Goal: Task Accomplishment & Management: Use online tool/utility

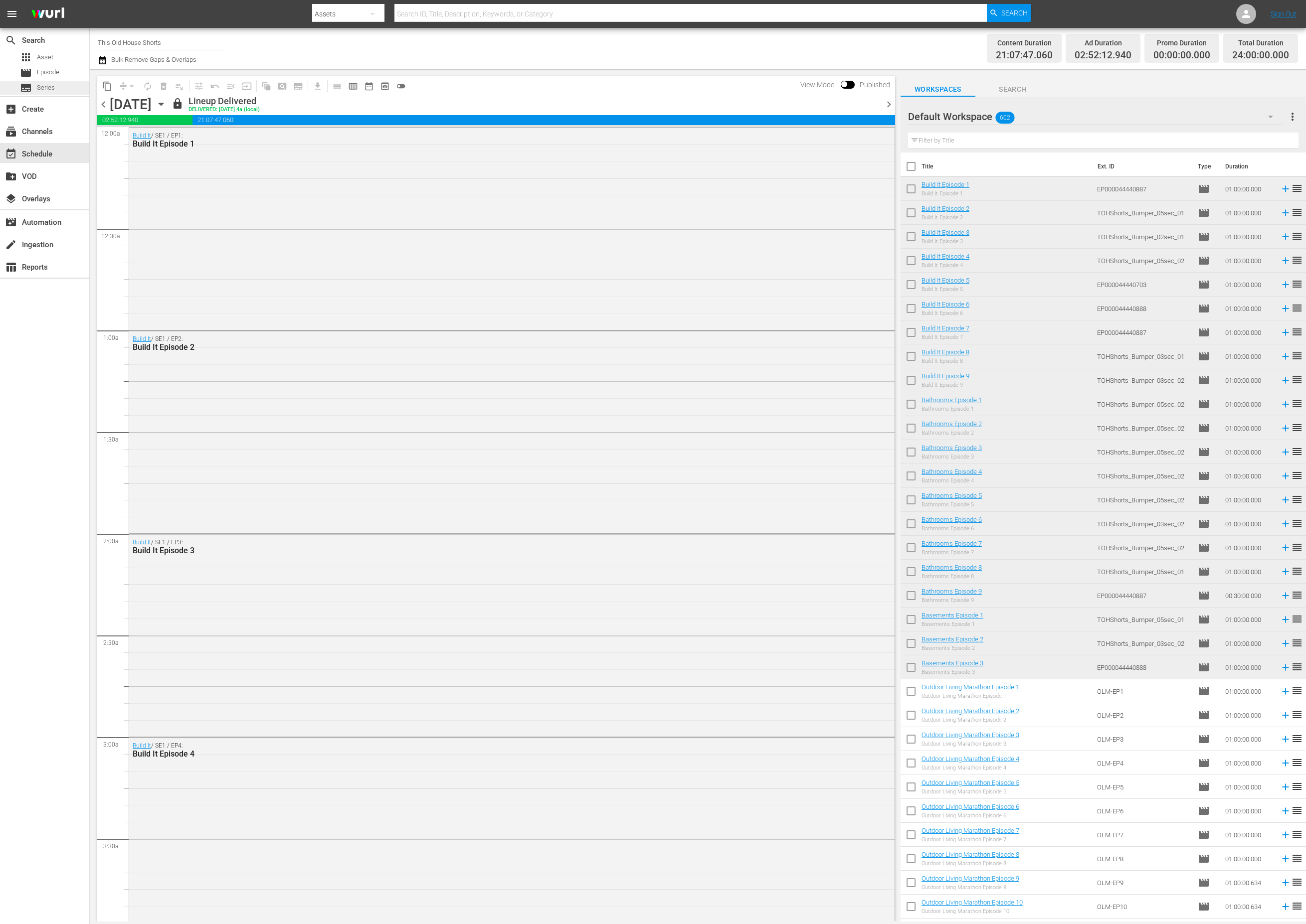
click at [42, 86] on span "Series" at bounding box center [45, 88] width 18 height 10
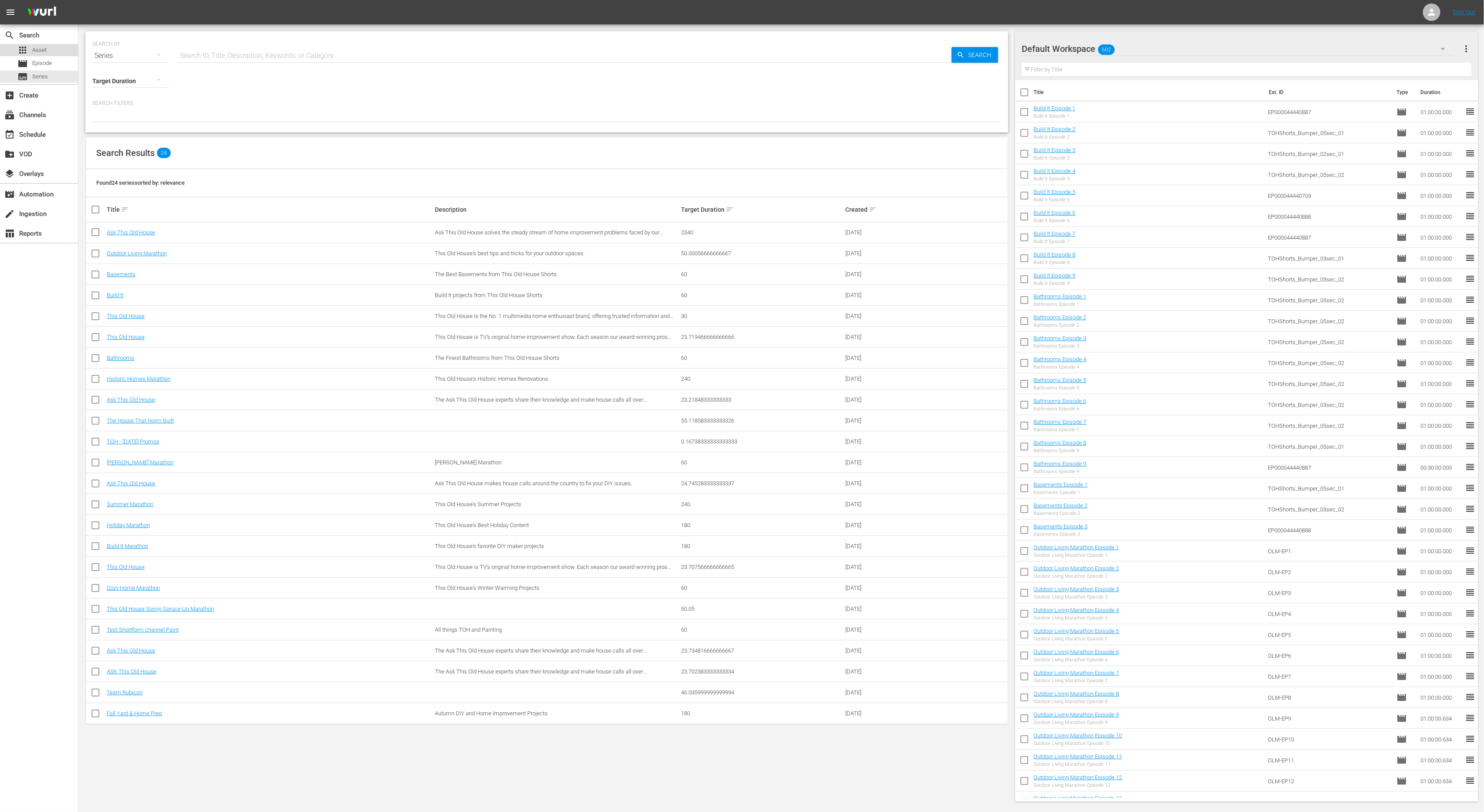
click at [30, 46] on div "apps Asset" at bounding box center [32, 50] width 29 height 12
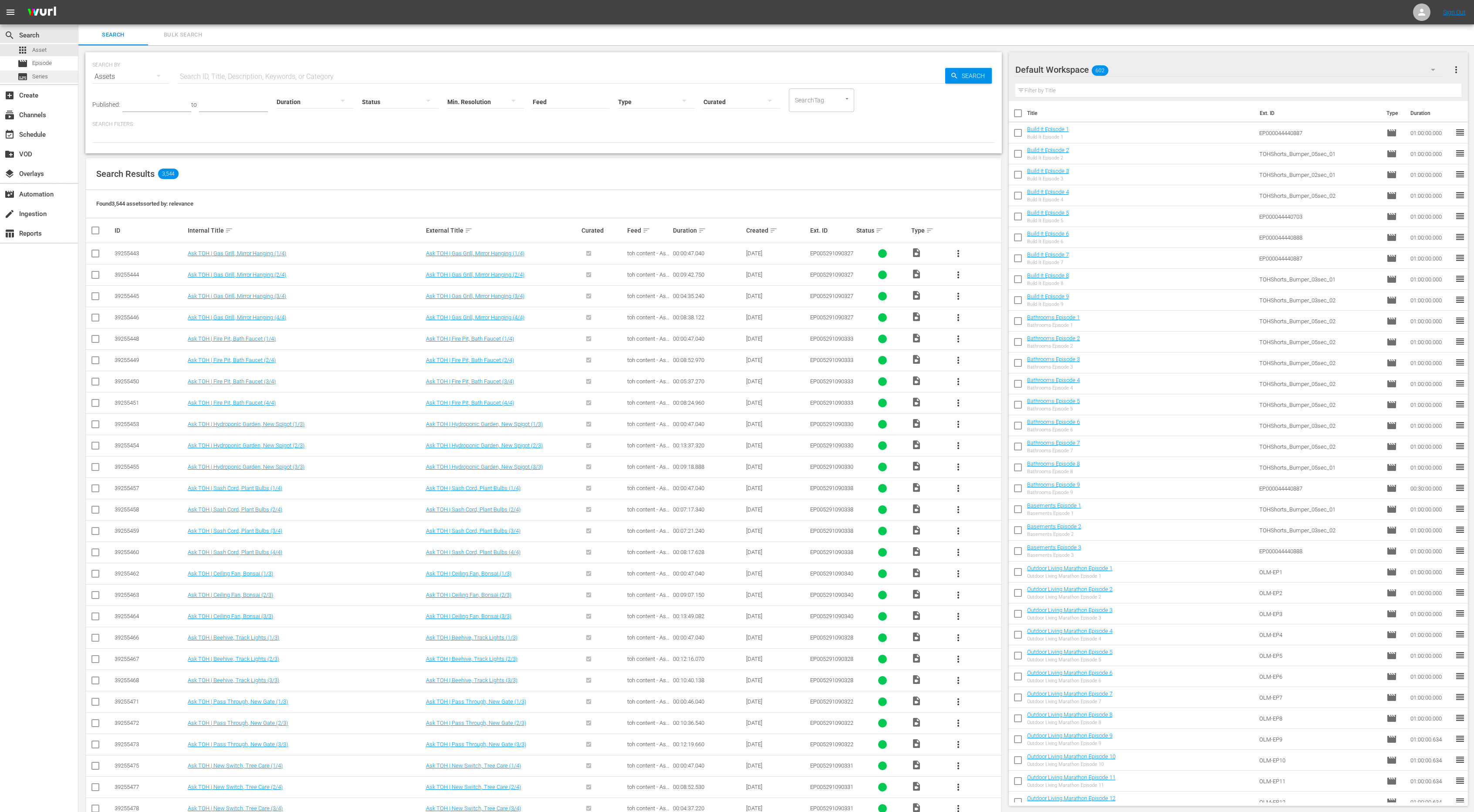
click at [68, 79] on div "subtitles Series" at bounding box center [39, 76] width 78 height 12
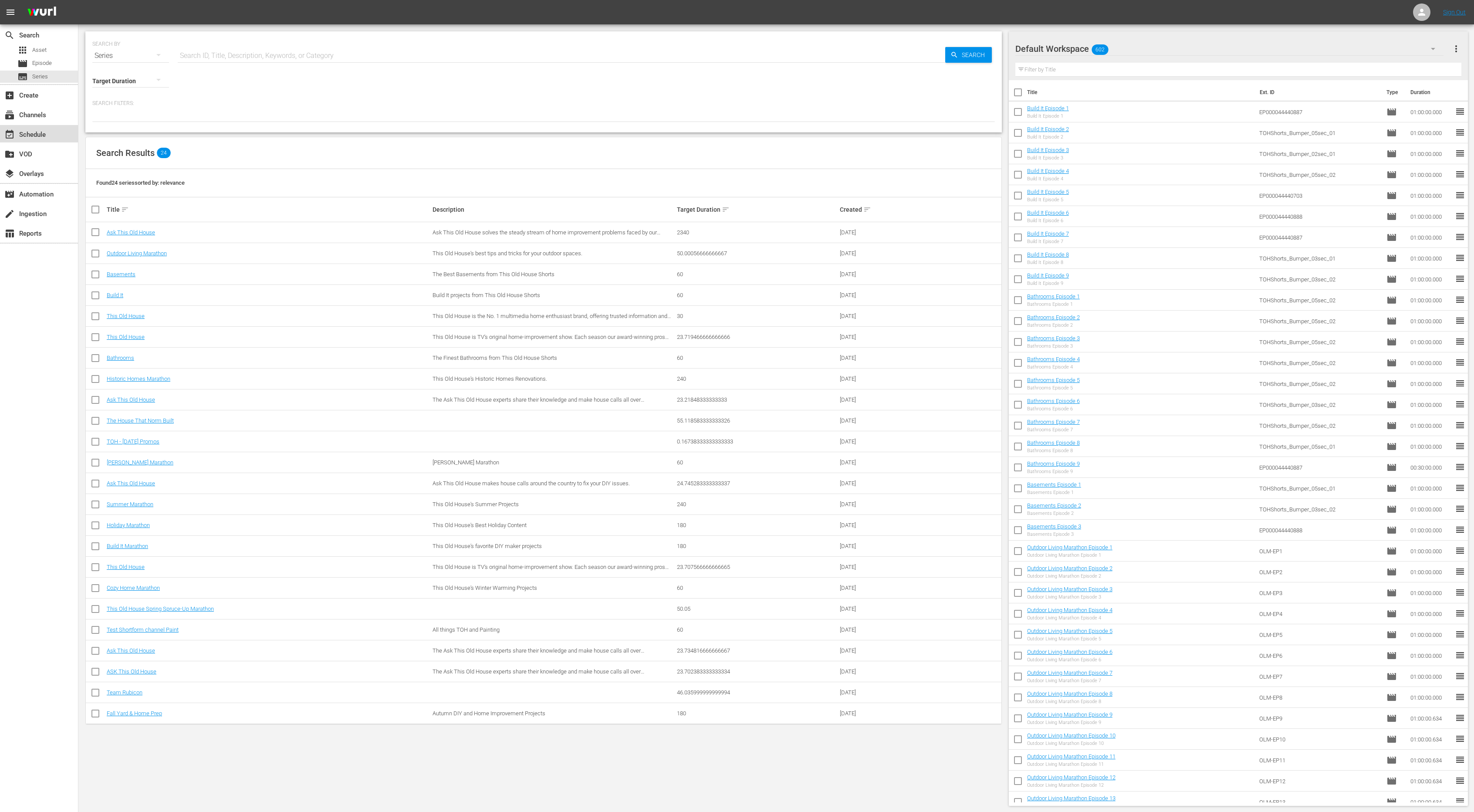
click at [24, 137] on div "event_available Schedule" at bounding box center [24, 133] width 48 height 8
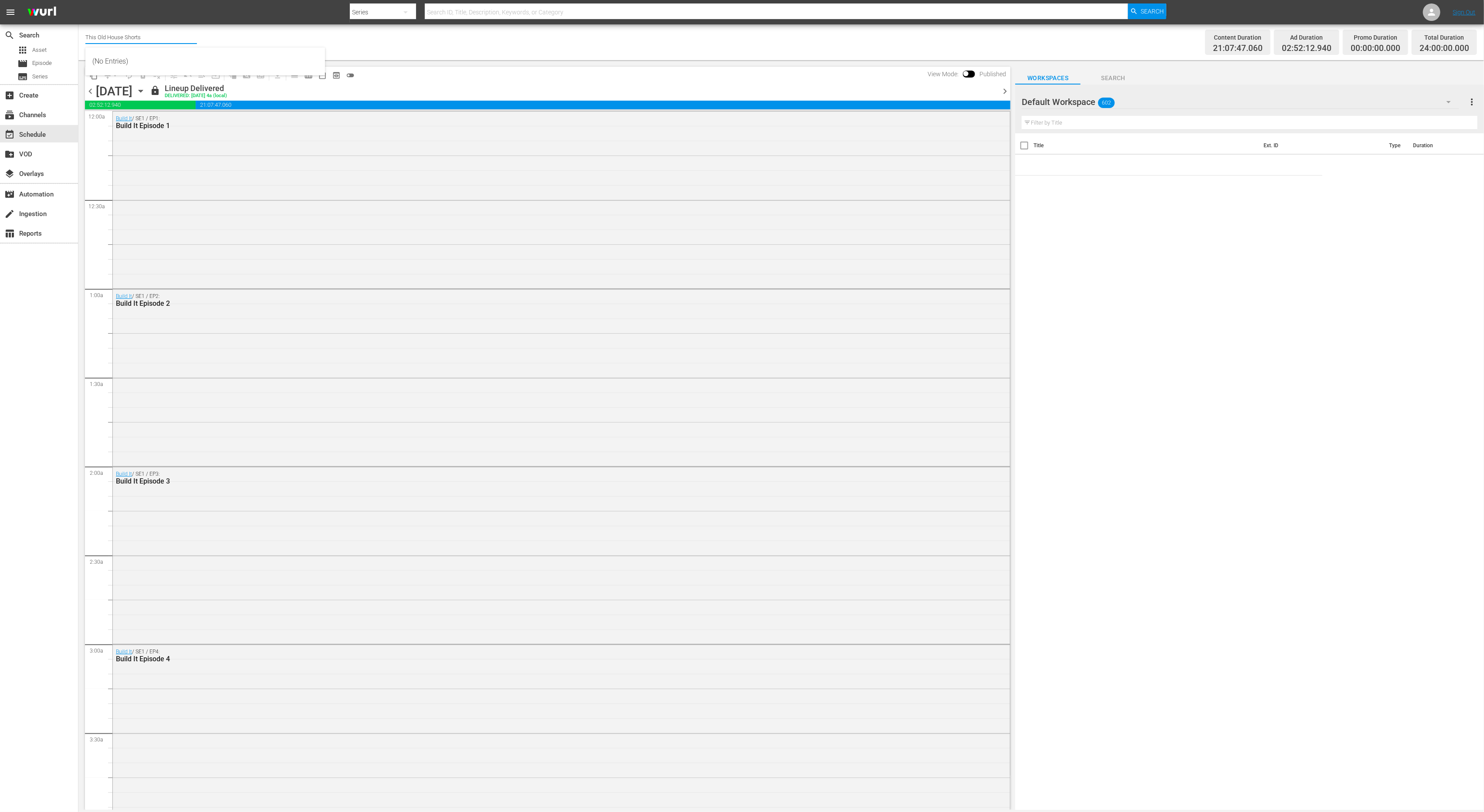
click at [157, 41] on input "This Old House Shorts" at bounding box center [141, 37] width 111 height 21
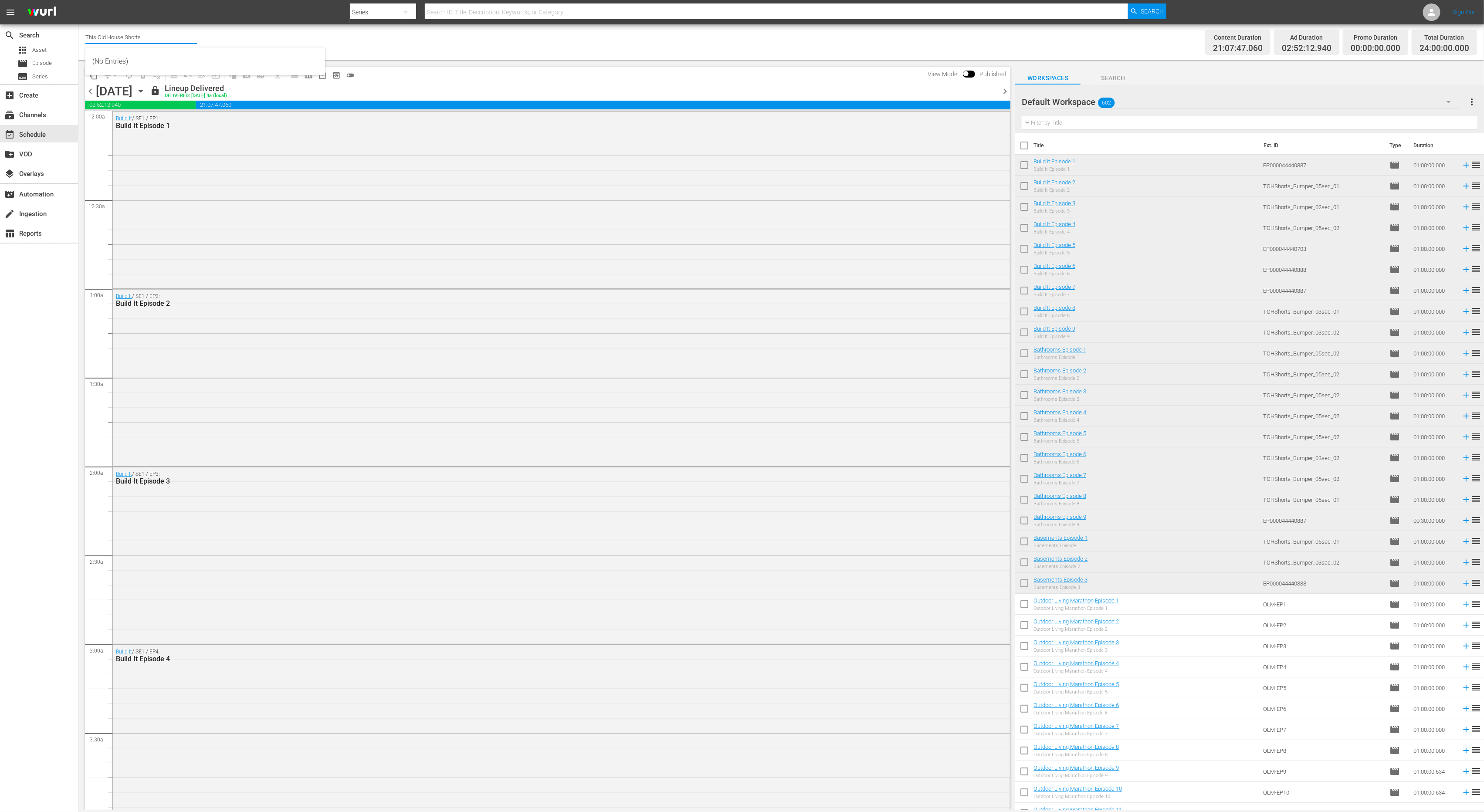
drag, startPoint x: 157, startPoint y: 40, endPoint x: 80, endPoint y: 31, distance: 77.5
click at [80, 31] on div "Channel Title This Old House Shorts Bulk Remove Gaps & Overlaps Content Duratio…" at bounding box center [781, 42] width 1405 height 35
click at [123, 55] on div "This Old House (318 - thisoldhouse_2)" at bounding box center [206, 61] width 226 height 21
type input "This Old House (318 - thisoldhouse_2)"
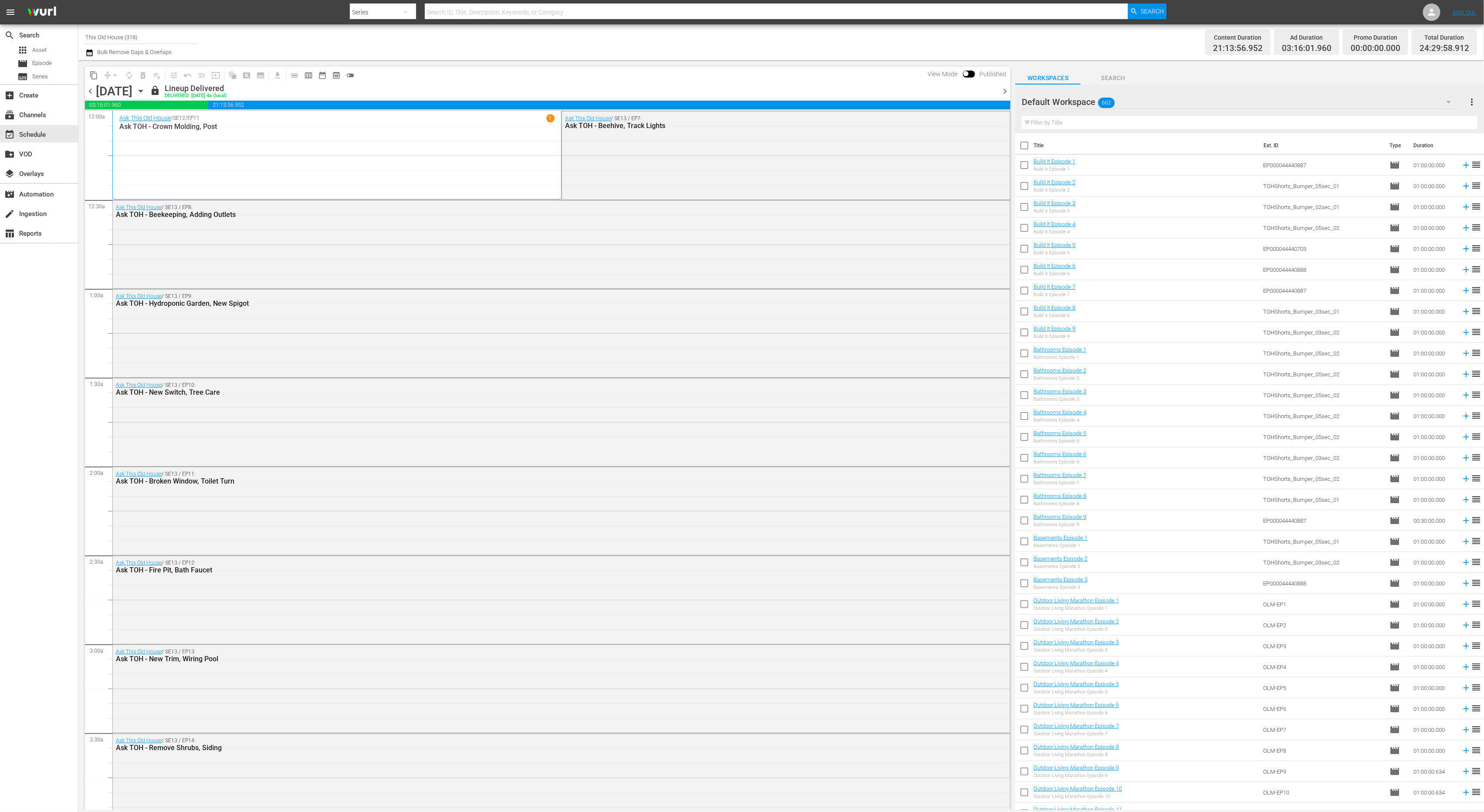
click at [90, 92] on span "chevron_left" at bounding box center [90, 91] width 11 height 11
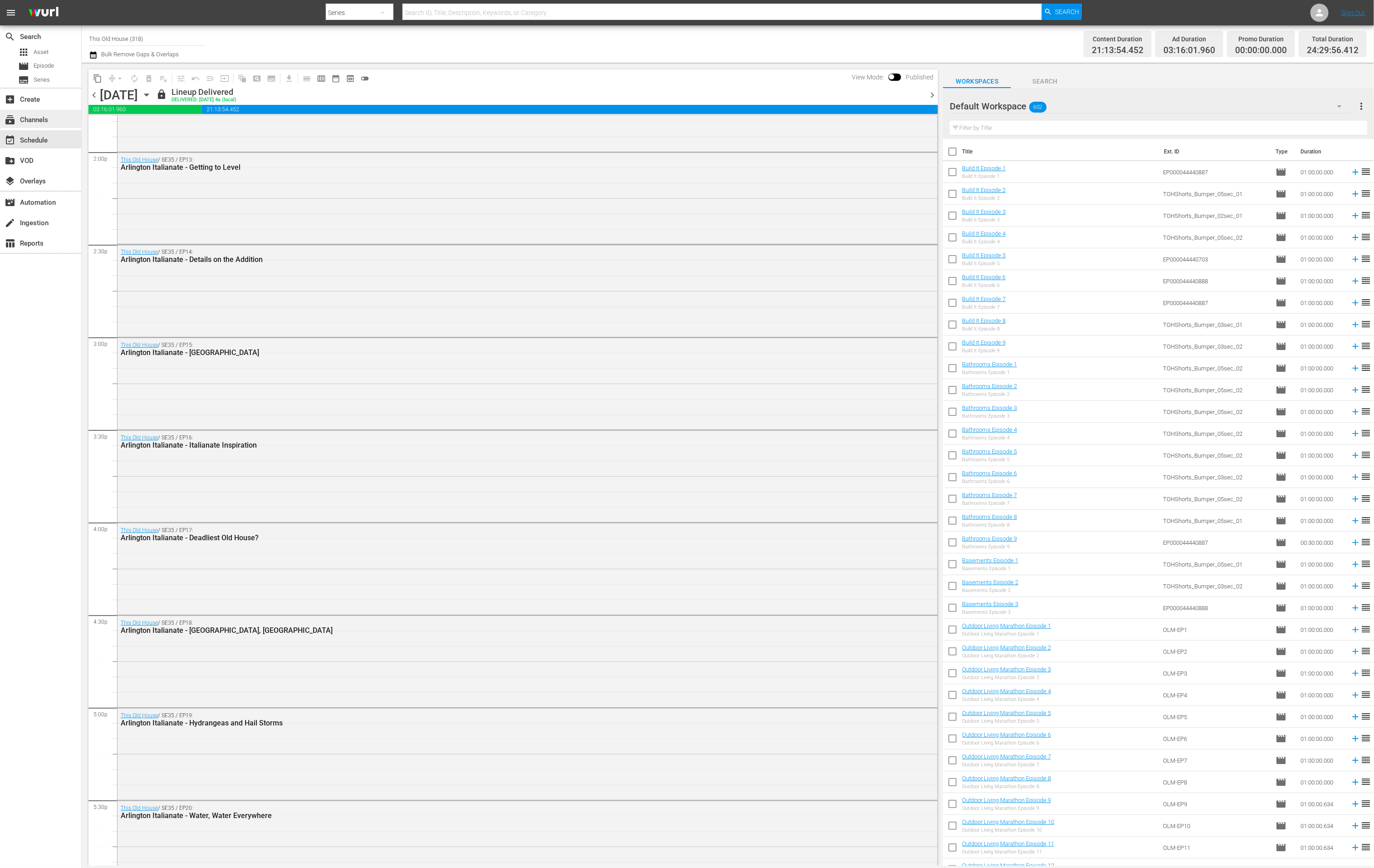
scroll to position [2538, 0]
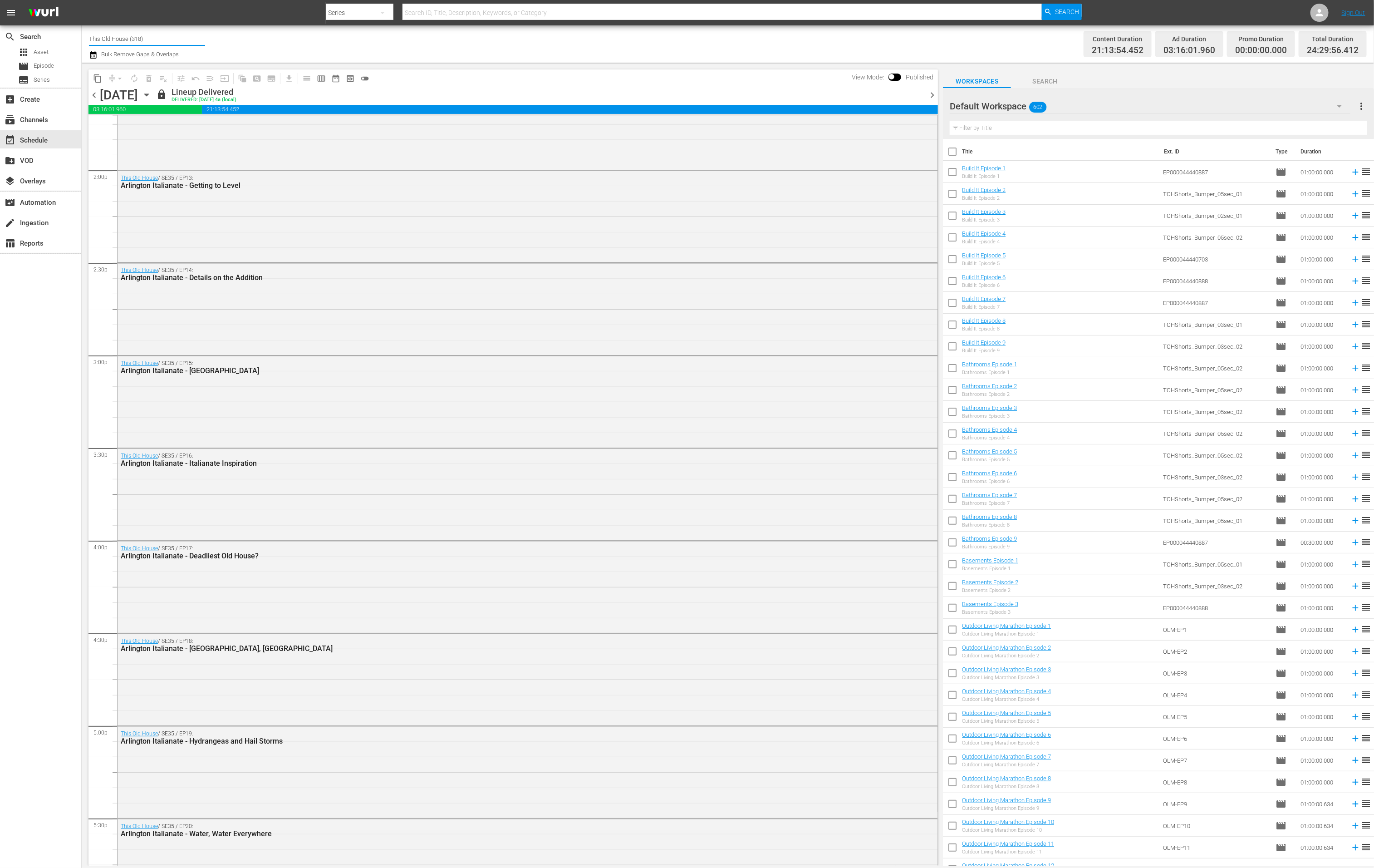
click at [177, 40] on input "This Old House (318)" at bounding box center [147, 39] width 116 height 22
type input "S"
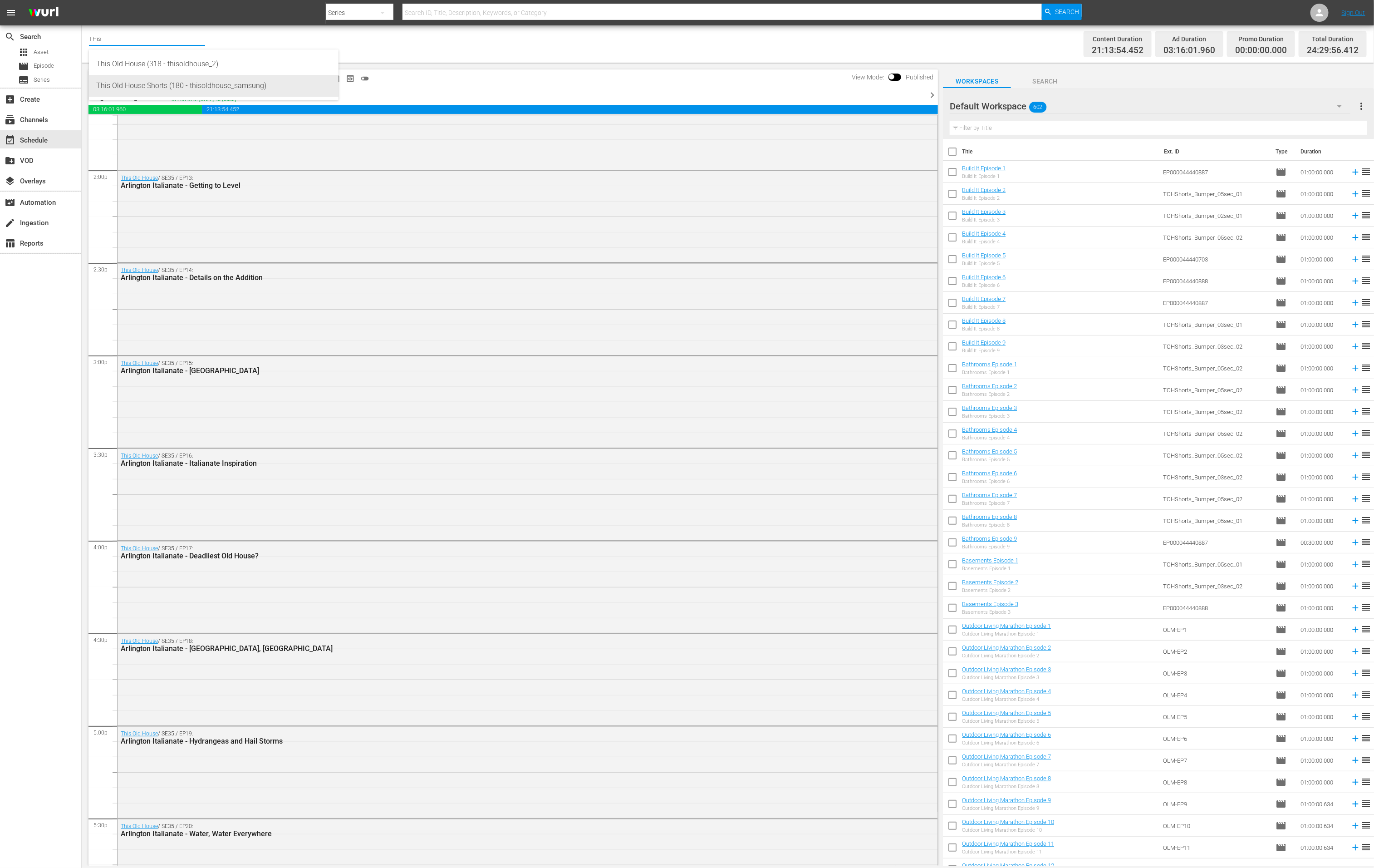
click at [180, 89] on div "This Old House Shorts (180 - thisoldhouse_samsung)" at bounding box center [214, 86] width 235 height 22
type input "This Old House Shorts (180 - thisoldhouse_samsung)"
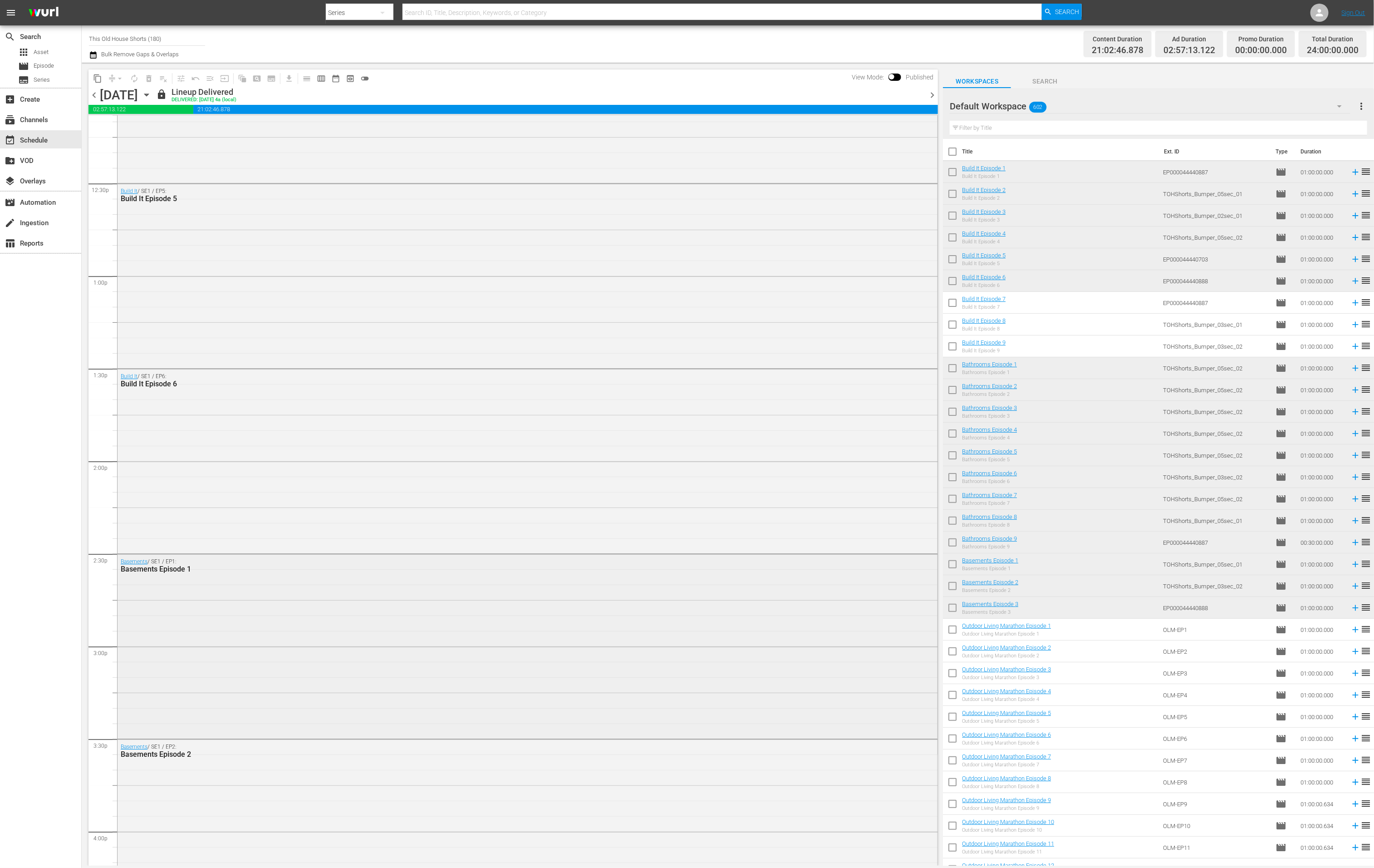
scroll to position [2191, 0]
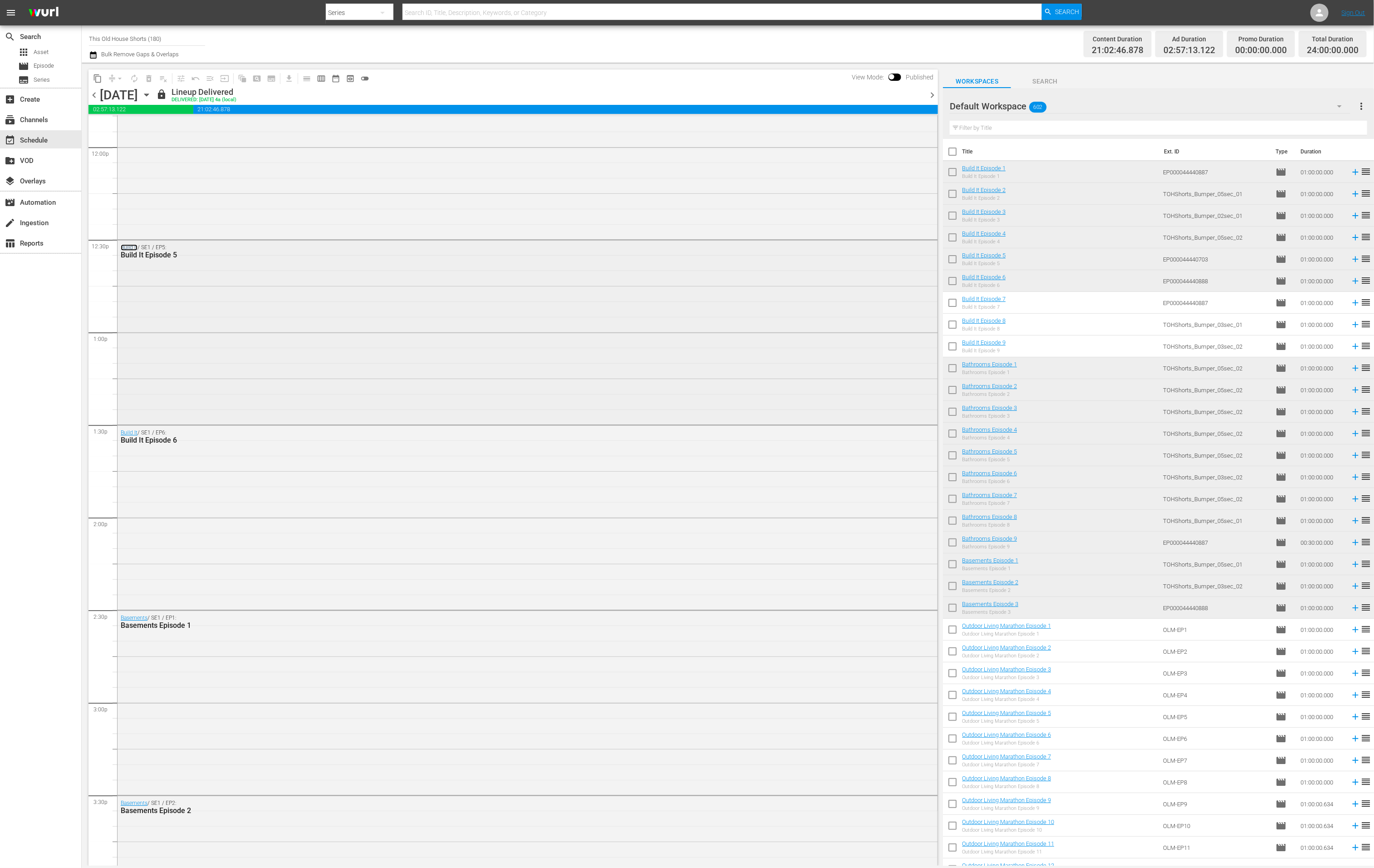
click at [134, 248] on link "Build It" at bounding box center [129, 248] width 17 height 7
click at [936, 96] on span "chevron_right" at bounding box center [933, 95] width 12 height 12
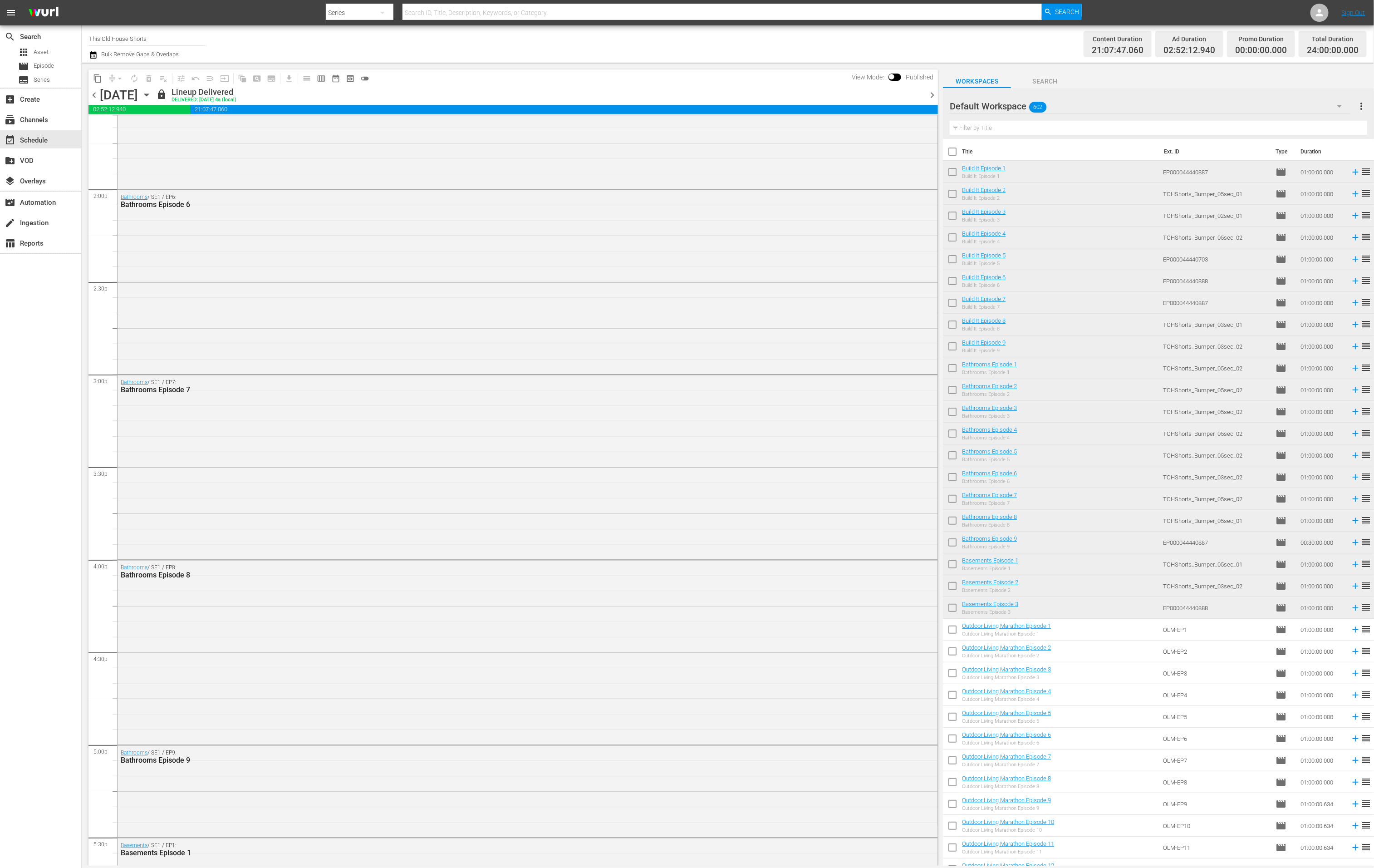
scroll to position [3694, 0]
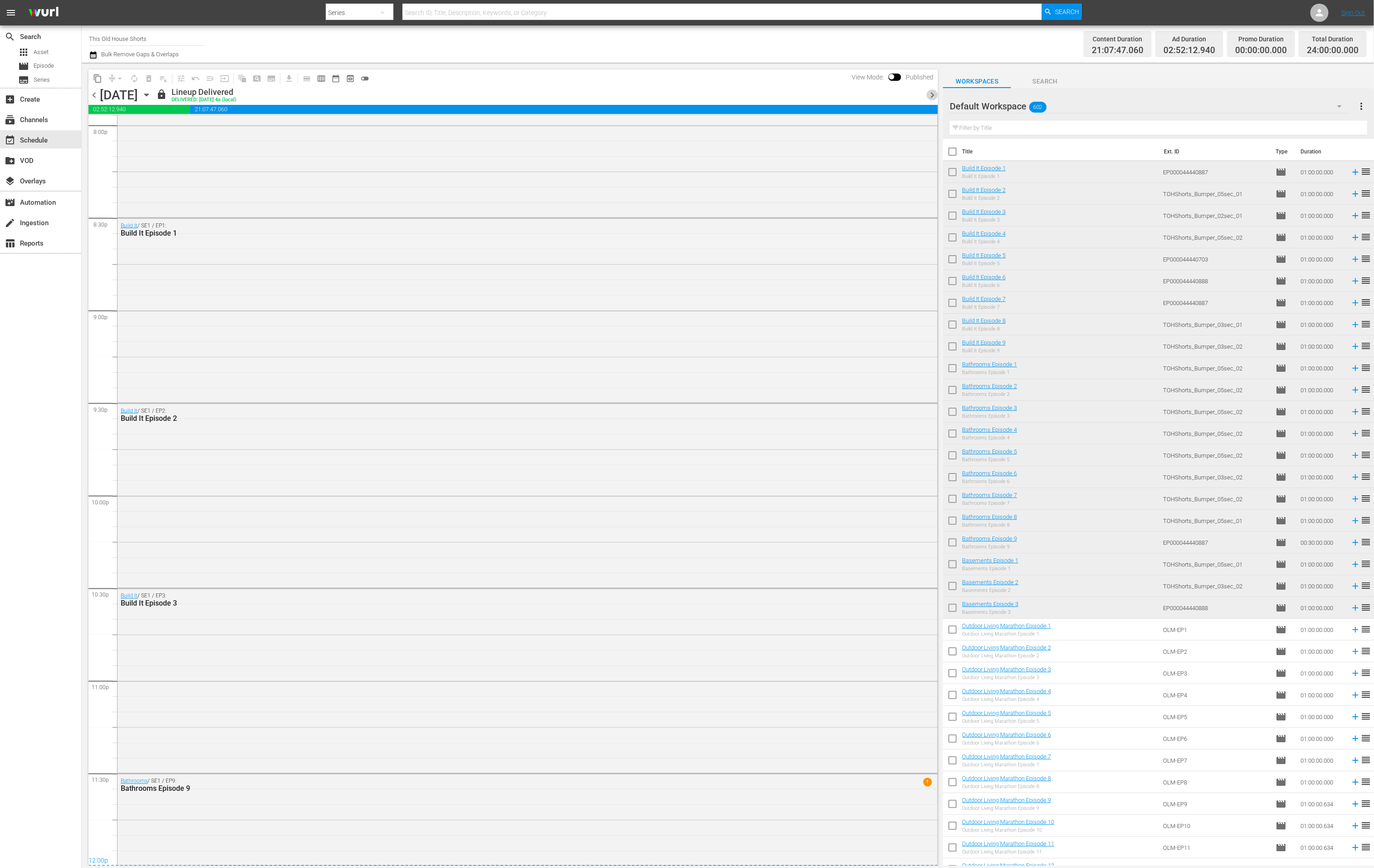
click at [935, 91] on span "chevron_right" at bounding box center [933, 95] width 12 height 12
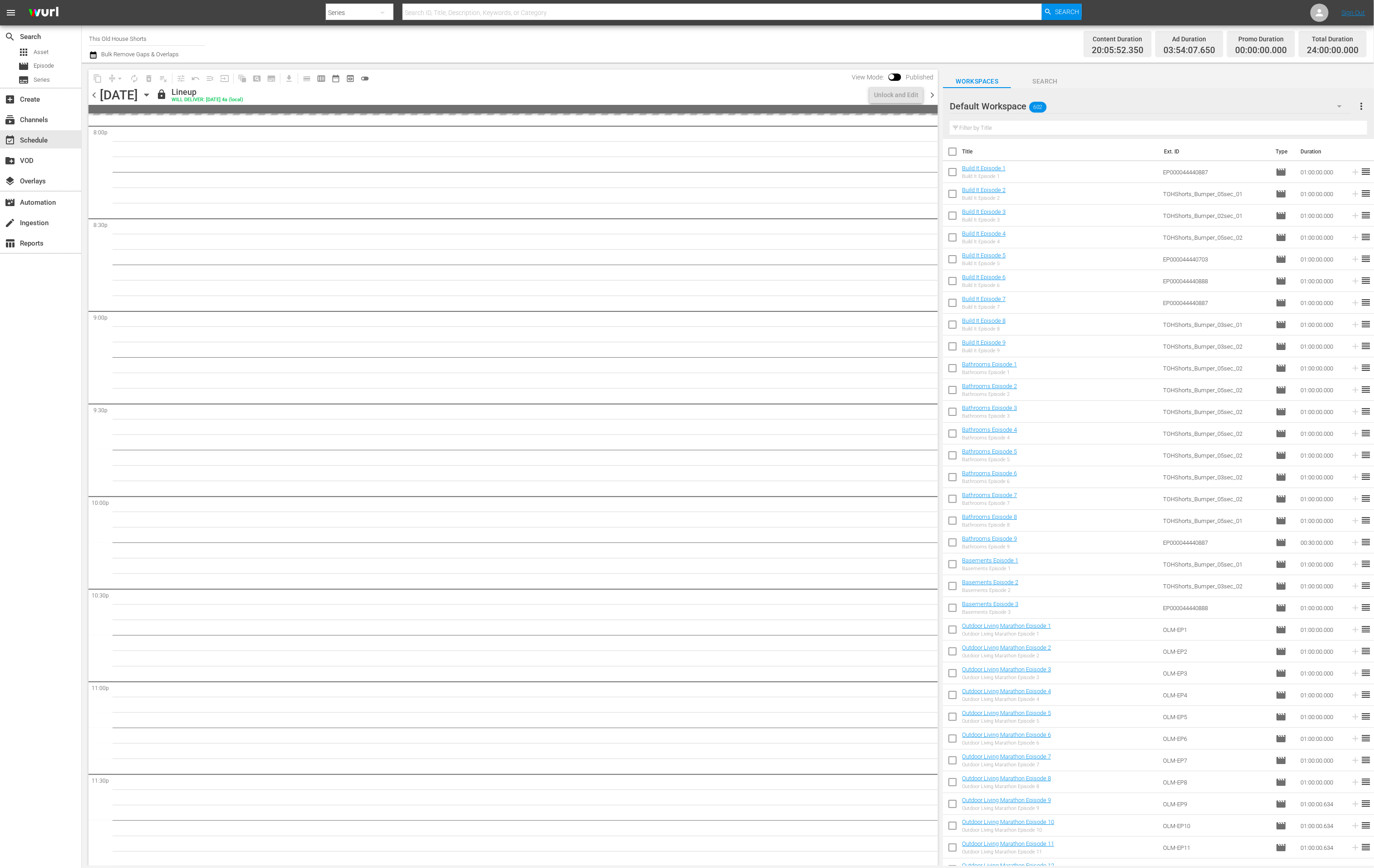
scroll to position [3694, 0]
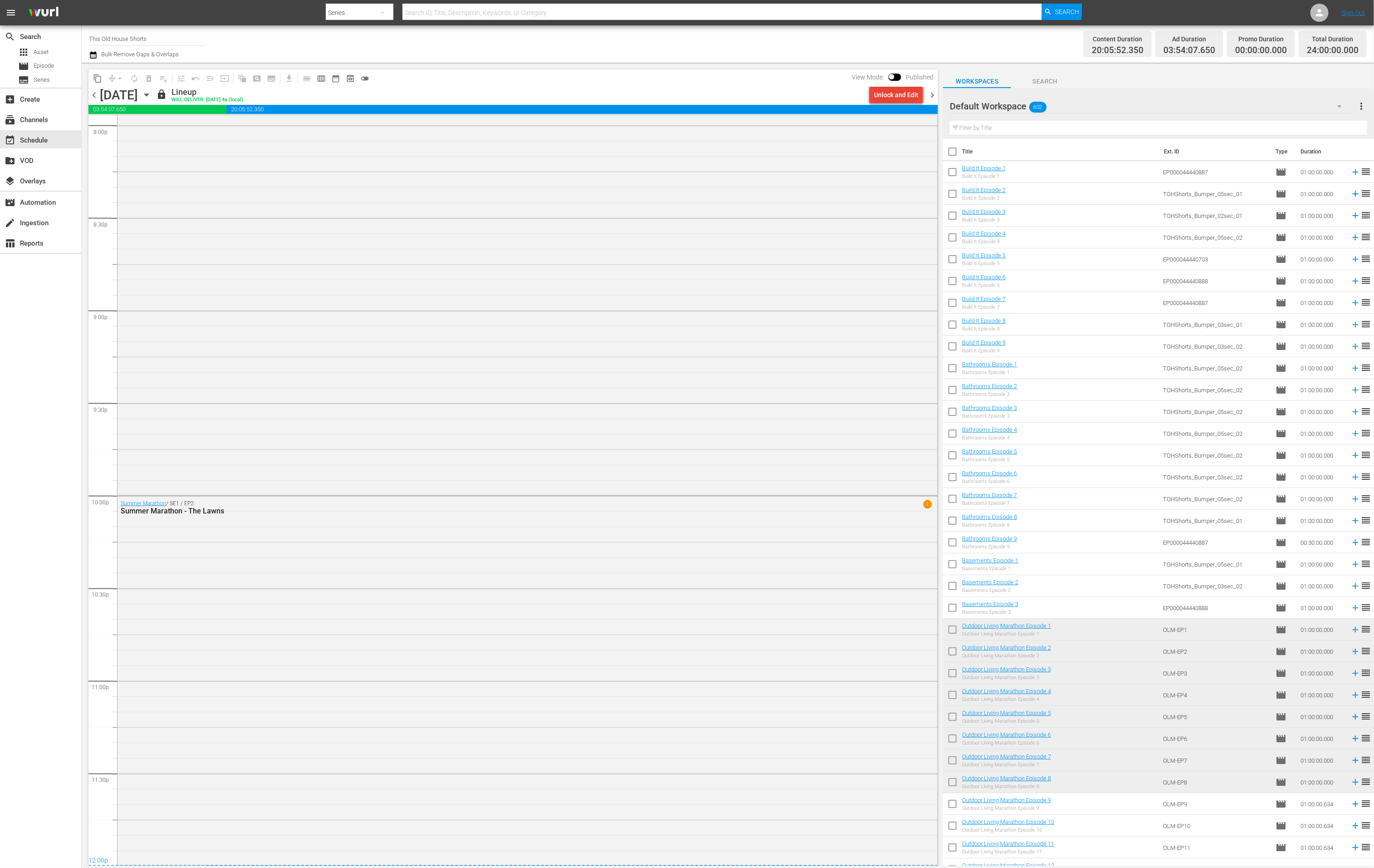
click at [897, 97] on div "Unlock and Edit" at bounding box center [896, 94] width 45 height 16
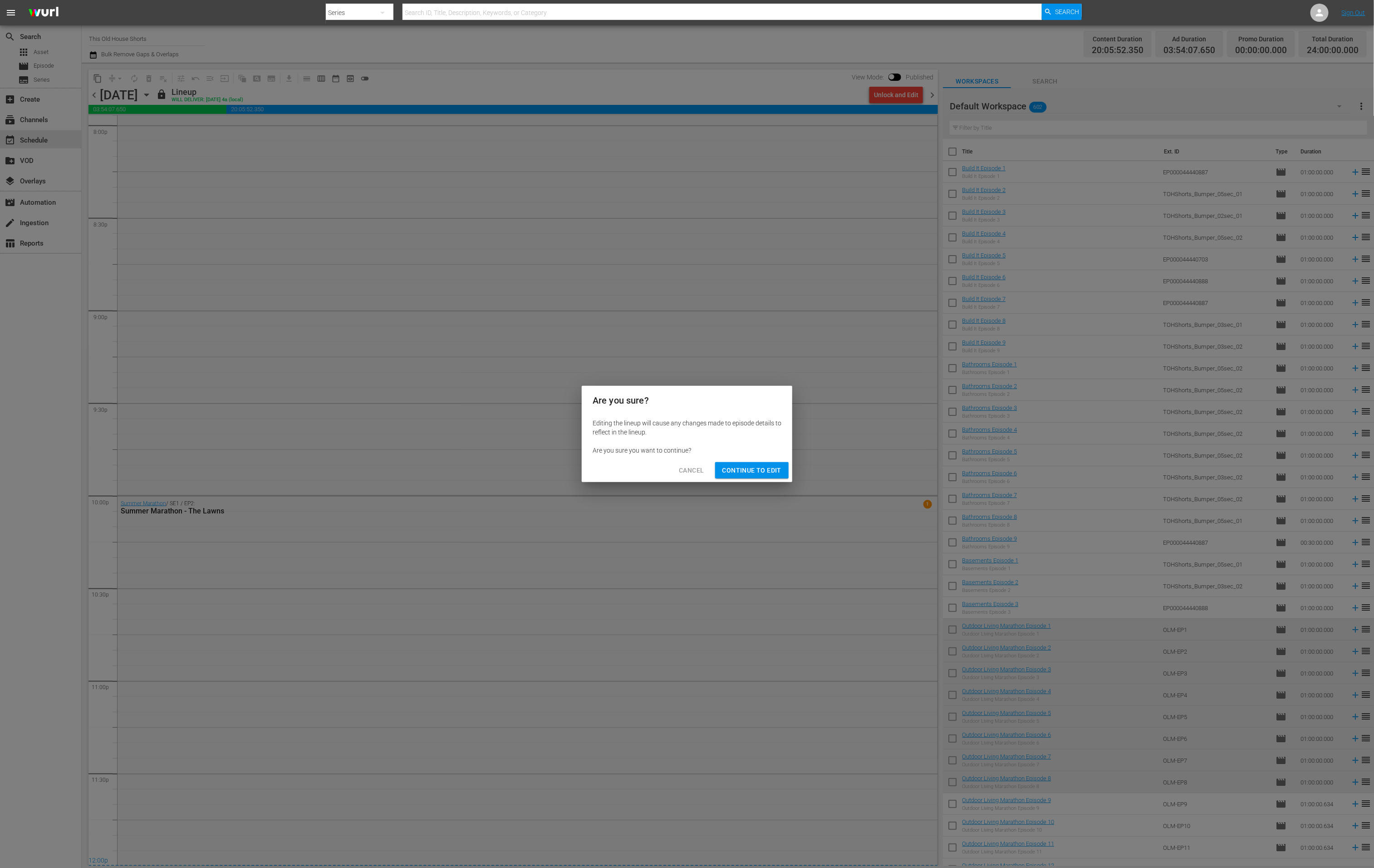
click at [760, 466] on span "Continue to Edit" at bounding box center [752, 471] width 59 height 12
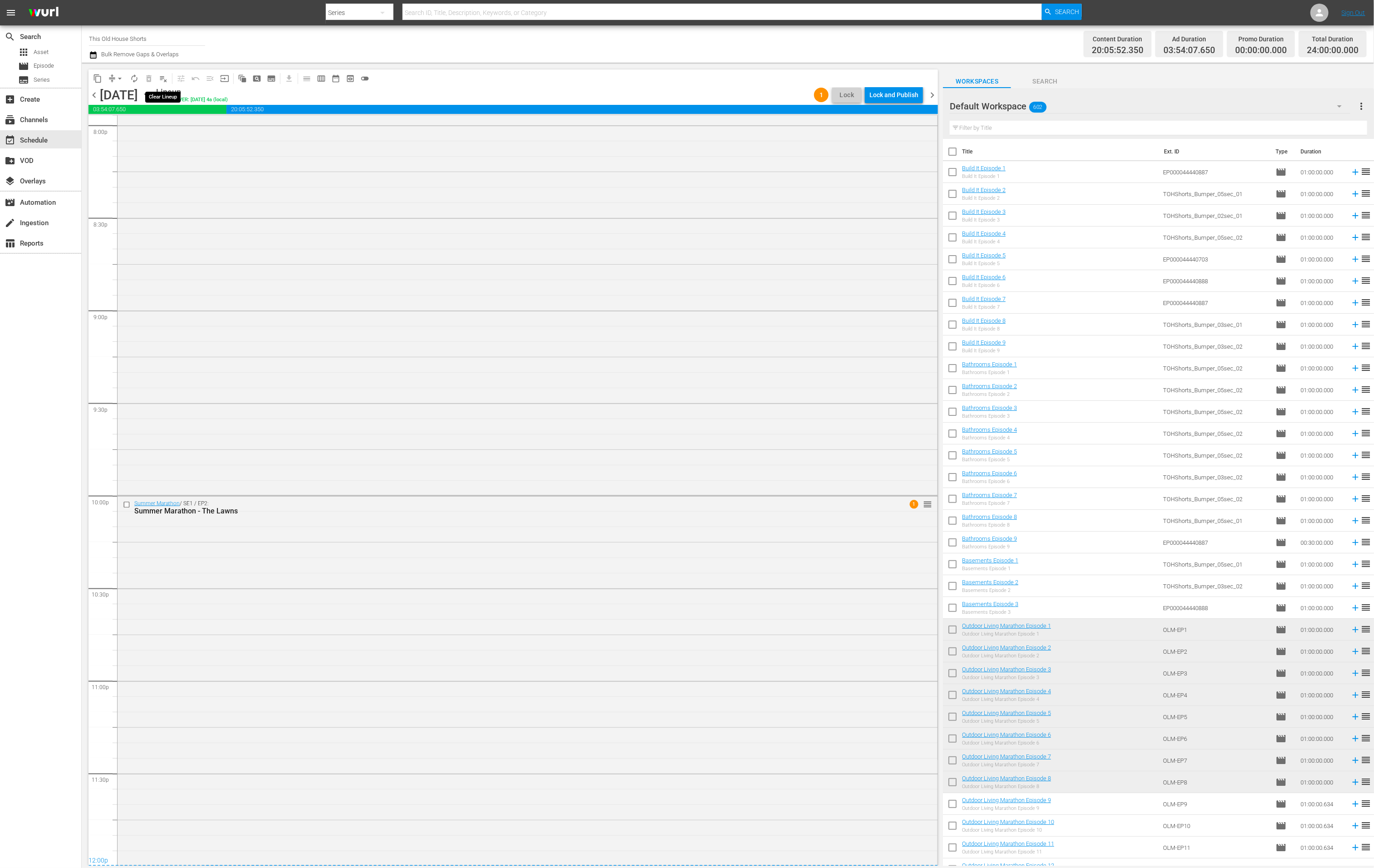
click at [163, 81] on span "playlist_remove_outlined" at bounding box center [163, 78] width 9 height 9
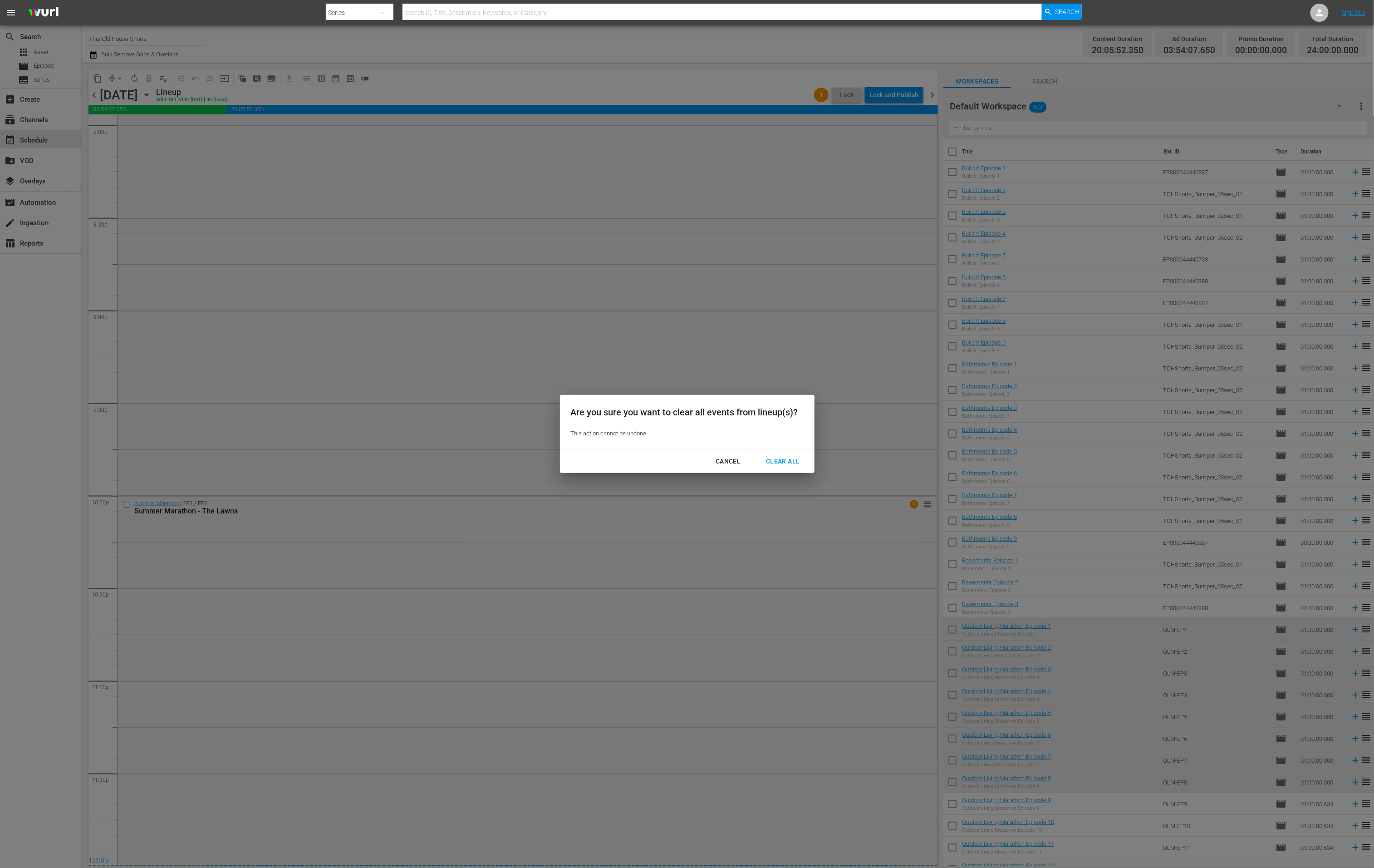
click at [776, 459] on div "Clear All" at bounding box center [782, 461] width 48 height 12
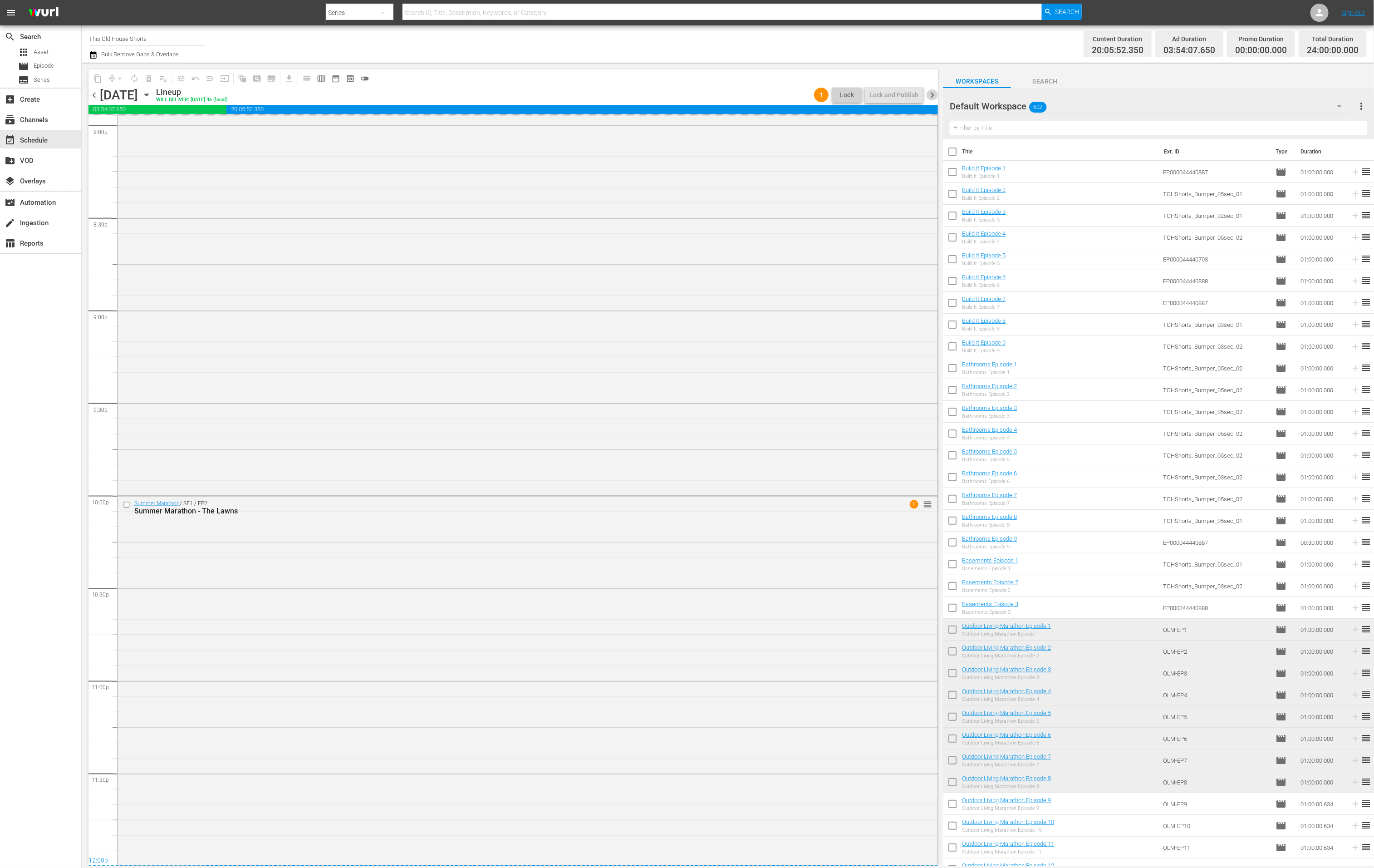
click at [935, 95] on span "chevron_right" at bounding box center [933, 95] width 12 height 12
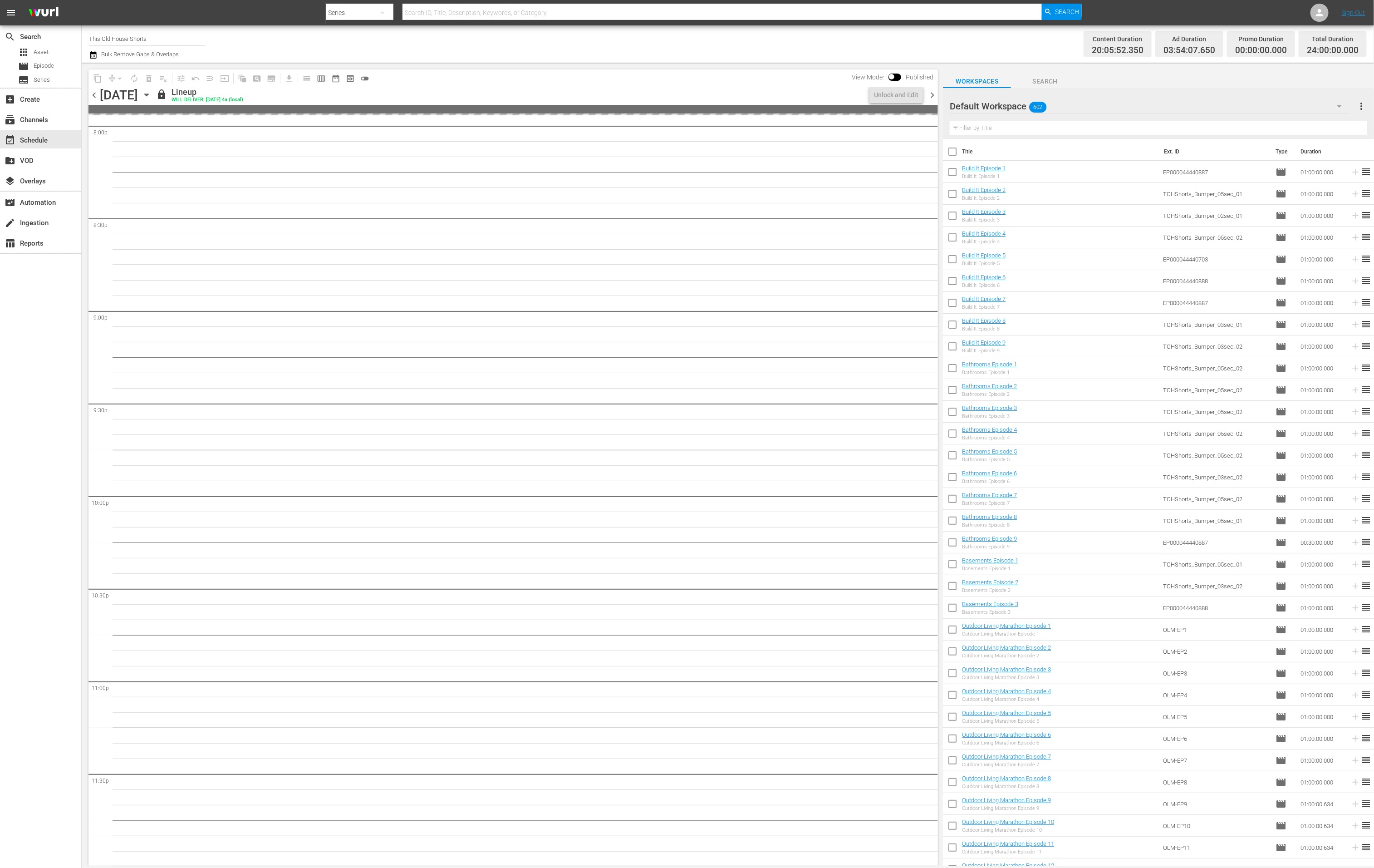
scroll to position [3694, 0]
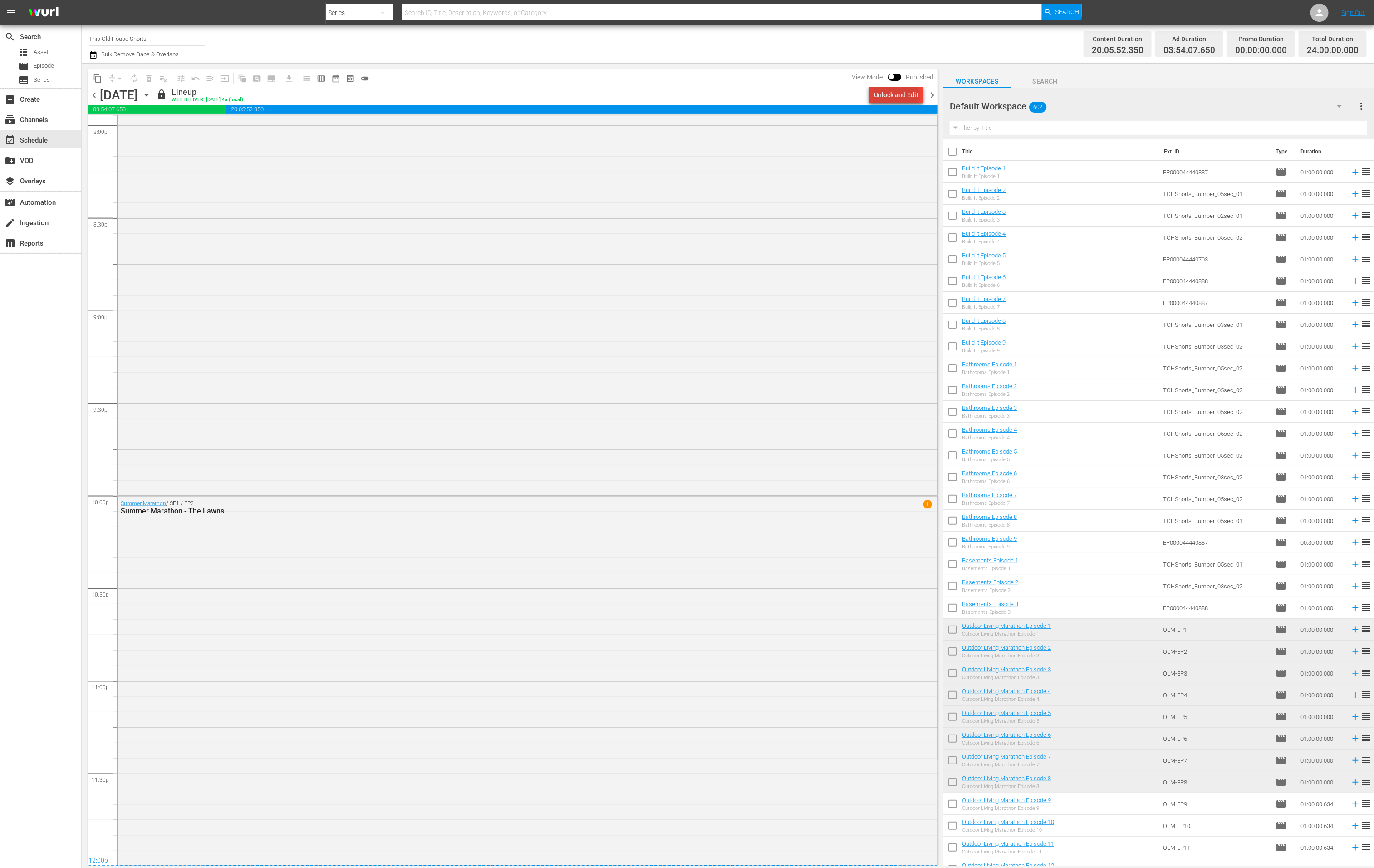
click at [899, 95] on div "Unlock and Edit" at bounding box center [896, 94] width 45 height 16
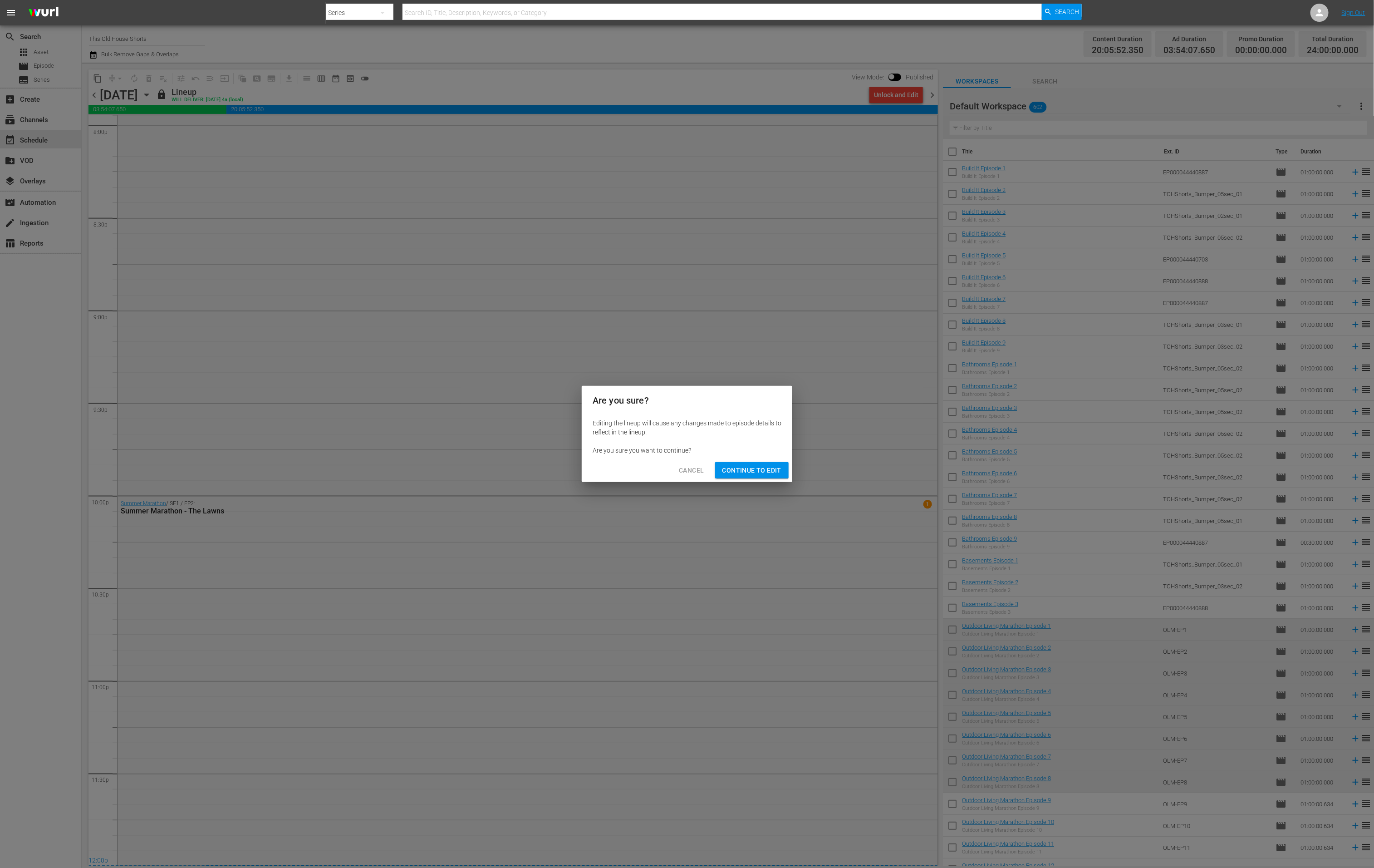
click at [746, 466] on span "Continue to Edit" at bounding box center [752, 471] width 59 height 12
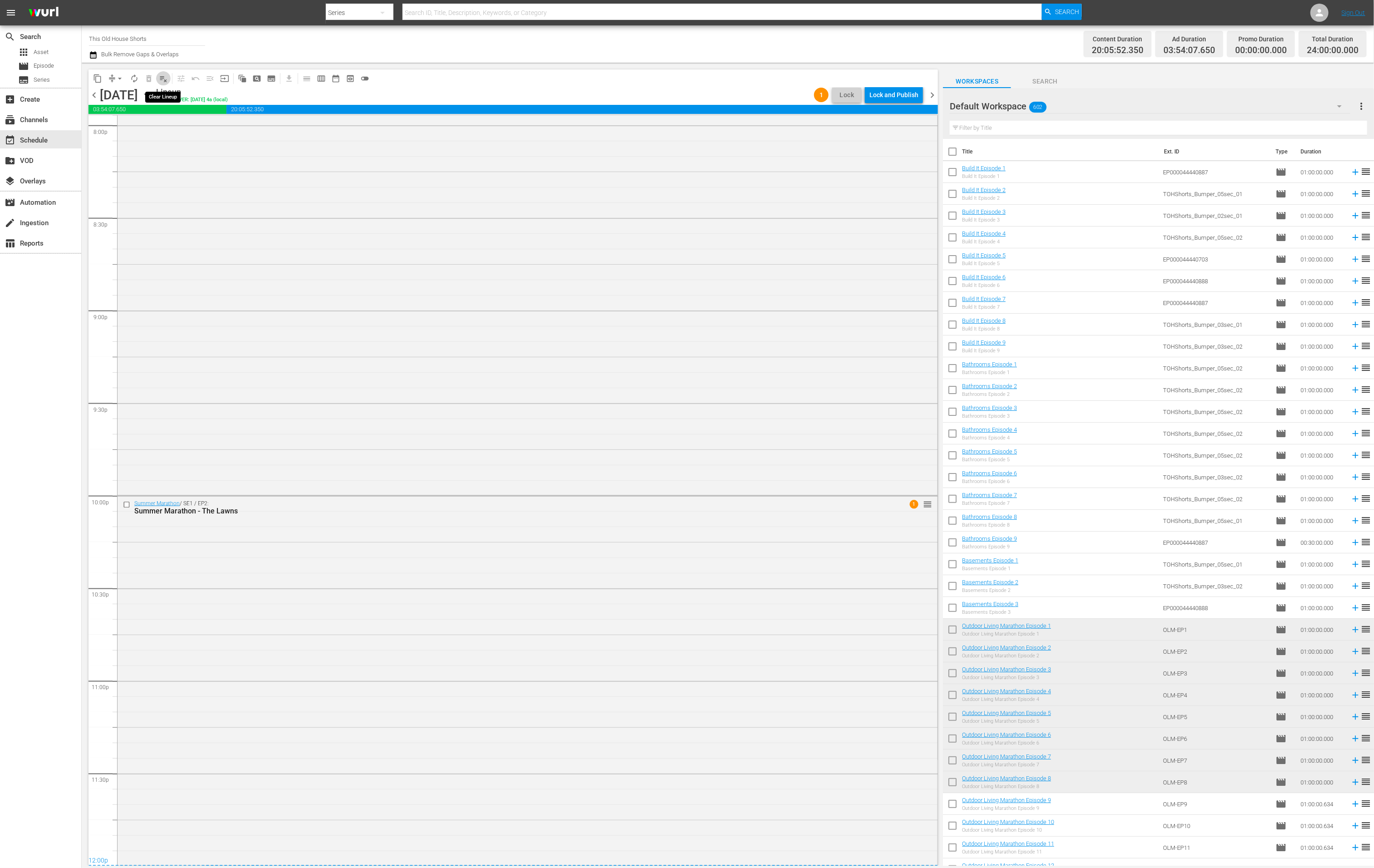
click at [165, 78] on span "playlist_remove_outlined" at bounding box center [163, 78] width 9 height 9
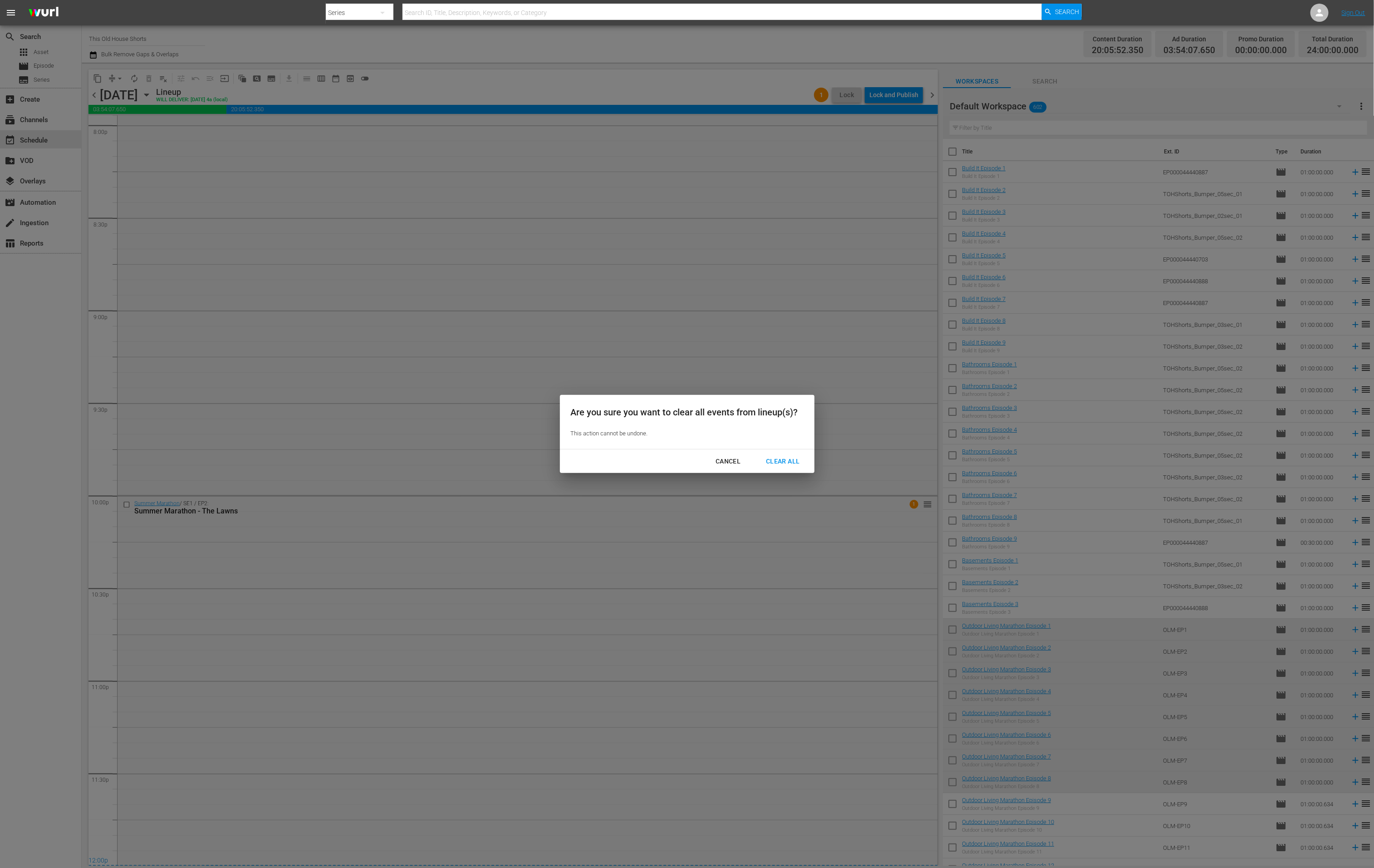
click at [795, 463] on div "Clear All" at bounding box center [782, 461] width 48 height 12
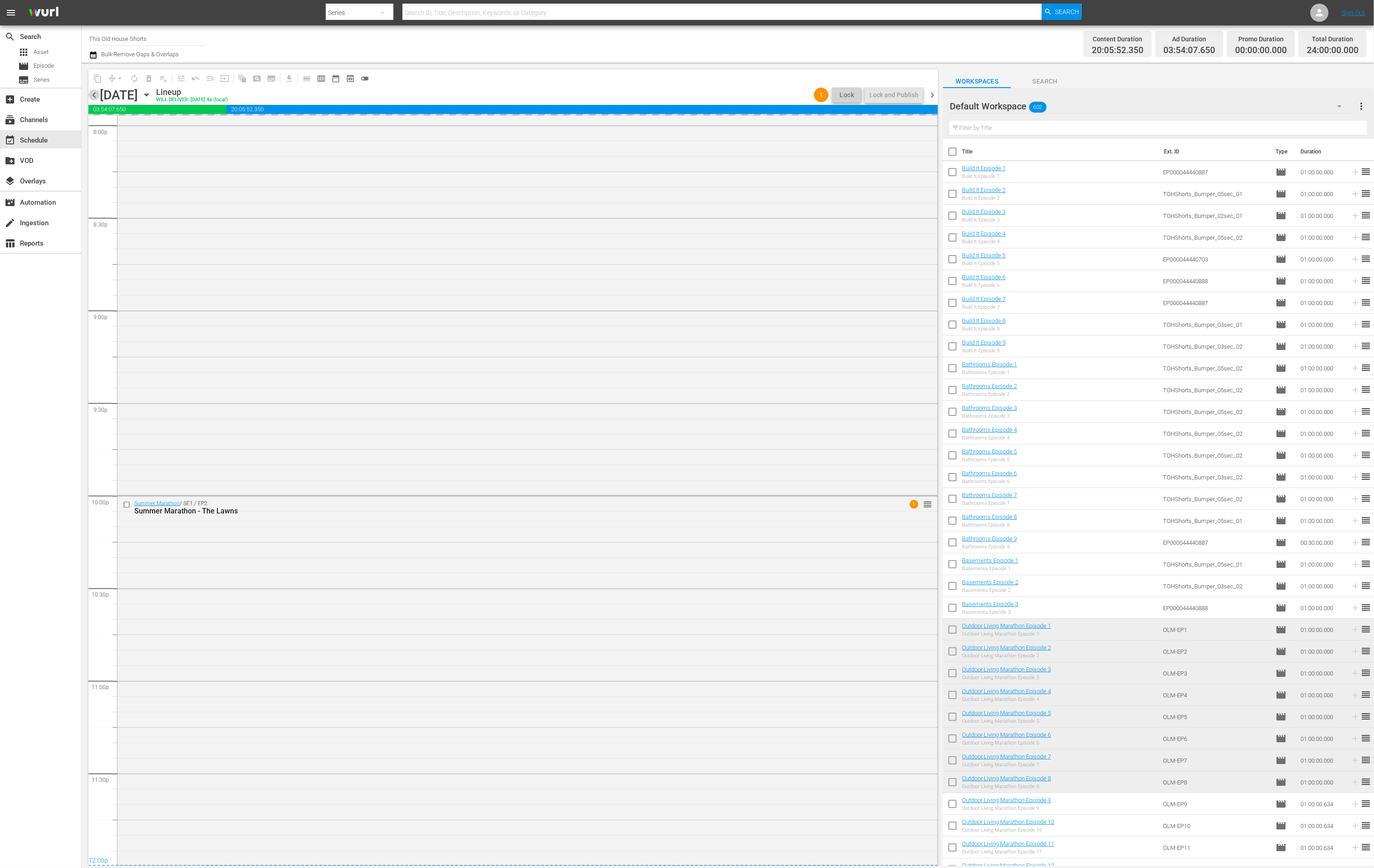
click at [93, 94] on span "chevron_left" at bounding box center [94, 95] width 12 height 12
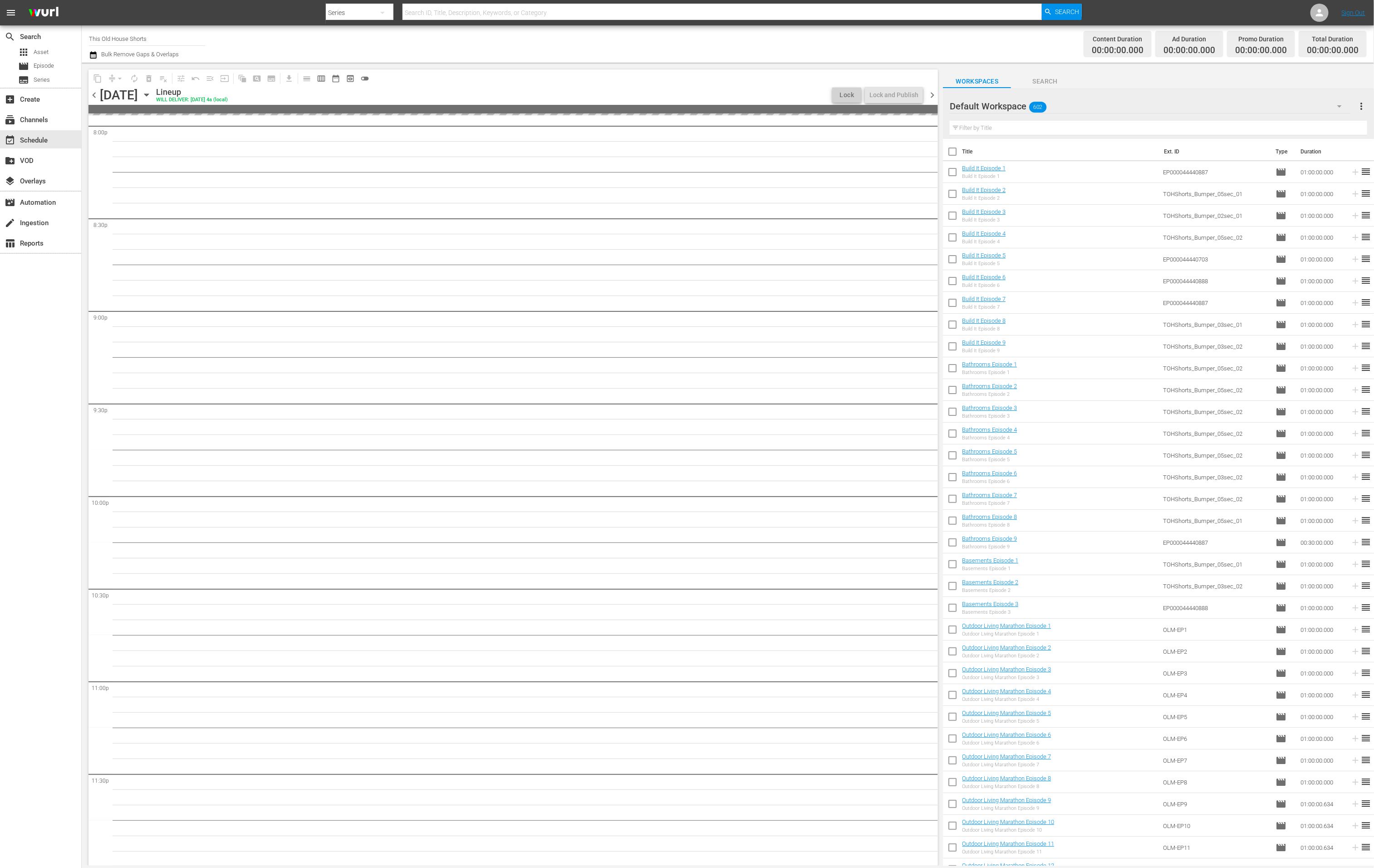
scroll to position [3694, 0]
click at [955, 169] on input "checkbox" at bounding box center [952, 174] width 19 height 19
checkbox input "true"
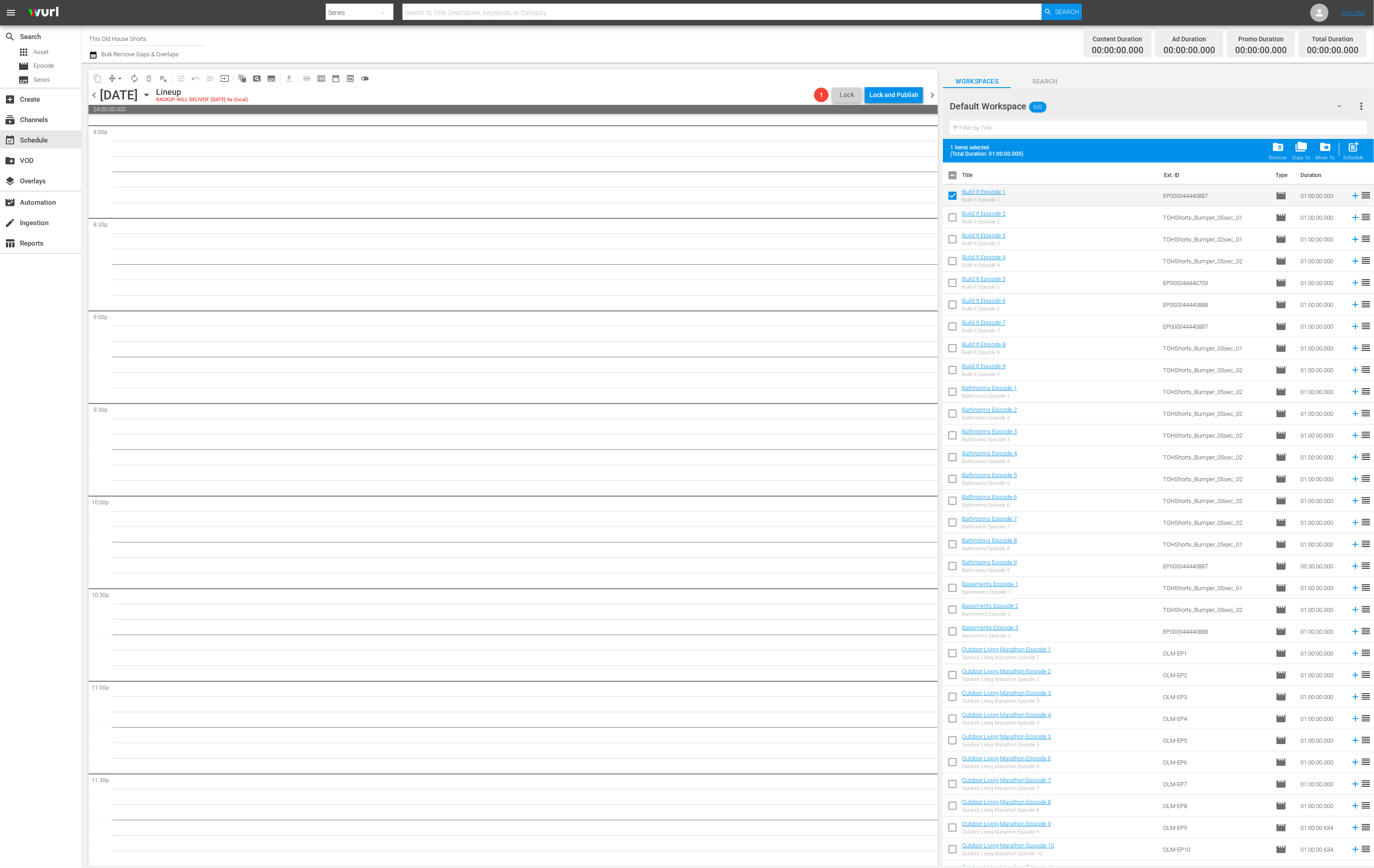
click at [950, 218] on input "checkbox" at bounding box center [952, 219] width 19 height 19
checkbox input "true"
click at [953, 236] on input "checkbox" at bounding box center [952, 240] width 19 height 19
checkbox input "true"
drag, startPoint x: 953, startPoint y: 259, endPoint x: 953, endPoint y: 265, distance: 6.0
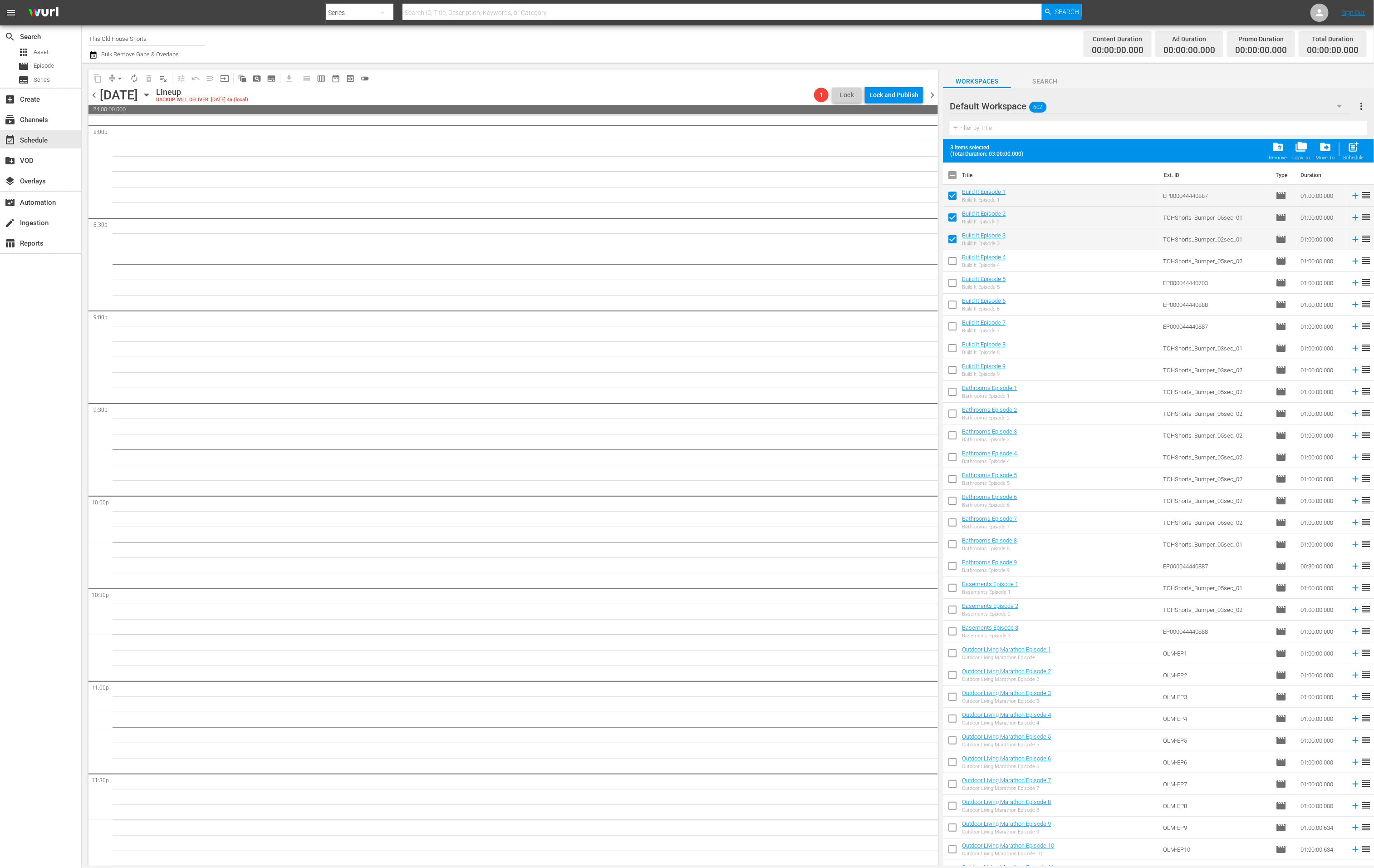
click at [953, 260] on input "checkbox" at bounding box center [952, 262] width 19 height 19
checkbox input "true"
click at [954, 287] on input "checkbox" at bounding box center [952, 284] width 19 height 19
checkbox input "true"
drag, startPoint x: 950, startPoint y: 303, endPoint x: 950, endPoint y: 308, distance: 5.0
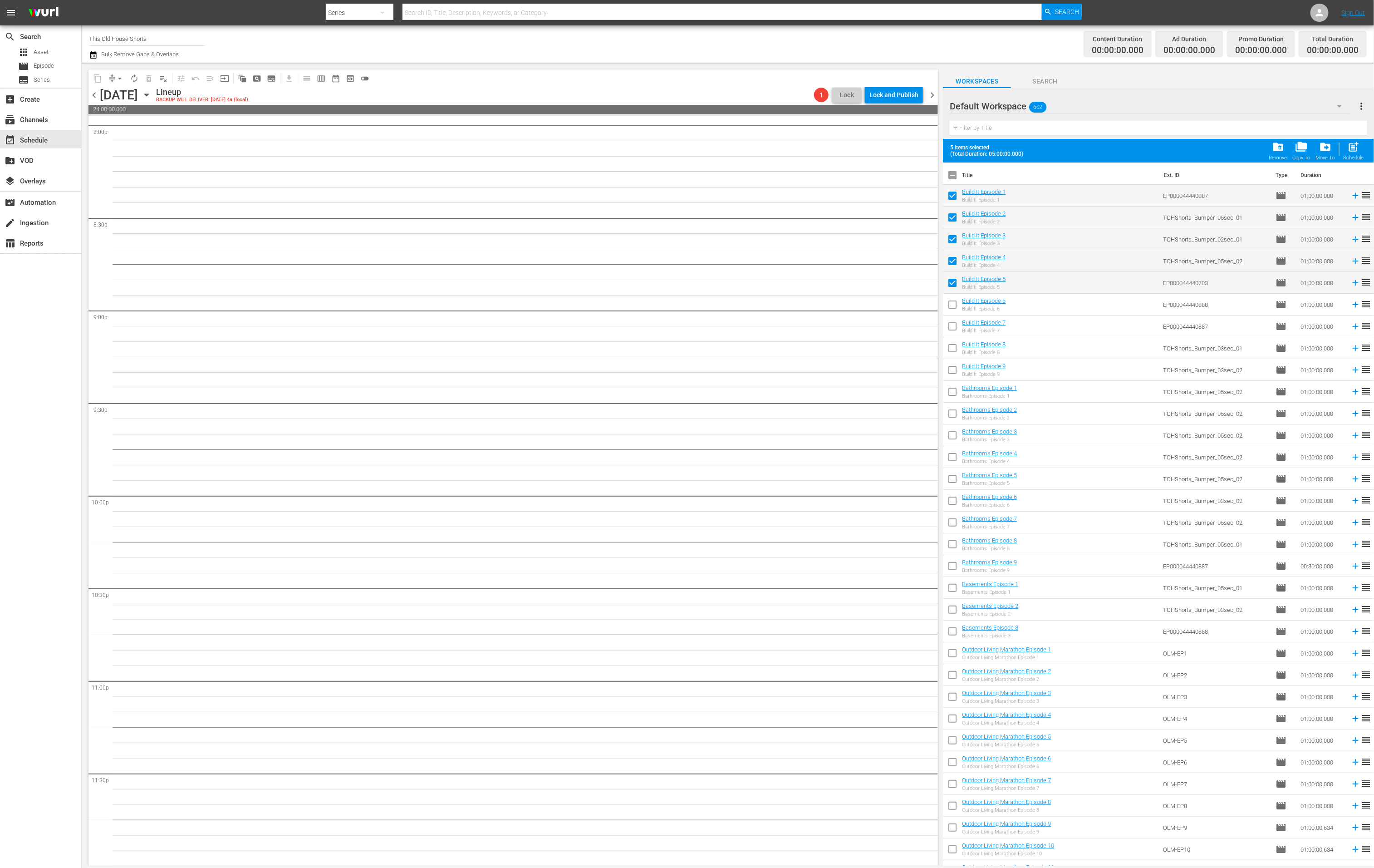
click at [950, 304] on input "checkbox" at bounding box center [952, 306] width 19 height 19
checkbox input "true"
click at [951, 325] on input "checkbox" at bounding box center [952, 328] width 19 height 19
checkbox input "true"
click at [953, 345] on input "checkbox" at bounding box center [952, 350] width 19 height 19
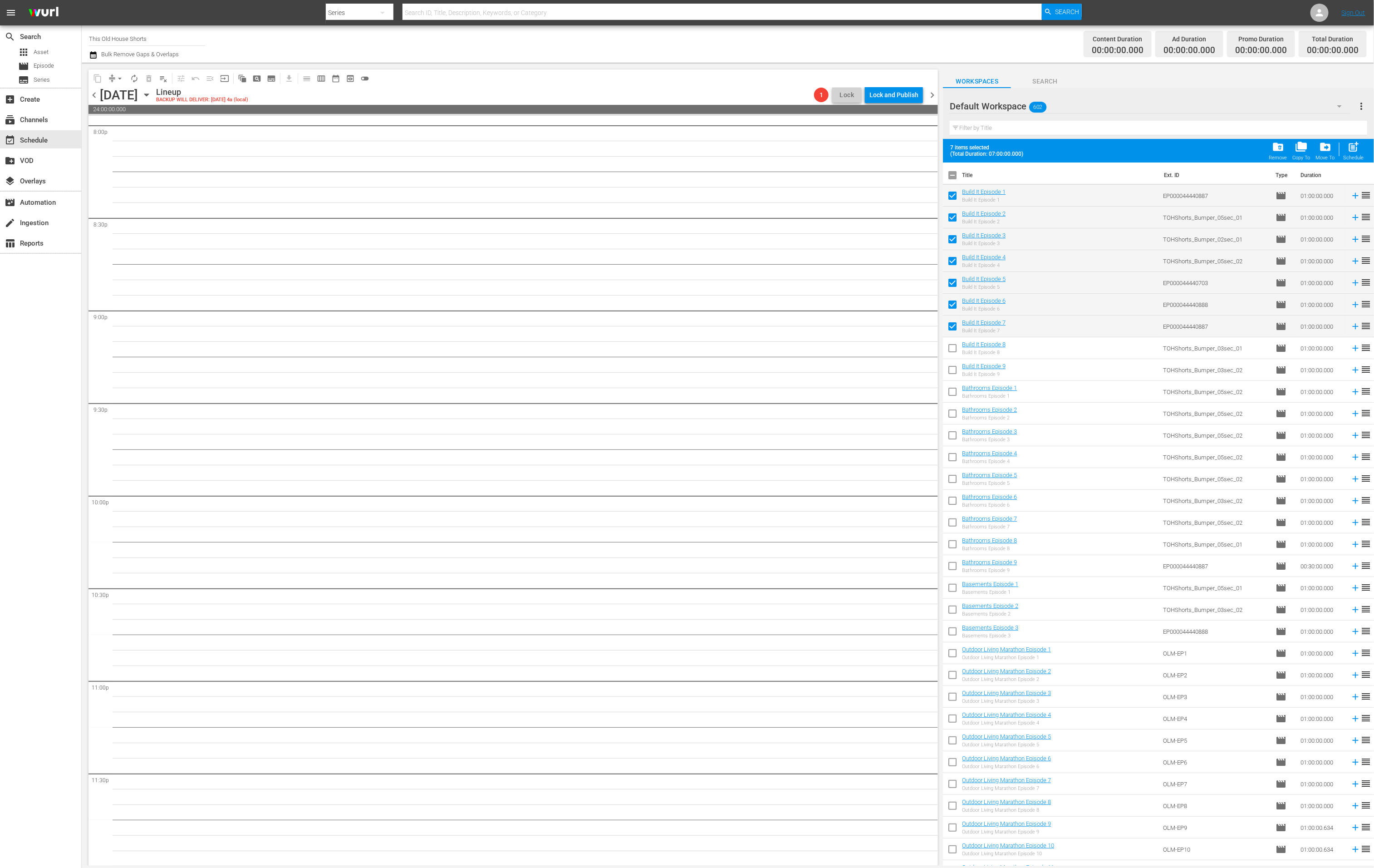
checkbox input "true"
click at [954, 368] on input "checkbox" at bounding box center [952, 371] width 19 height 19
checkbox input "true"
click at [951, 387] on input "checkbox" at bounding box center [952, 393] width 19 height 19
checkbox input "true"
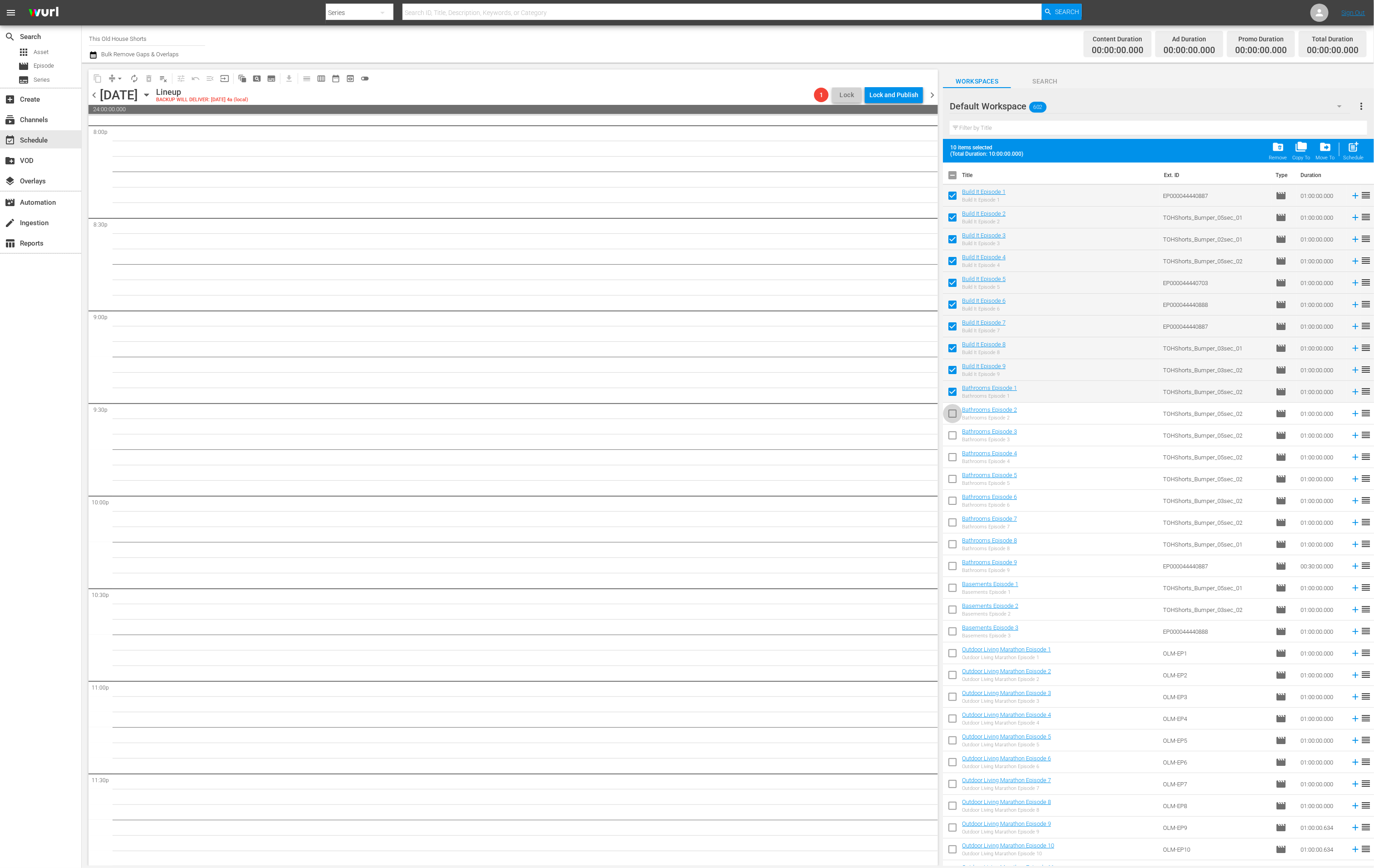
click at [950, 406] on input "checkbox" at bounding box center [952, 415] width 19 height 19
checkbox input "true"
click at [951, 432] on input "checkbox" at bounding box center [952, 437] width 19 height 19
checkbox input "true"
click at [955, 457] on input "checkbox" at bounding box center [952, 459] width 19 height 19
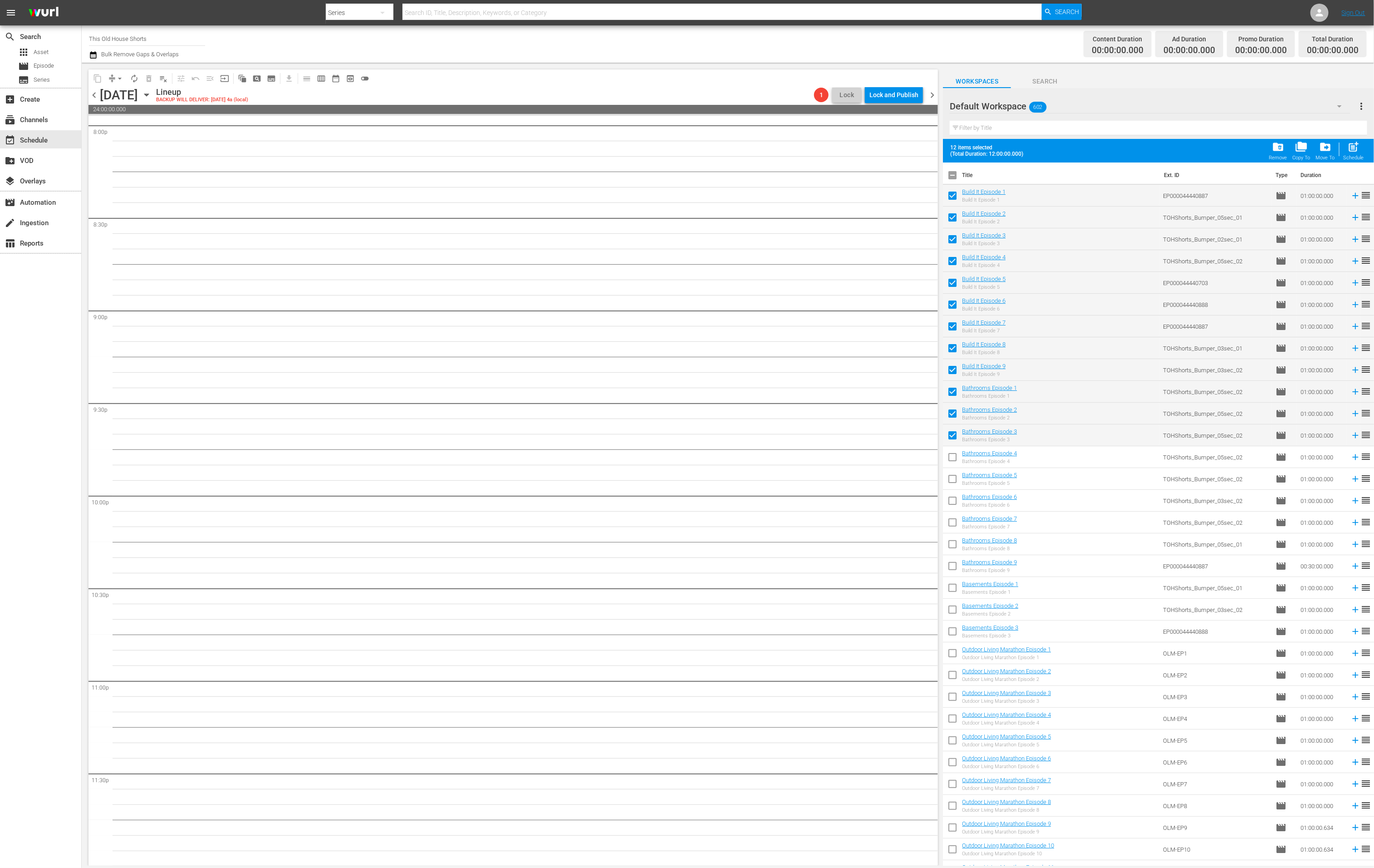
checkbox input "true"
click at [954, 480] on input "checkbox" at bounding box center [952, 481] width 19 height 19
checkbox input "true"
click at [955, 501] on input "checkbox" at bounding box center [952, 502] width 19 height 19
checkbox input "true"
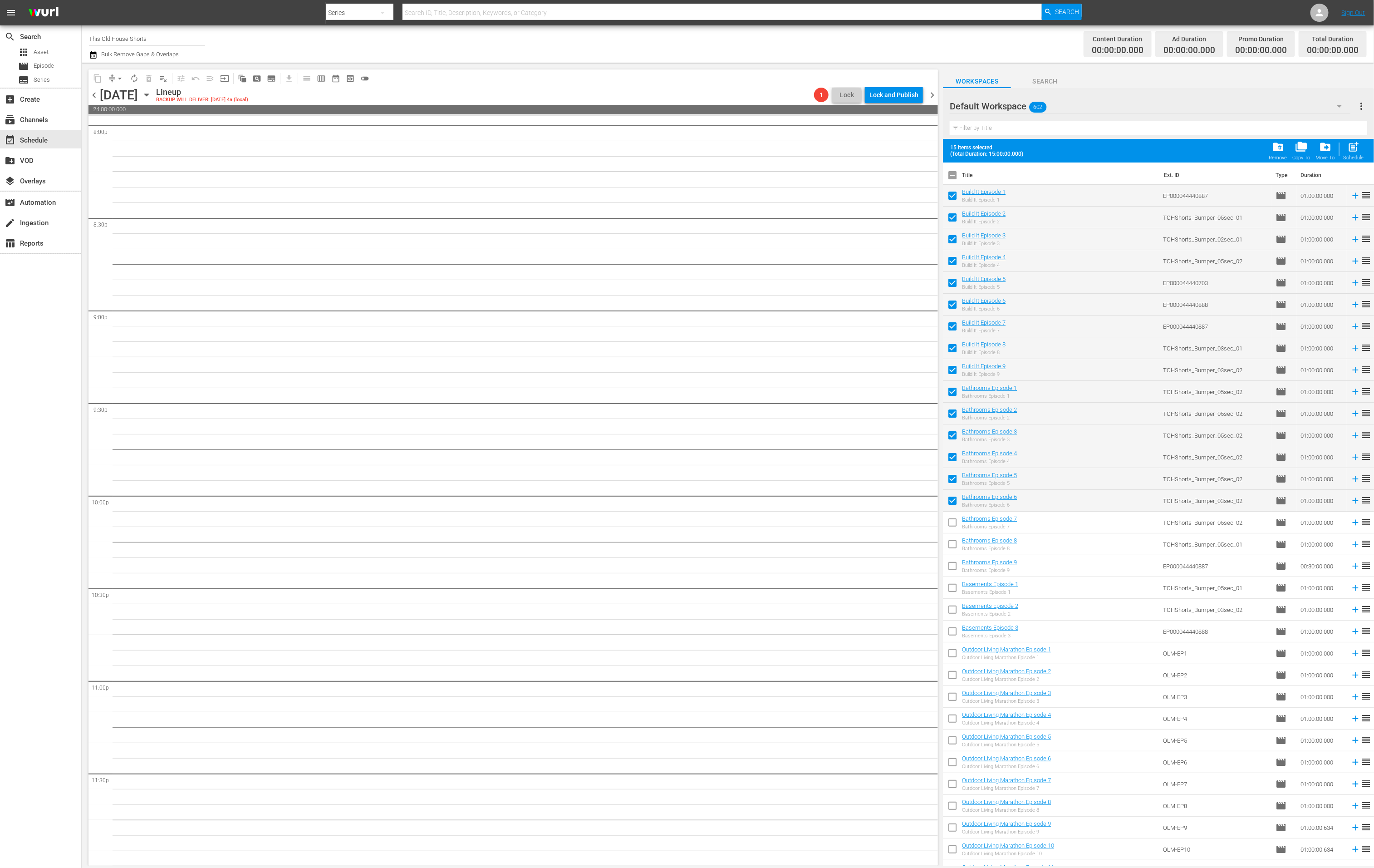
click at [951, 528] on input "checkbox" at bounding box center [952, 523] width 19 height 19
checkbox input "true"
click at [951, 541] on input "checkbox" at bounding box center [952, 545] width 19 height 19
checkbox input "true"
drag, startPoint x: 954, startPoint y: 592, endPoint x: 955, endPoint y: 610, distance: 18.0
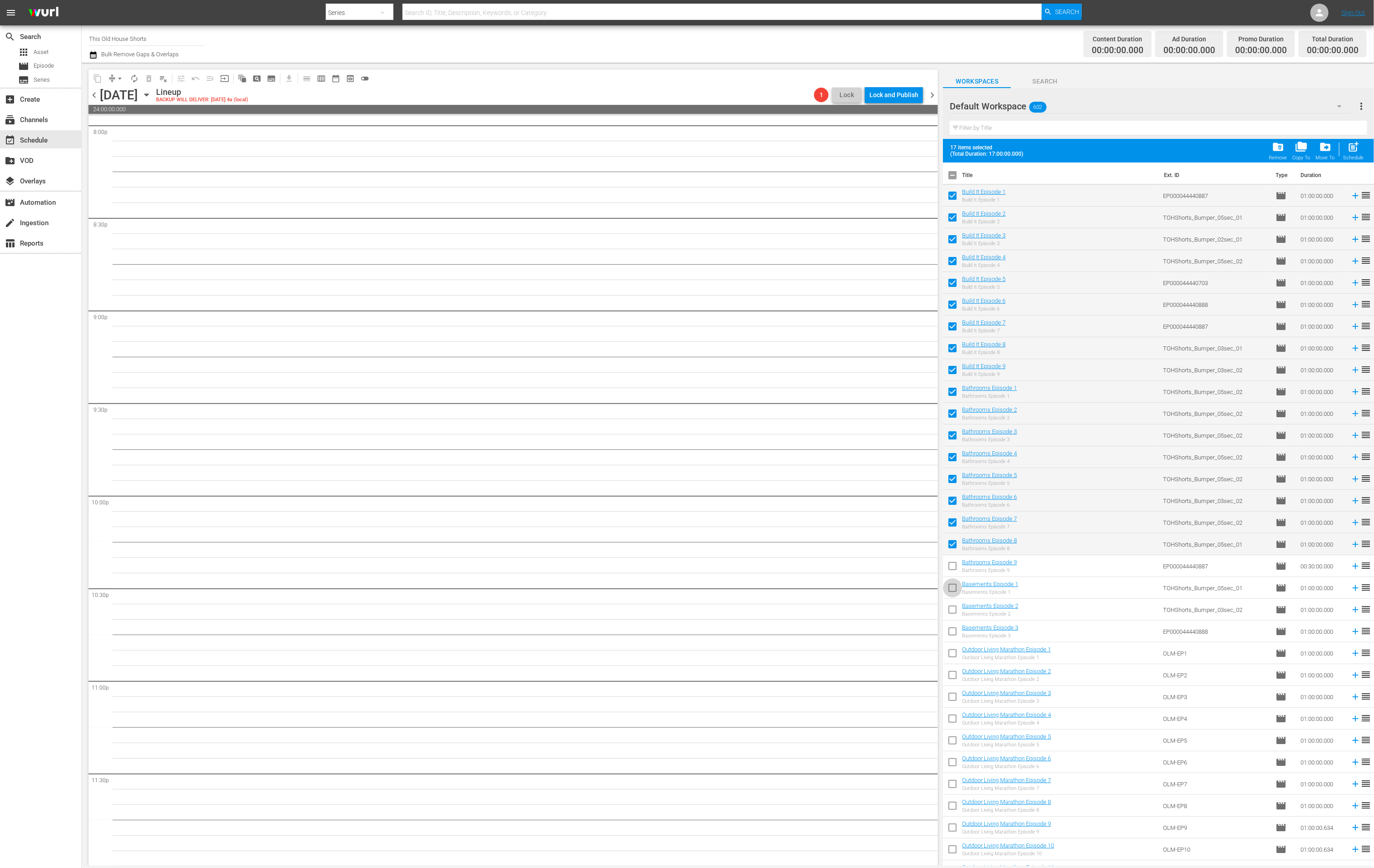
click at [954, 592] on input "checkbox" at bounding box center [952, 589] width 19 height 19
checkbox input "true"
click at [954, 616] on input "checkbox" at bounding box center [952, 611] width 19 height 19
checkbox input "true"
click at [955, 631] on input "checkbox" at bounding box center [952, 633] width 19 height 19
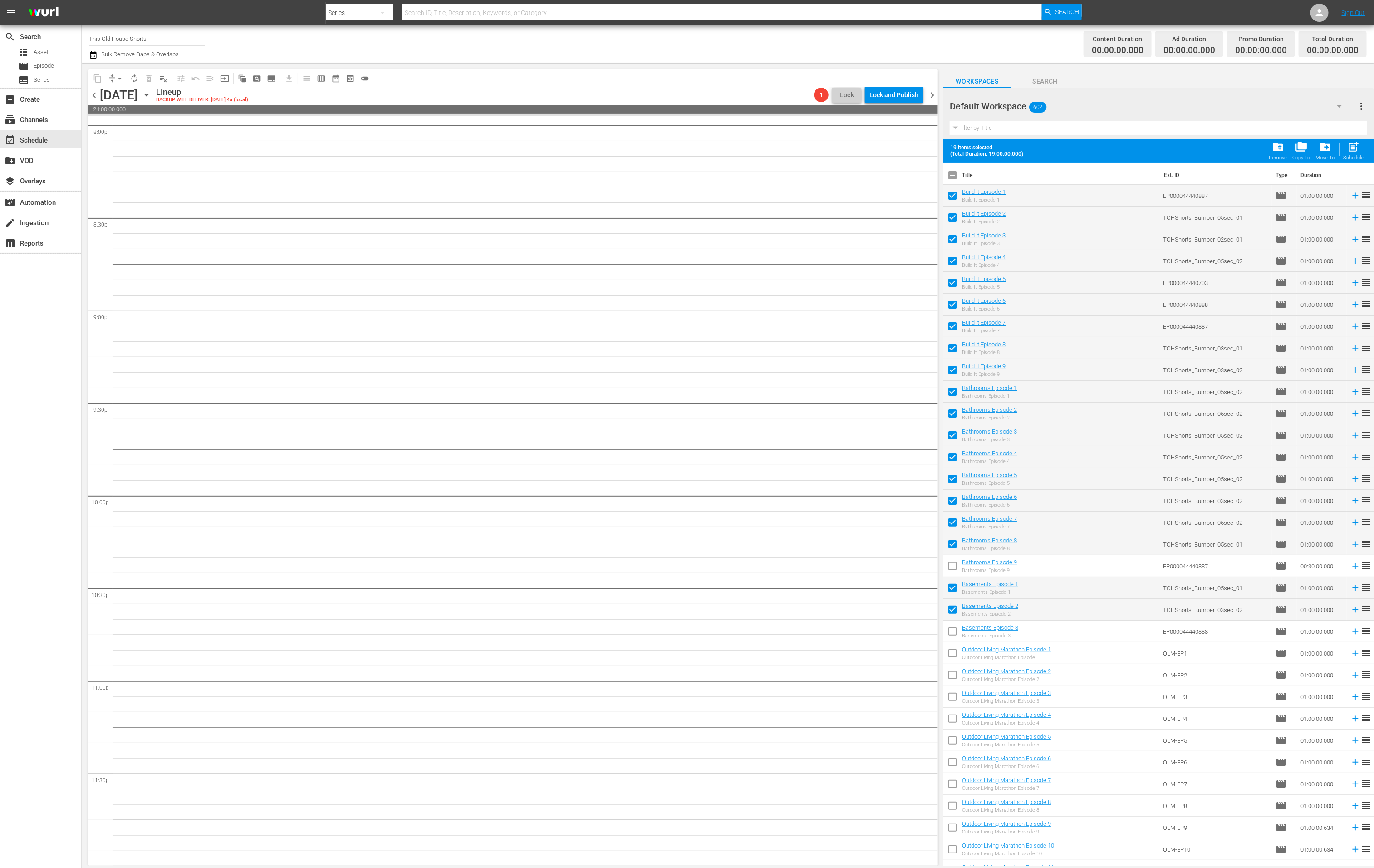
checkbox input "true"
click at [1188, 148] on span "post_add" at bounding box center [1354, 146] width 13 height 13
checkbox input "false"
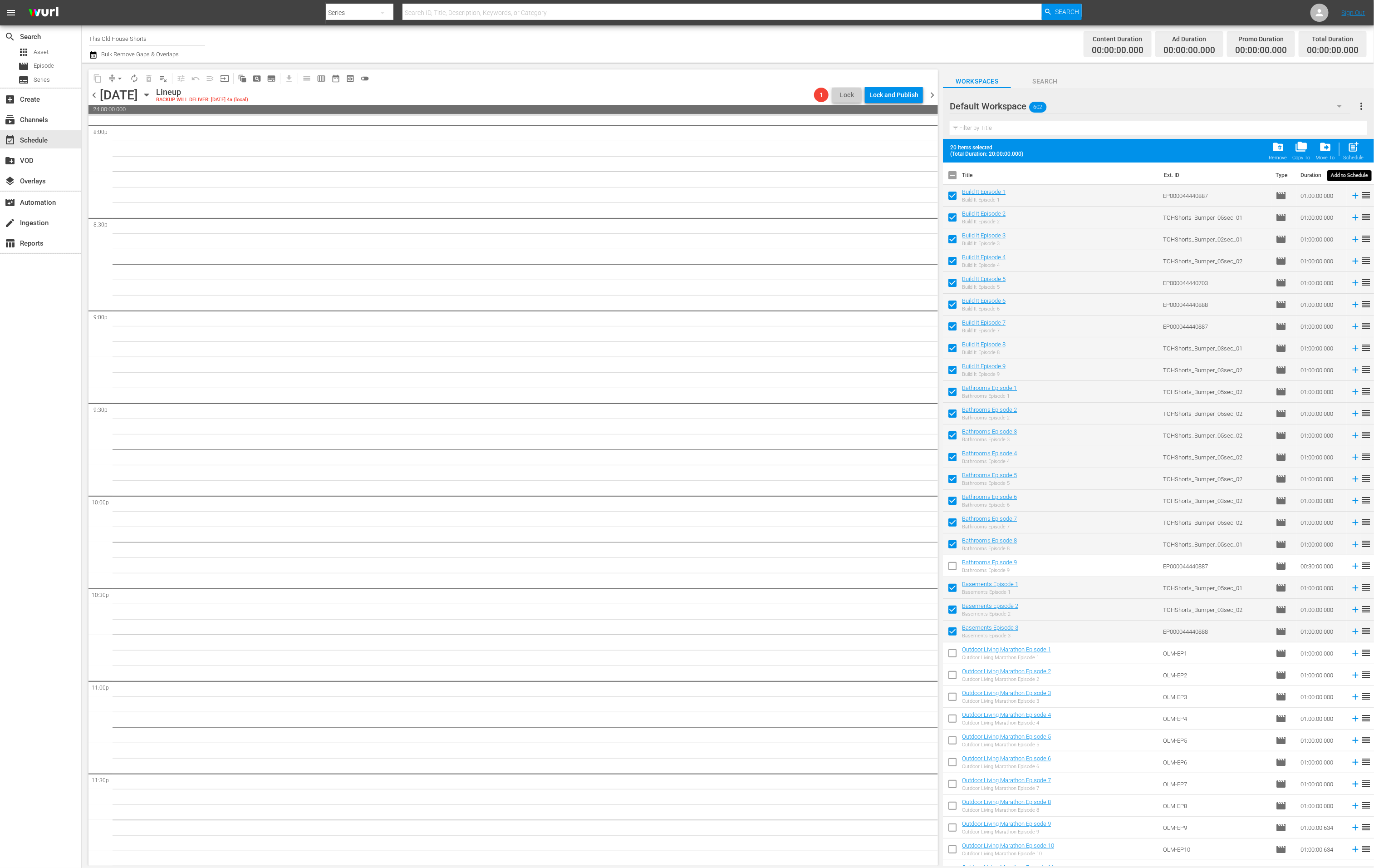
checkbox input "false"
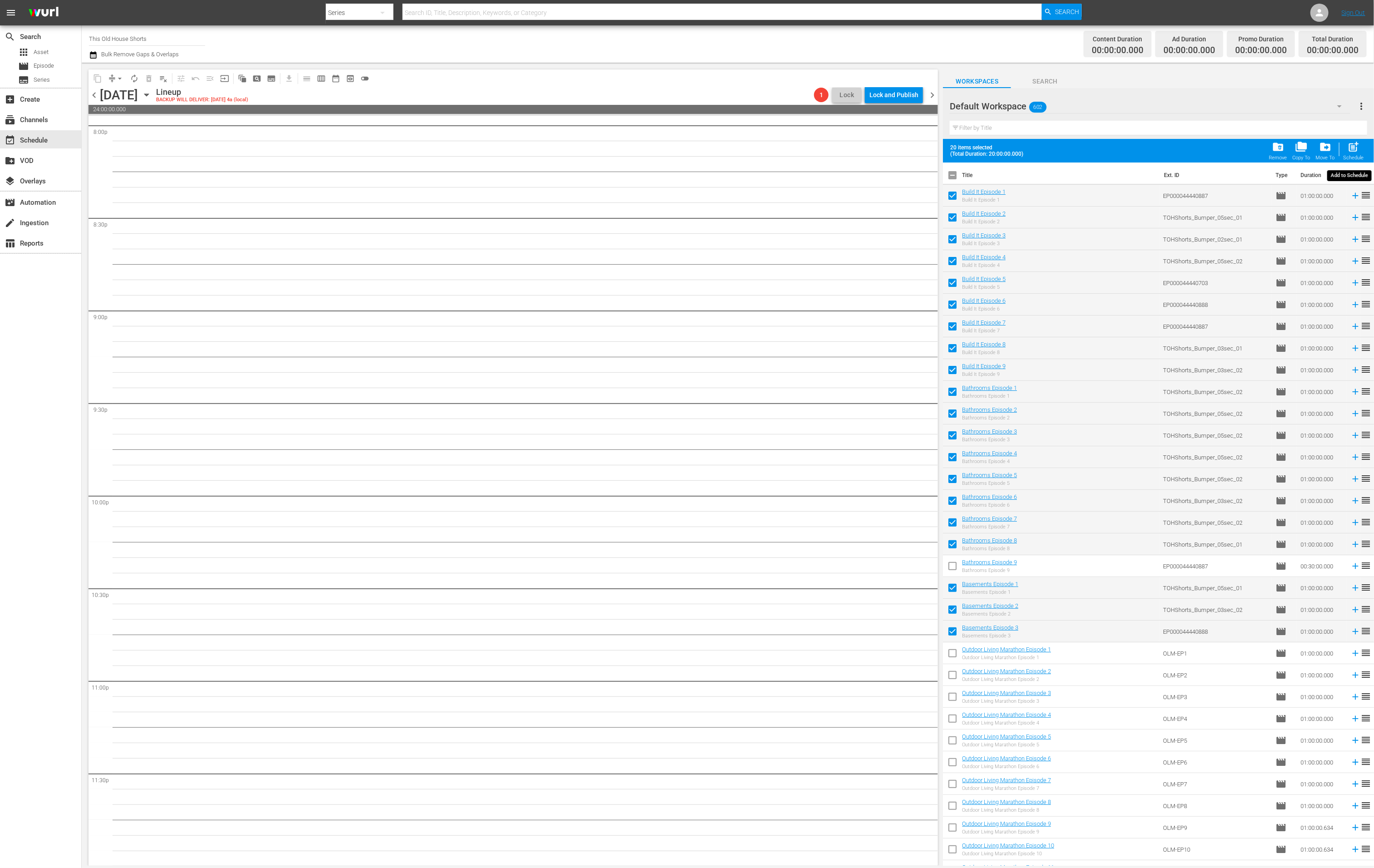
checkbox input "false"
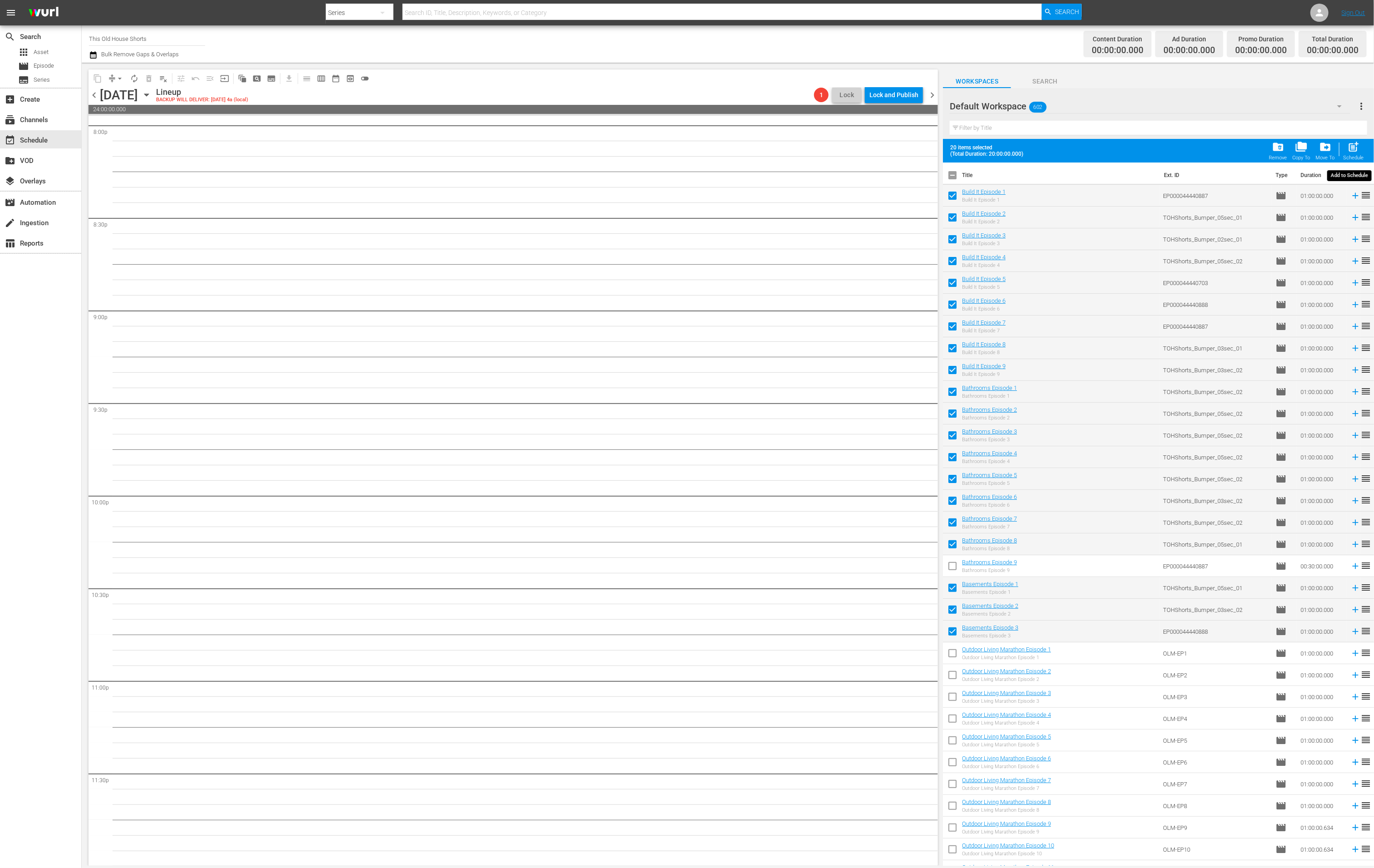
checkbox input "false"
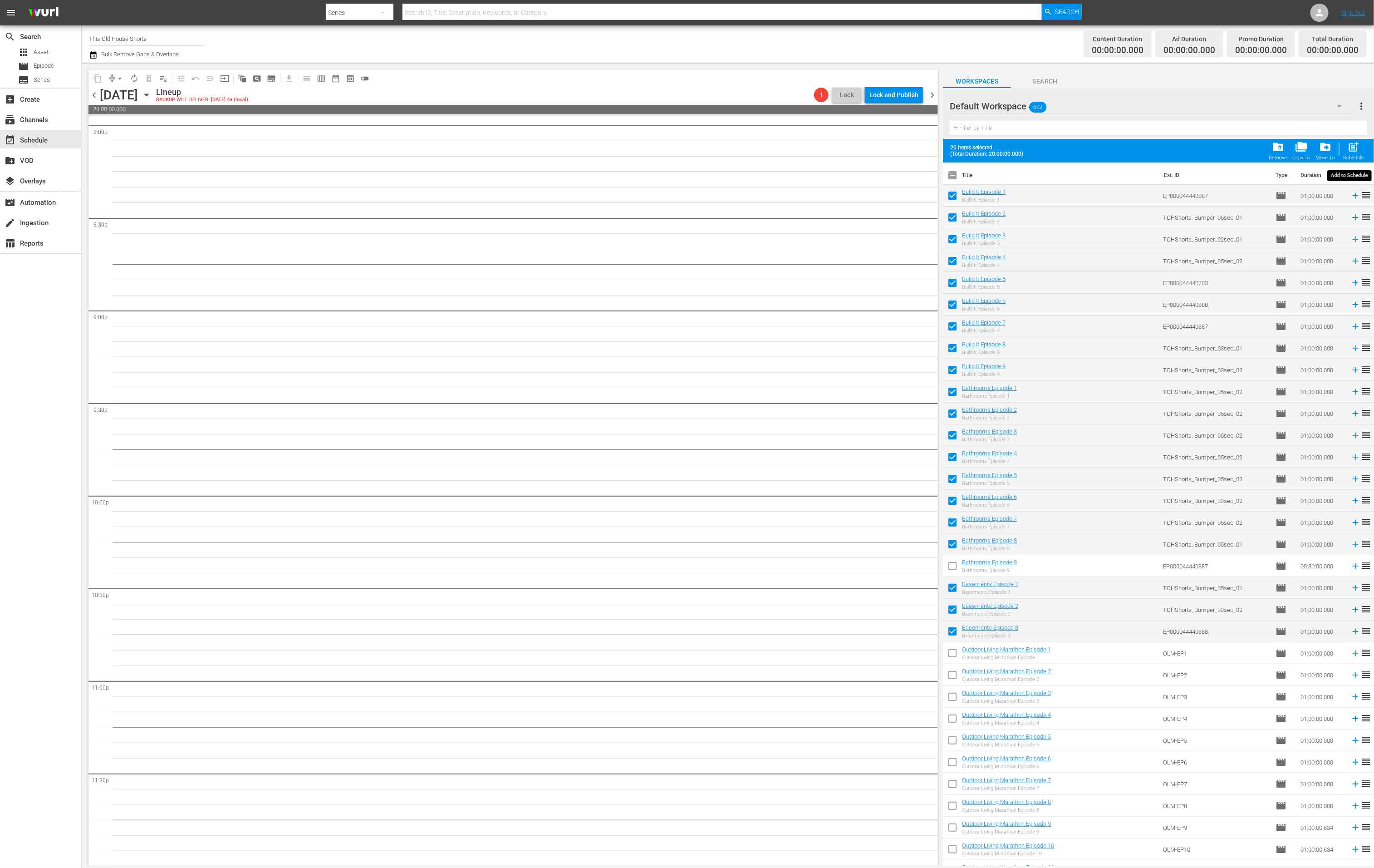
checkbox input "false"
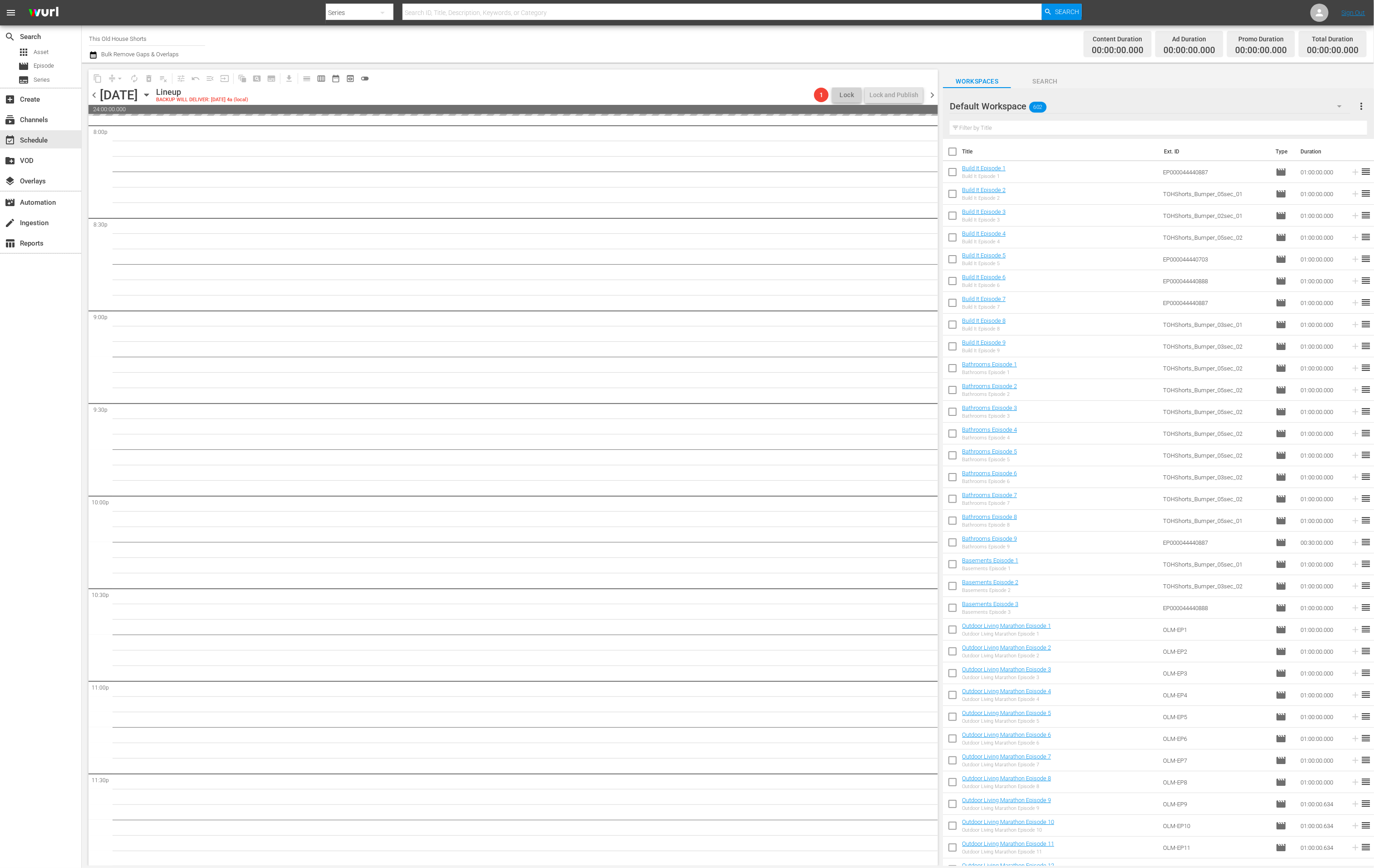
click at [956, 172] on input "checkbox" at bounding box center [952, 174] width 19 height 19
checkbox input "true"
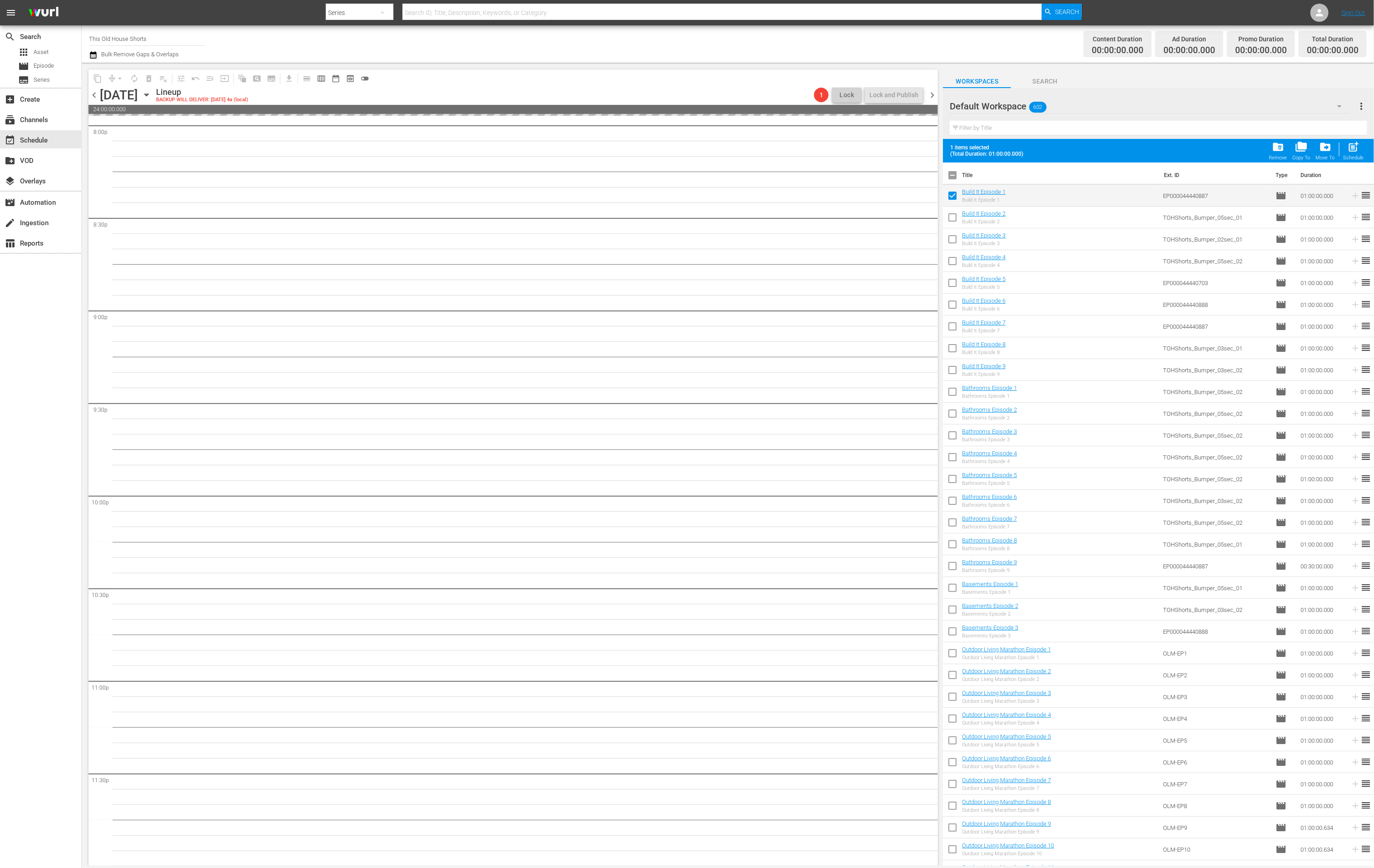
click at [955, 218] on input "checkbox" at bounding box center [952, 219] width 19 height 19
checkbox input "true"
click at [954, 235] on input "checkbox" at bounding box center [952, 240] width 19 height 19
checkbox input "true"
click at [953, 262] on input "checkbox" at bounding box center [952, 262] width 19 height 19
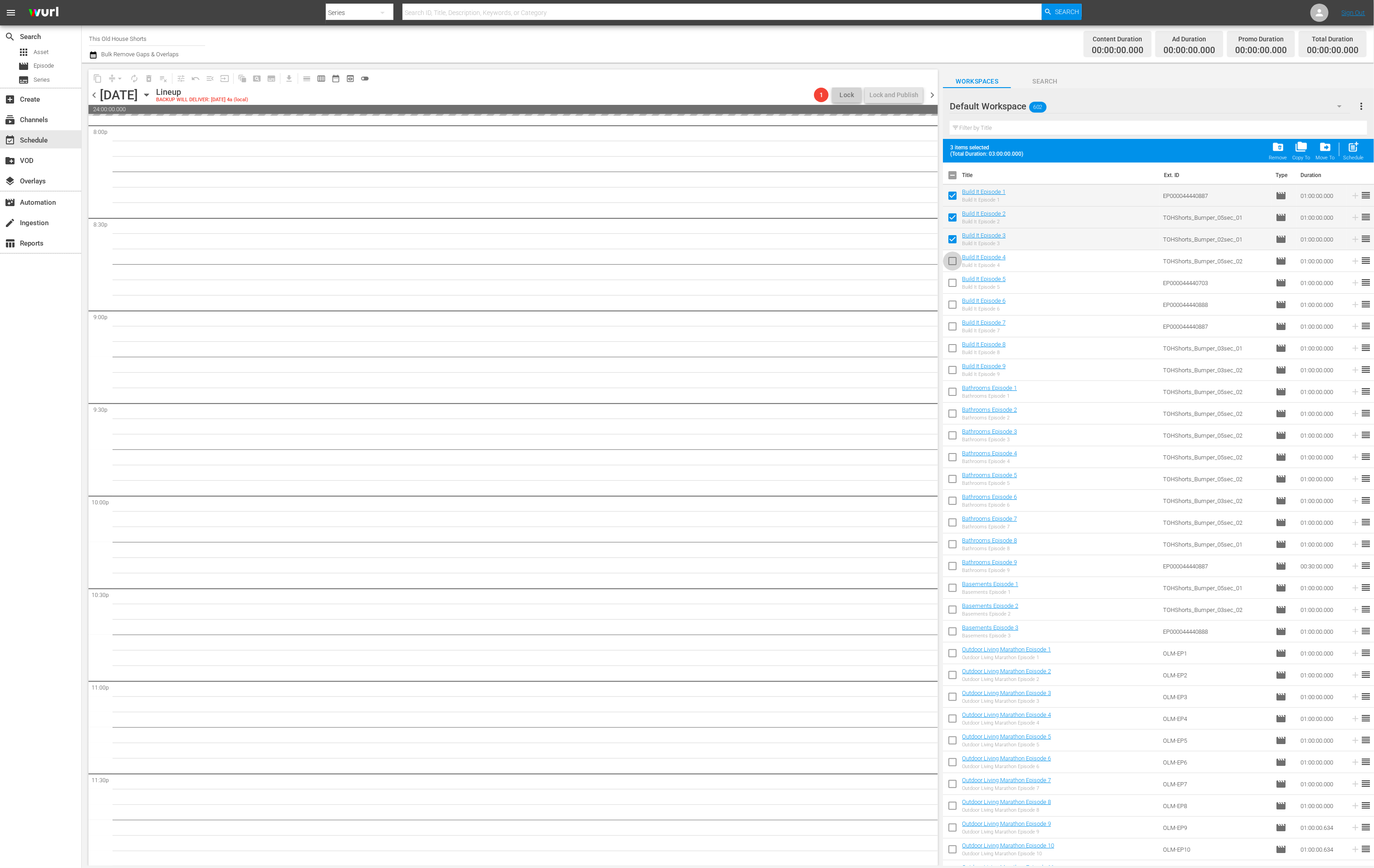
checkbox input "true"
click at [933, 97] on span "chevron_right" at bounding box center [933, 95] width 12 height 12
click at [956, 286] on input "checkbox" at bounding box center [952, 284] width 19 height 19
checkbox input "true"
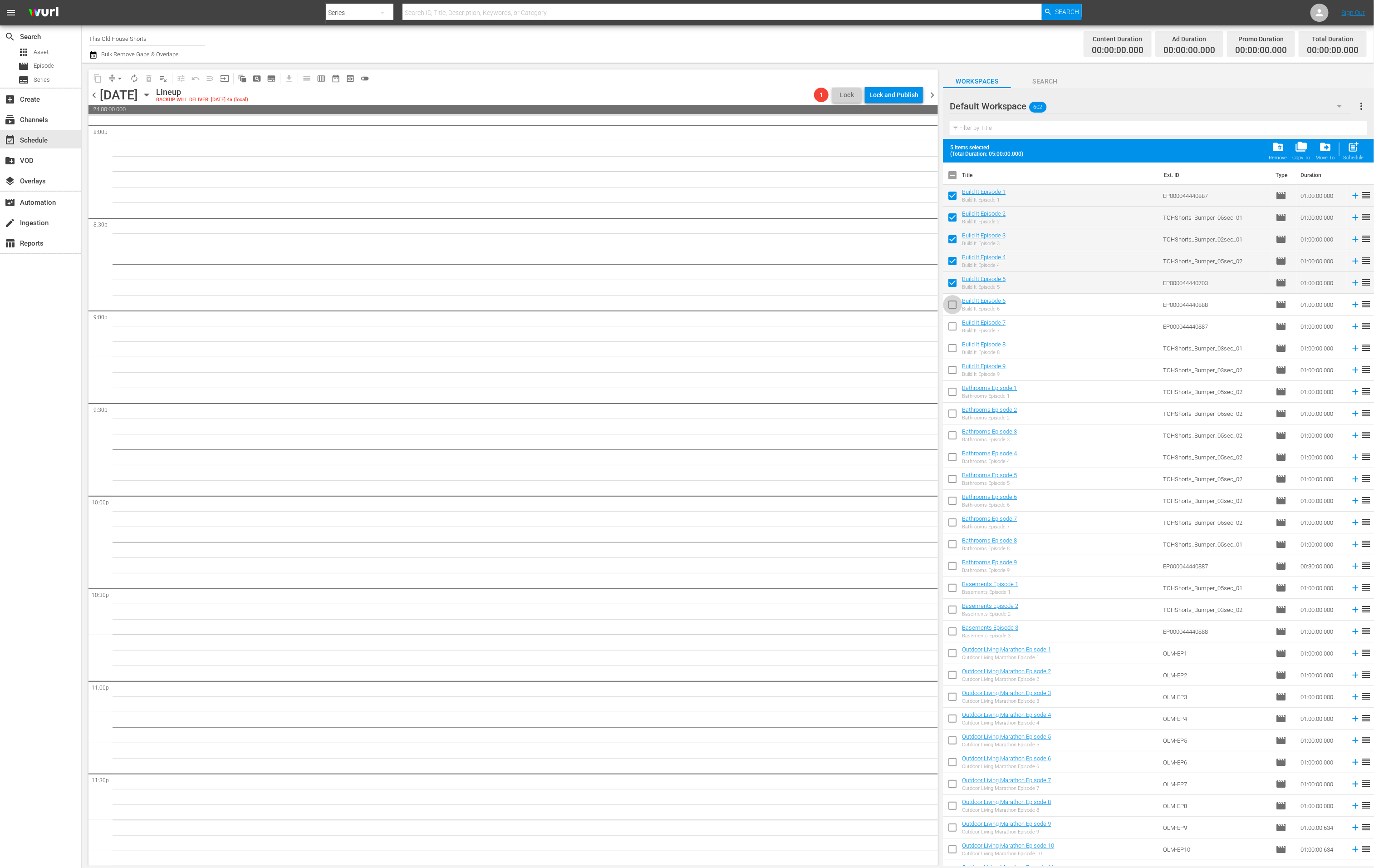
click at [953, 307] on input "checkbox" at bounding box center [952, 306] width 19 height 19
checkbox input "true"
click at [953, 330] on input "checkbox" at bounding box center [952, 328] width 19 height 19
checkbox input "true"
drag, startPoint x: 955, startPoint y: 349, endPoint x: 955, endPoint y: 357, distance: 8.0
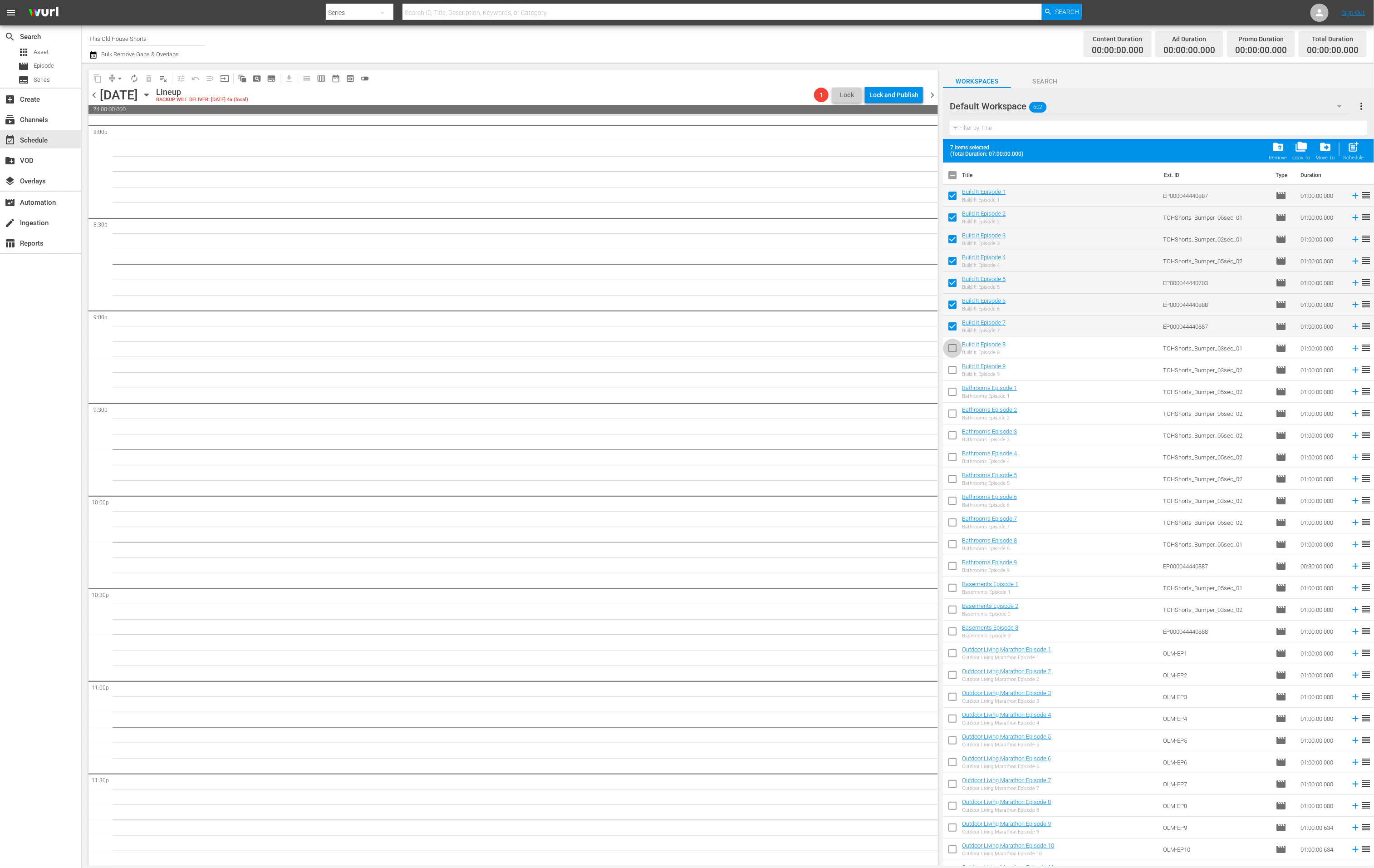
click at [955, 349] on input "checkbox" at bounding box center [952, 350] width 19 height 19
checkbox input "true"
drag, startPoint x: 955, startPoint y: 370, endPoint x: 955, endPoint y: 377, distance: 7.0
click at [955, 371] on input "checkbox" at bounding box center [952, 371] width 19 height 19
checkbox input "true"
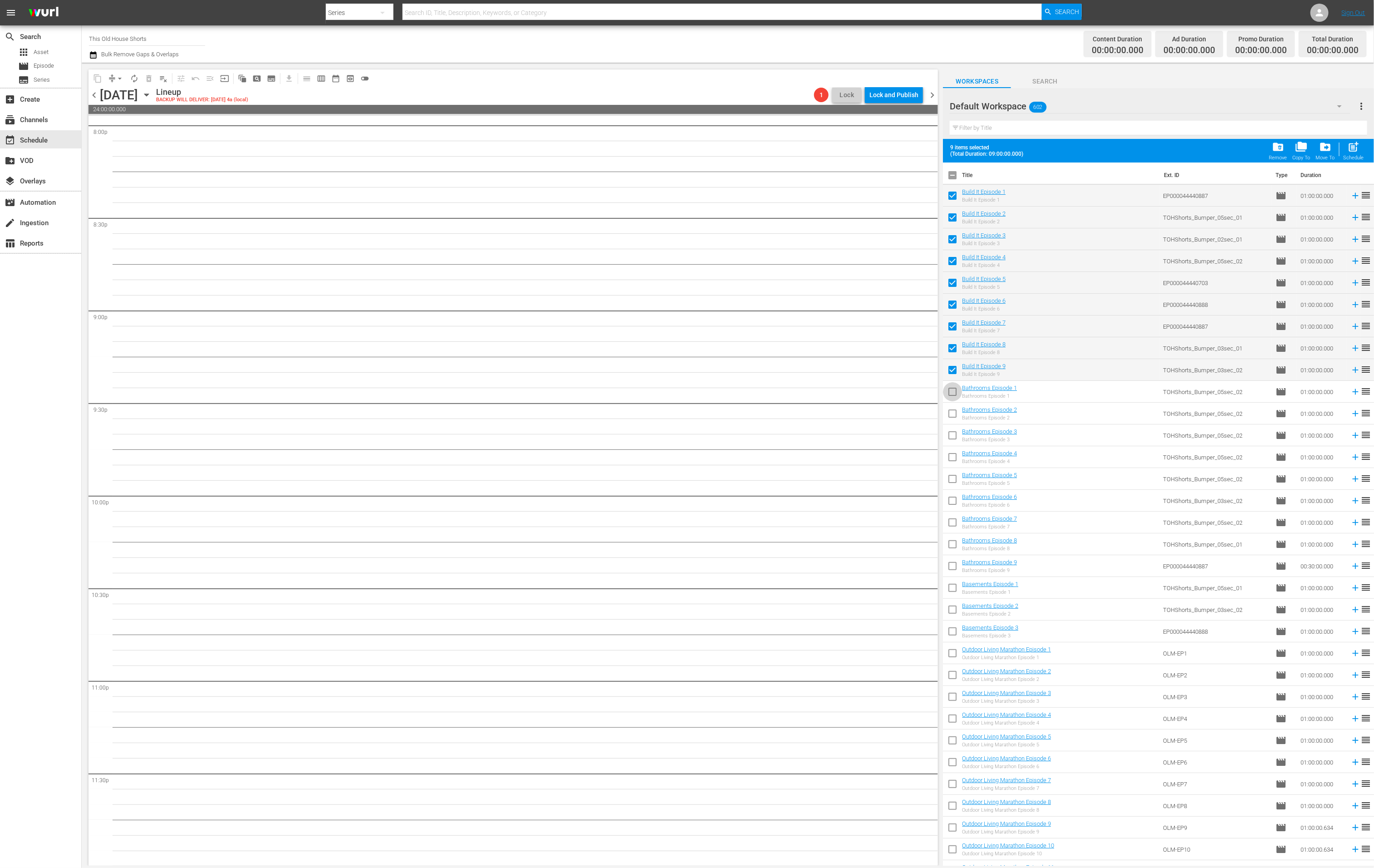
click at [954, 393] on input "checkbox" at bounding box center [952, 393] width 19 height 19
checkbox input "true"
drag, startPoint x: 951, startPoint y: 417, endPoint x: 951, endPoint y: 423, distance: 6.0
click at [951, 418] on input "checkbox" at bounding box center [952, 415] width 19 height 19
checkbox input "true"
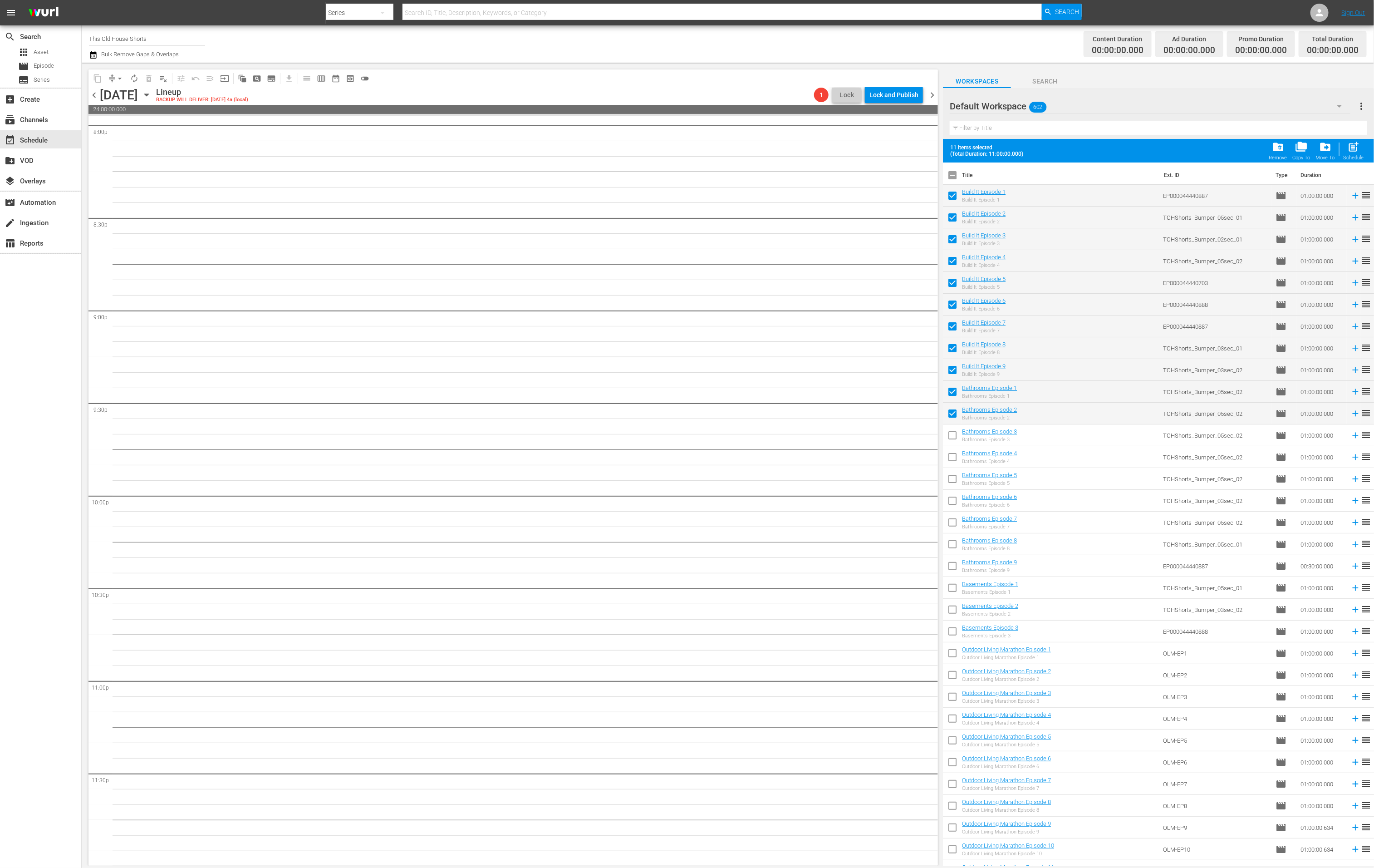
click at [952, 434] on input "checkbox" at bounding box center [952, 437] width 19 height 19
checkbox input "true"
click at [954, 460] on input "checkbox" at bounding box center [952, 459] width 19 height 19
checkbox input "true"
click at [953, 478] on input "checkbox" at bounding box center [952, 481] width 19 height 19
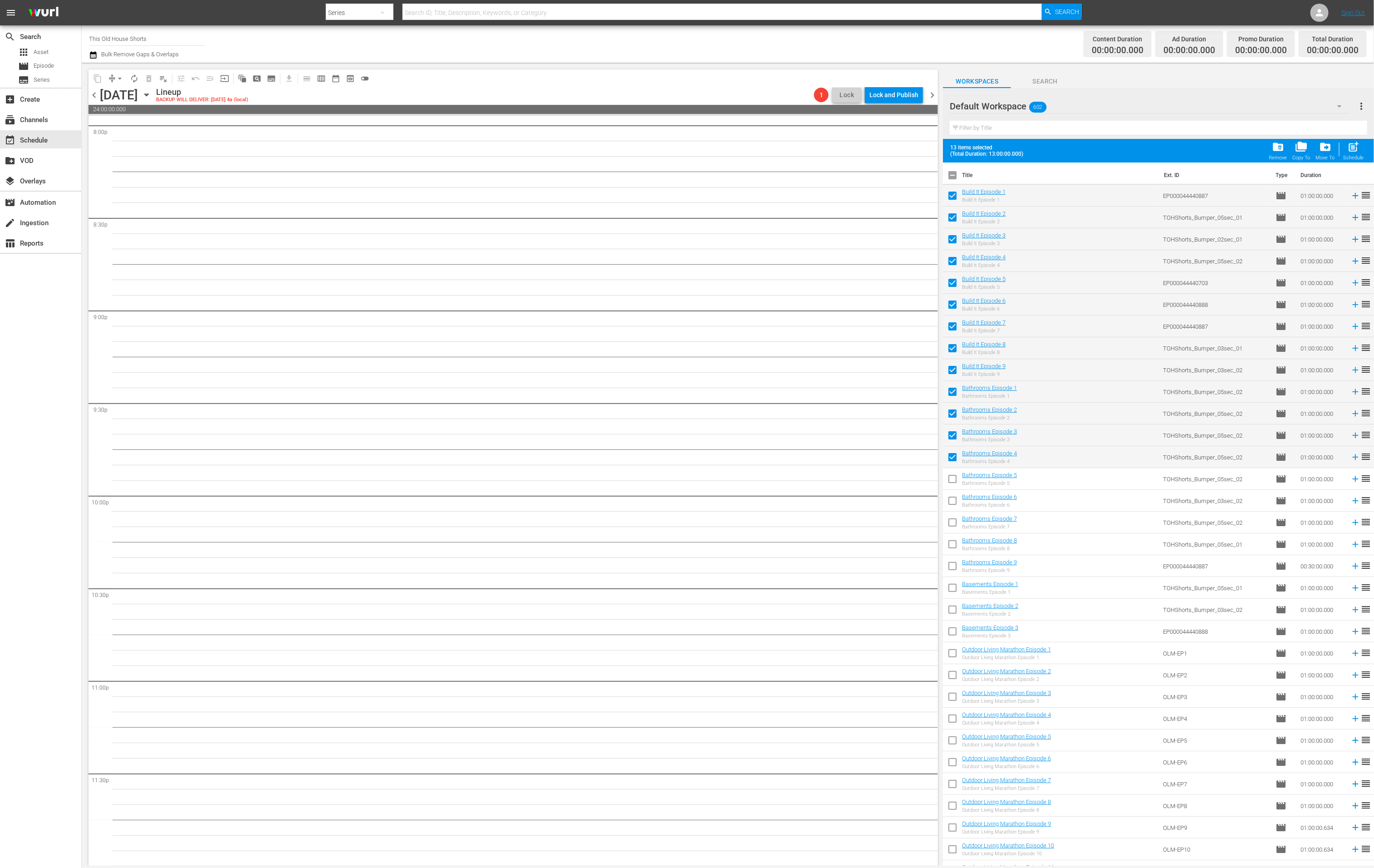
checkbox input "true"
click at [951, 499] on input "checkbox" at bounding box center [952, 502] width 19 height 19
checkbox input "true"
click at [954, 514] on span at bounding box center [952, 522] width 19 height 19
click at [954, 518] on input "checkbox" at bounding box center [952, 523] width 19 height 19
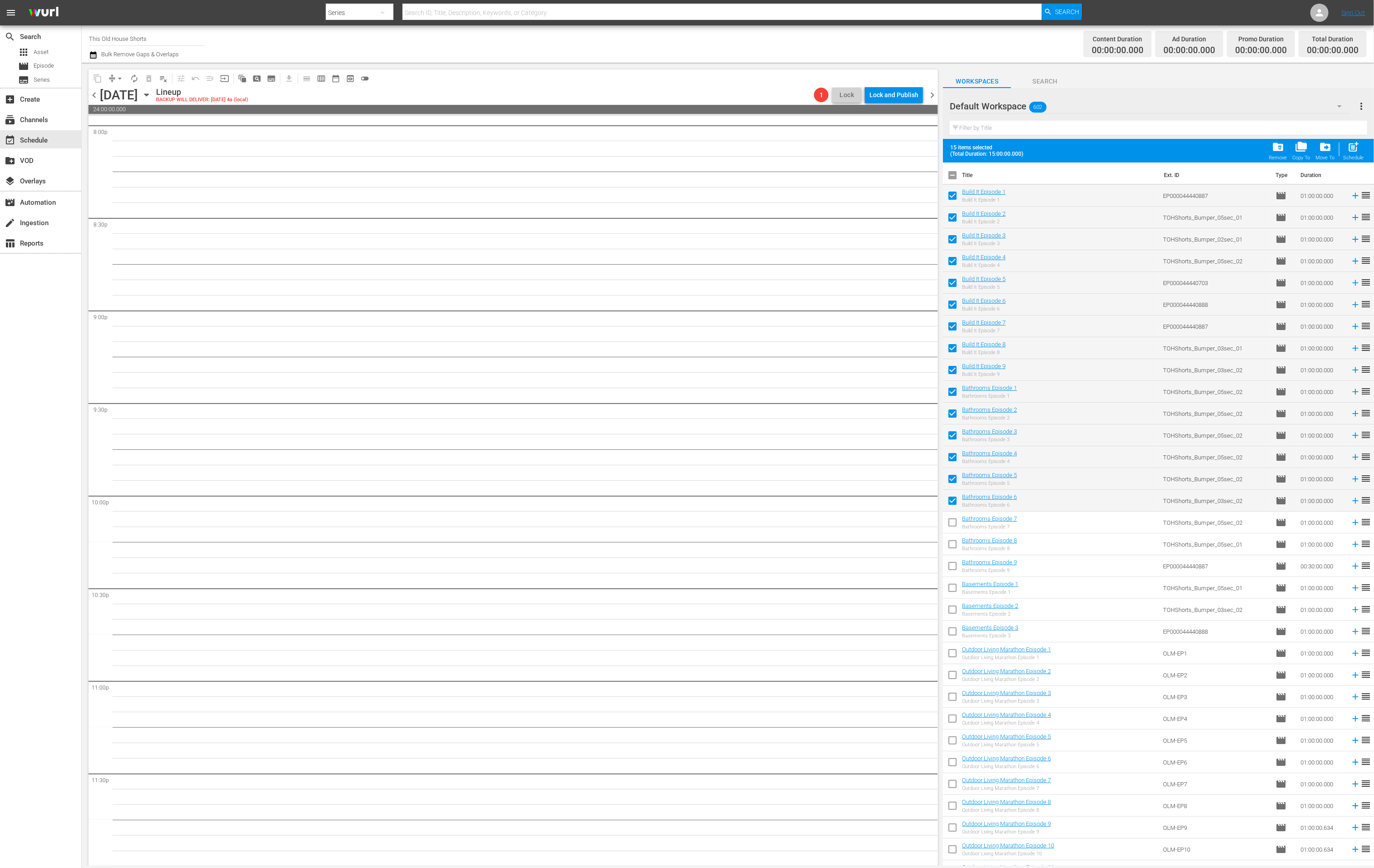
checkbox input "true"
click at [953, 544] on input "checkbox" at bounding box center [952, 545] width 19 height 19
checkbox input "true"
click at [953, 584] on input "checkbox" at bounding box center [952, 589] width 19 height 19
checkbox input "true"
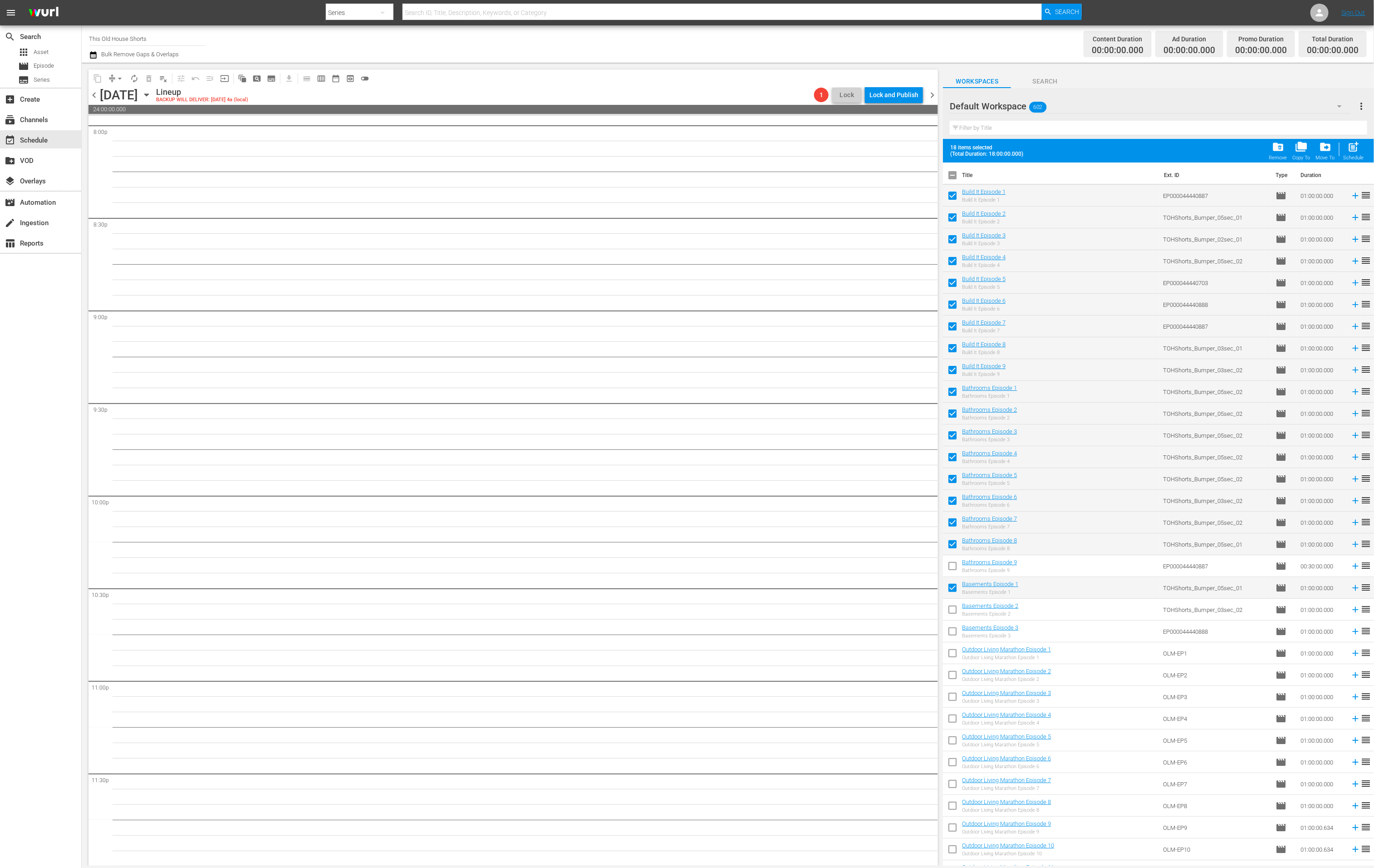
click at [952, 606] on input "checkbox" at bounding box center [952, 611] width 19 height 19
checkbox input "true"
click at [951, 635] on input "checkbox" at bounding box center [952, 633] width 19 height 19
checkbox input "true"
click at [1188, 151] on span "post_add" at bounding box center [1354, 146] width 13 height 13
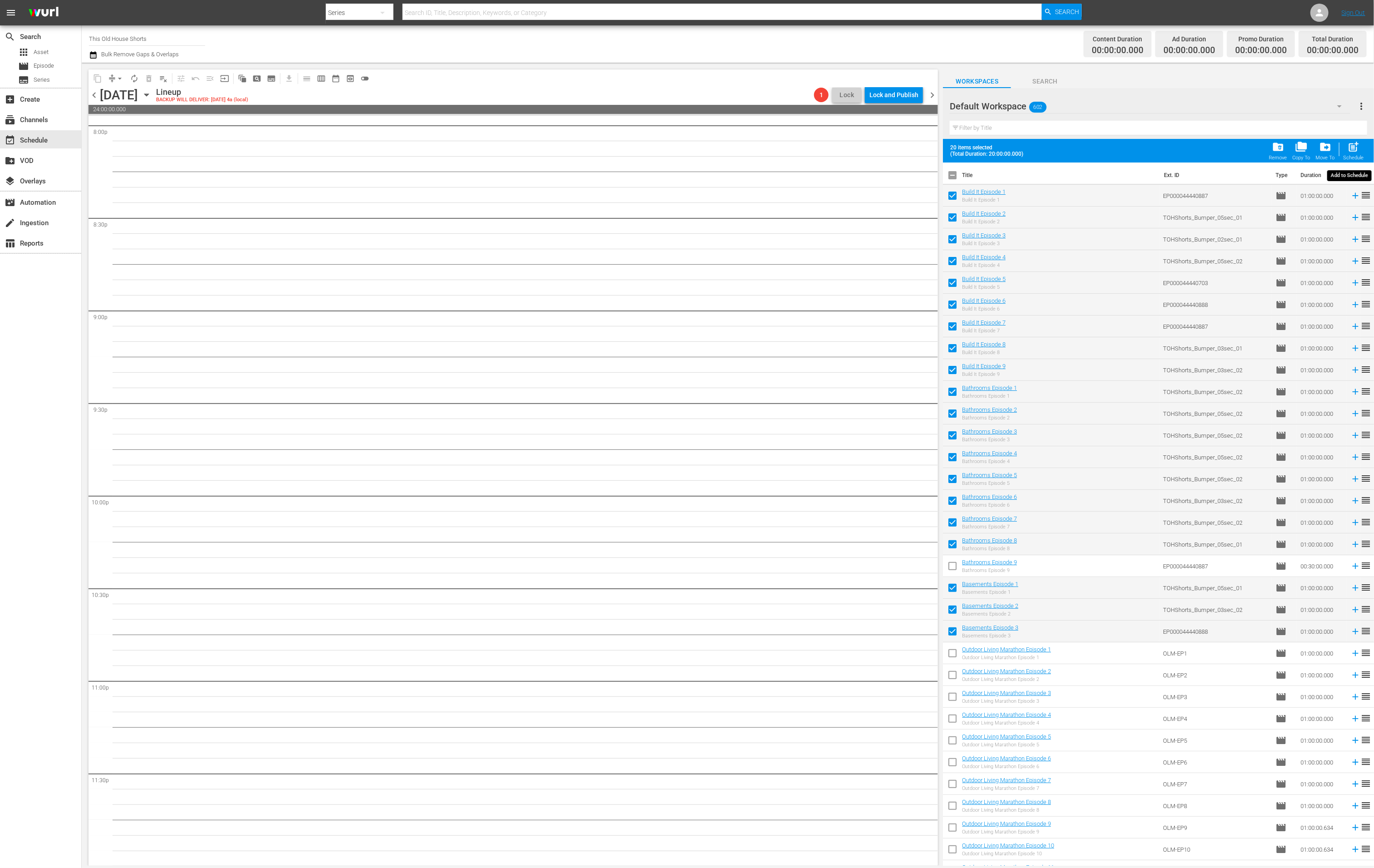
checkbox input "false"
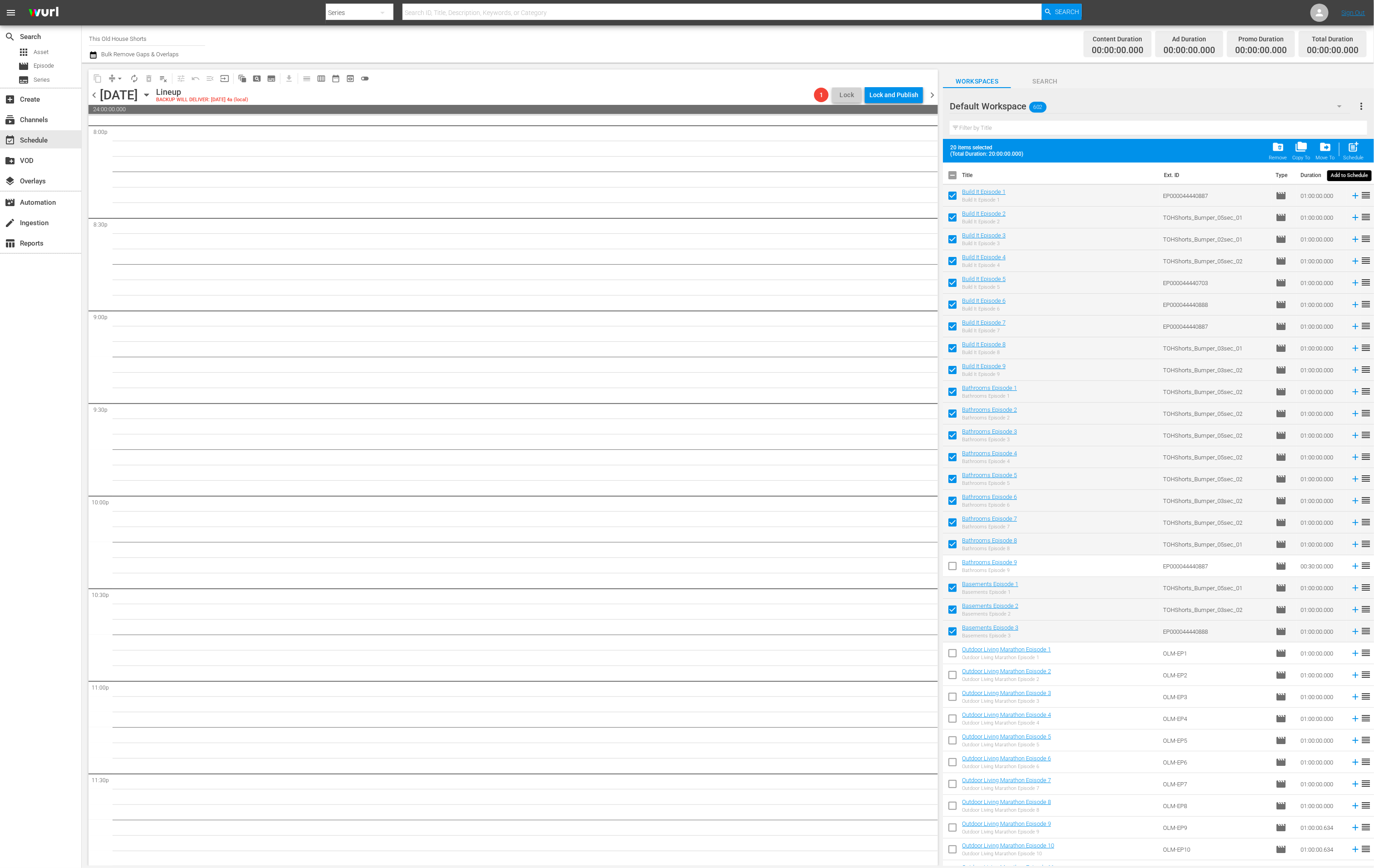
checkbox input "false"
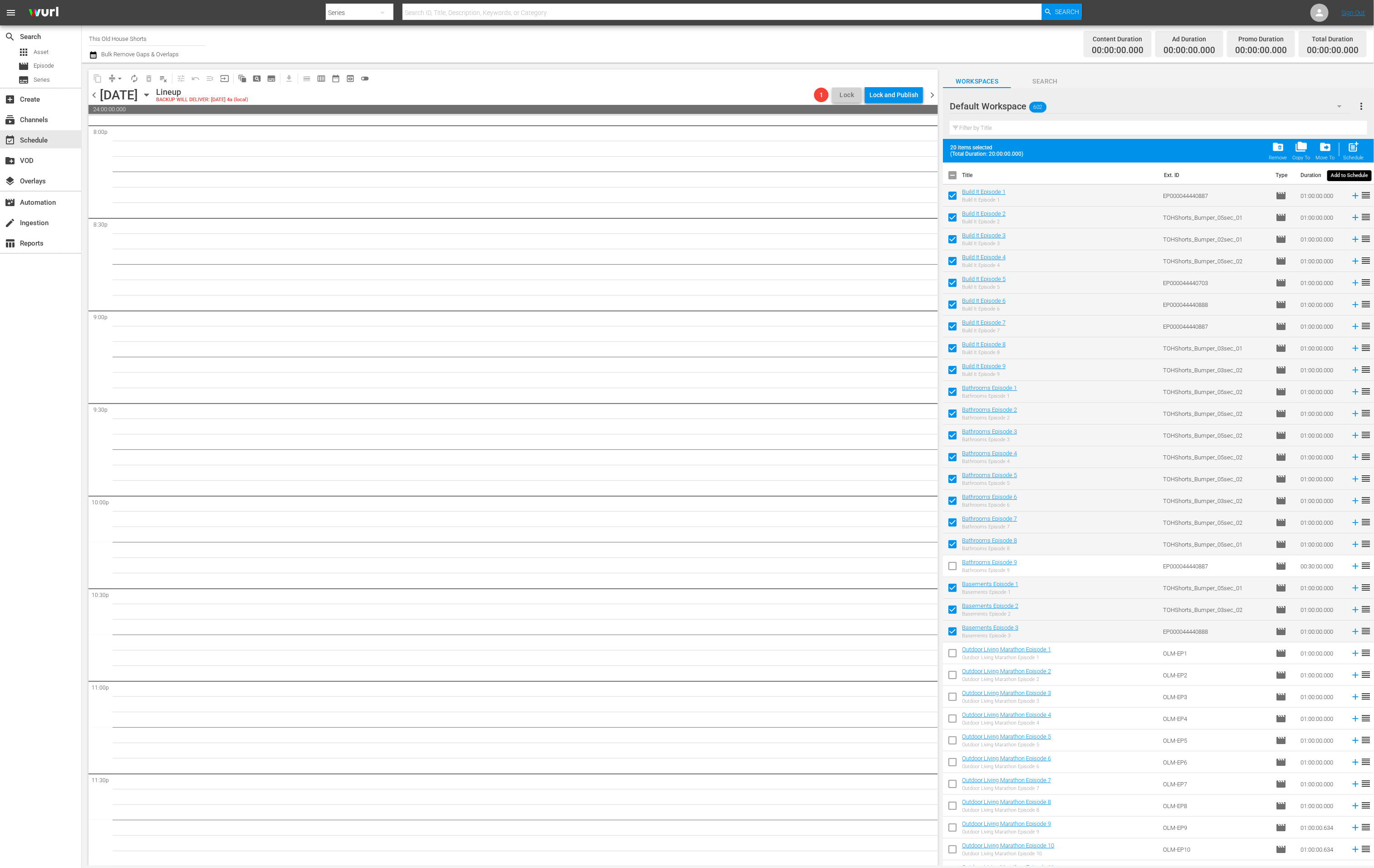
checkbox input "false"
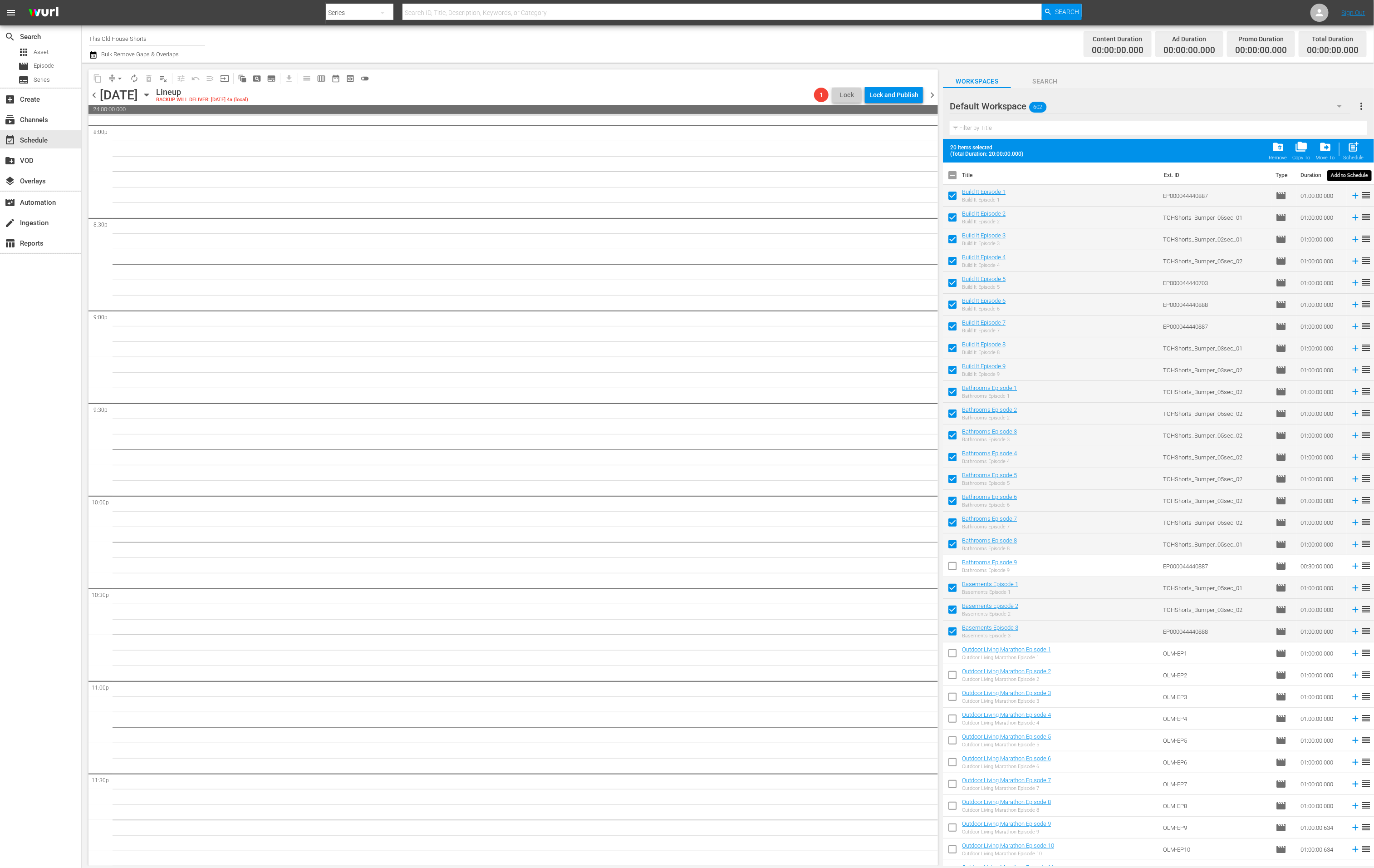
checkbox input "false"
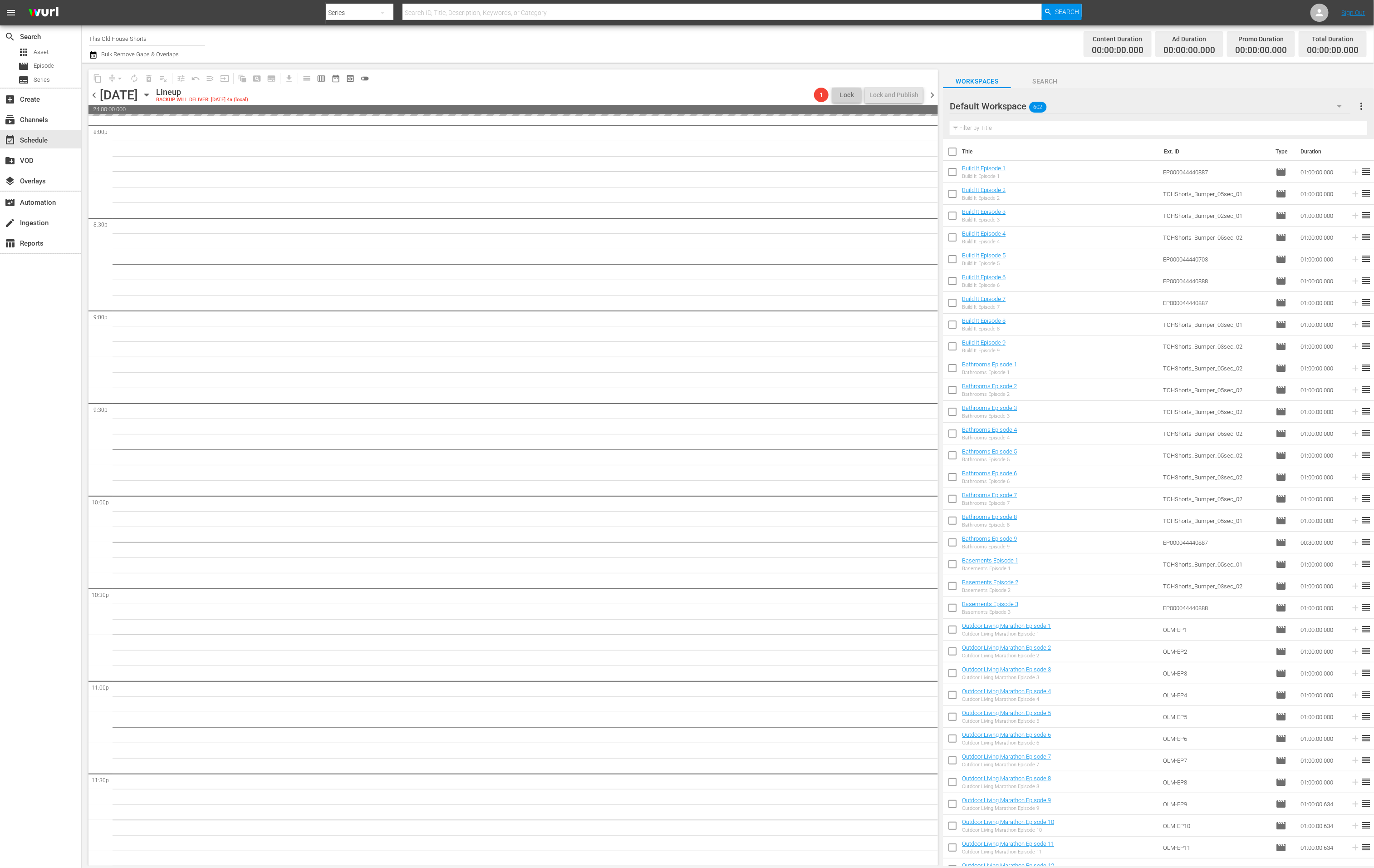
click at [95, 97] on span "chevron_left" at bounding box center [94, 95] width 12 height 12
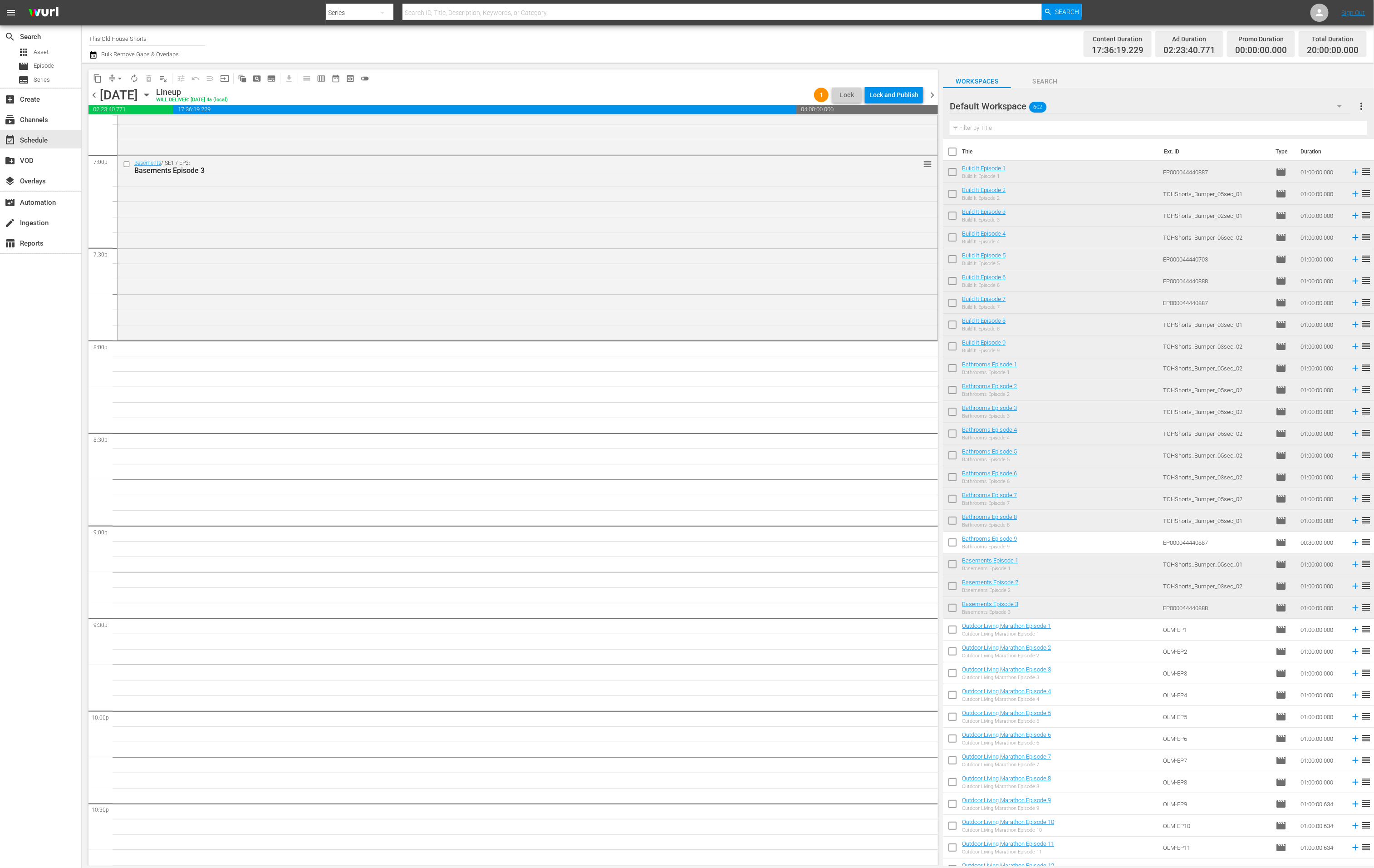
scroll to position [3547, 0]
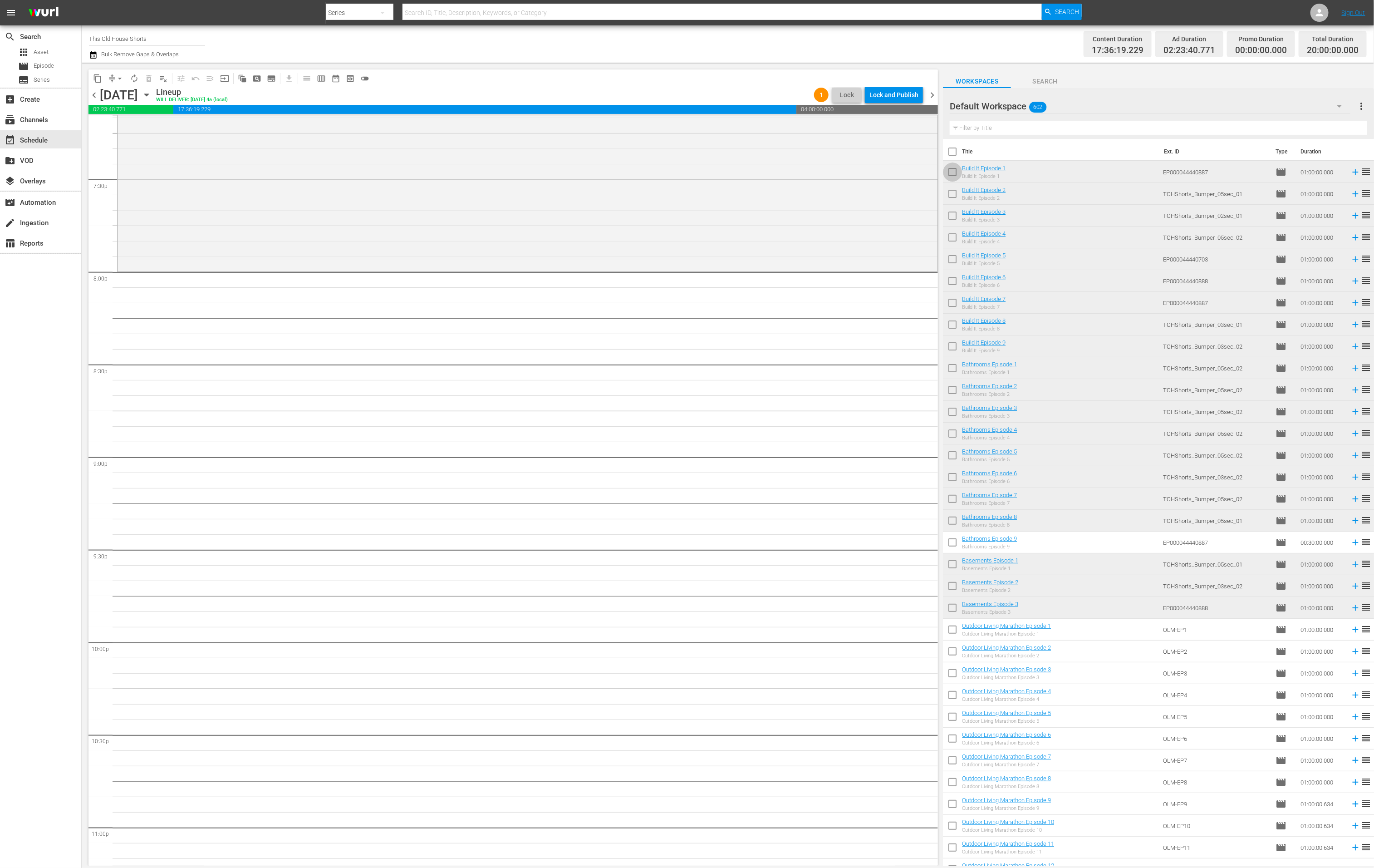
click at [952, 172] on input "checkbox" at bounding box center [952, 174] width 19 height 19
checkbox input "true"
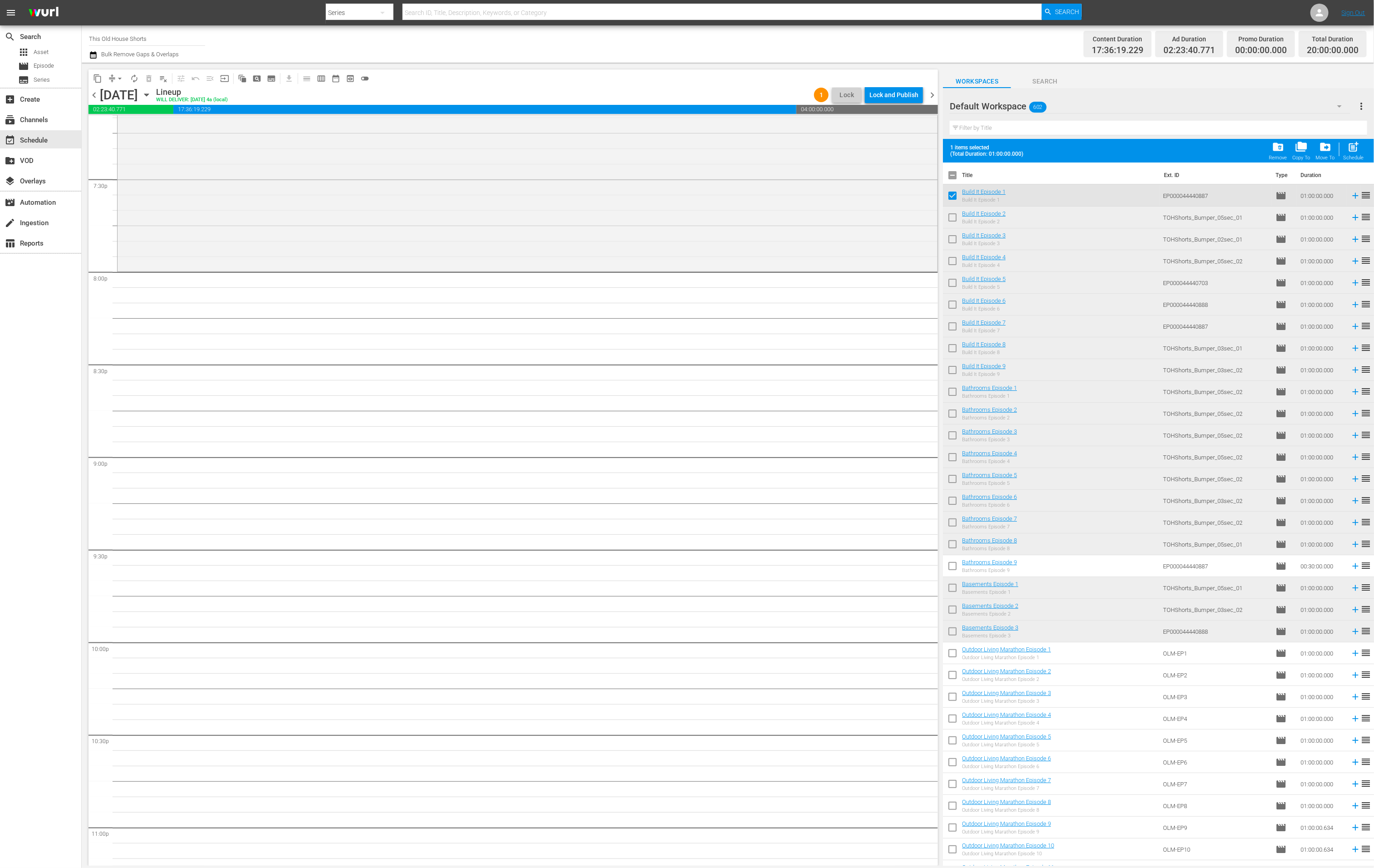
click at [954, 218] on input "checkbox" at bounding box center [952, 219] width 19 height 19
checkbox input "true"
click at [949, 240] on input "checkbox" at bounding box center [952, 240] width 19 height 19
checkbox input "true"
click at [950, 262] on input "checkbox" at bounding box center [952, 262] width 19 height 19
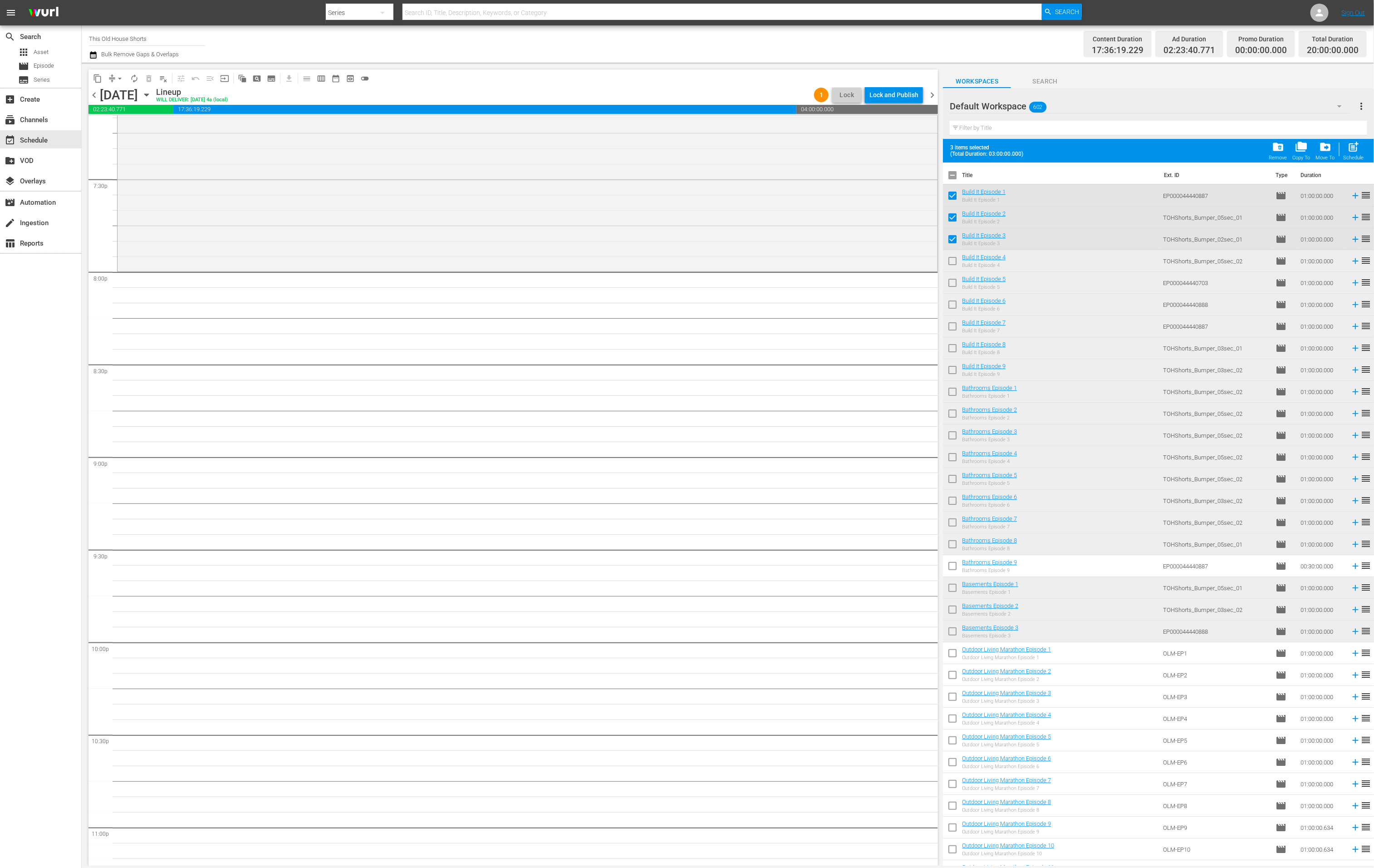
checkbox input "true"
click at [1188, 145] on span "post_add" at bounding box center [1354, 146] width 13 height 13
checkbox input "false"
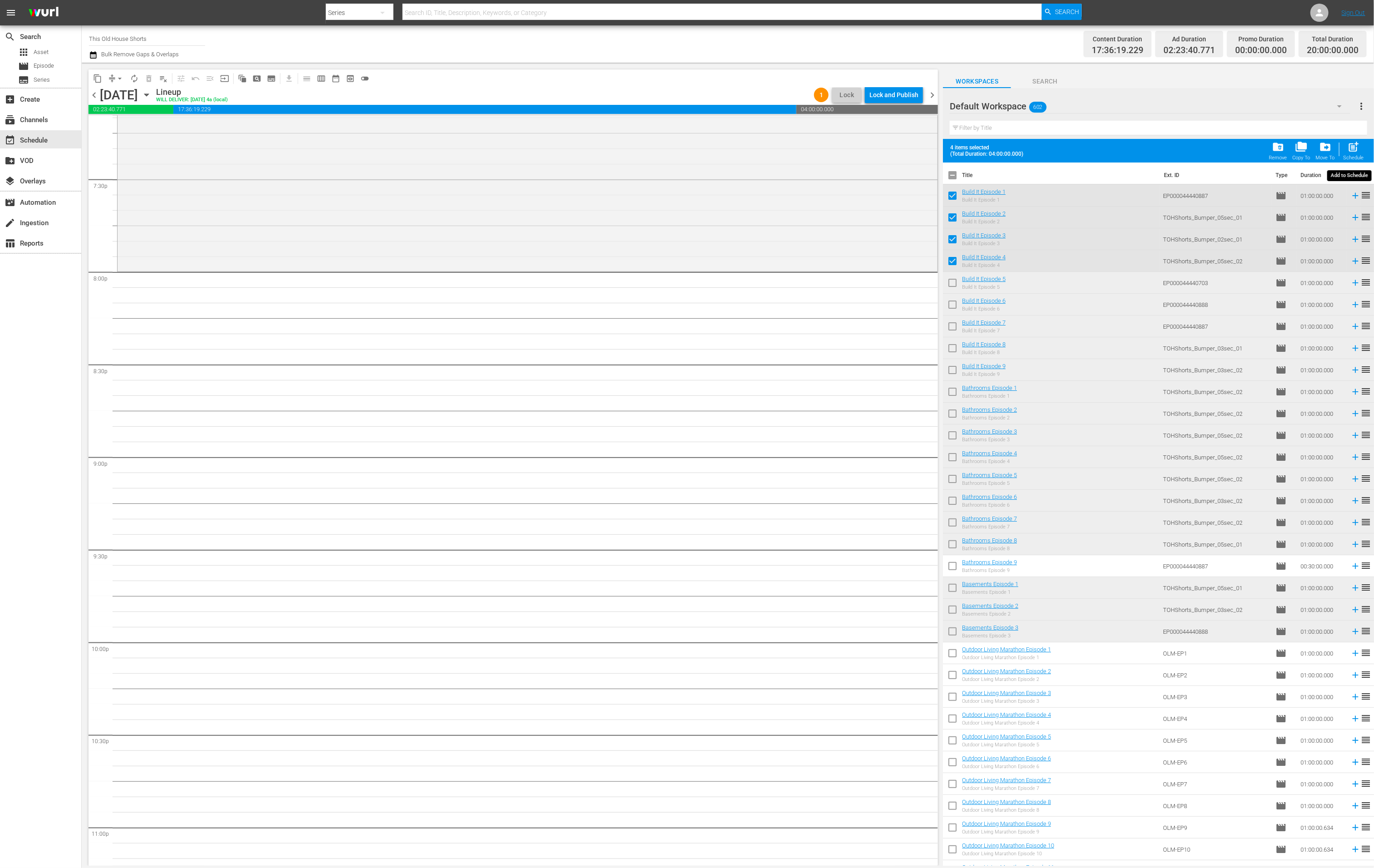
checkbox input "false"
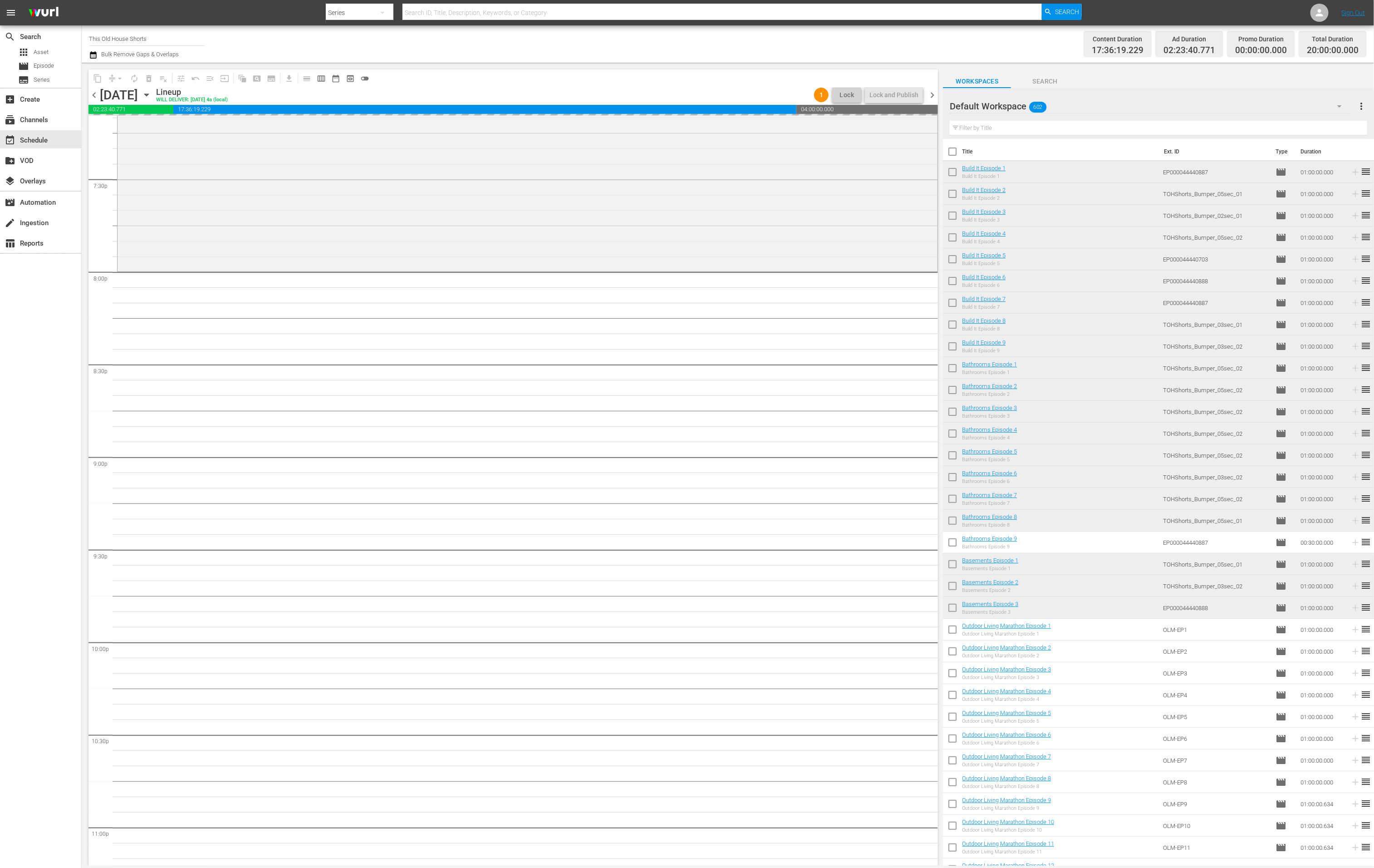
click at [950, 365] on input "checkbox" at bounding box center [952, 370] width 19 height 19
checkbox input "true"
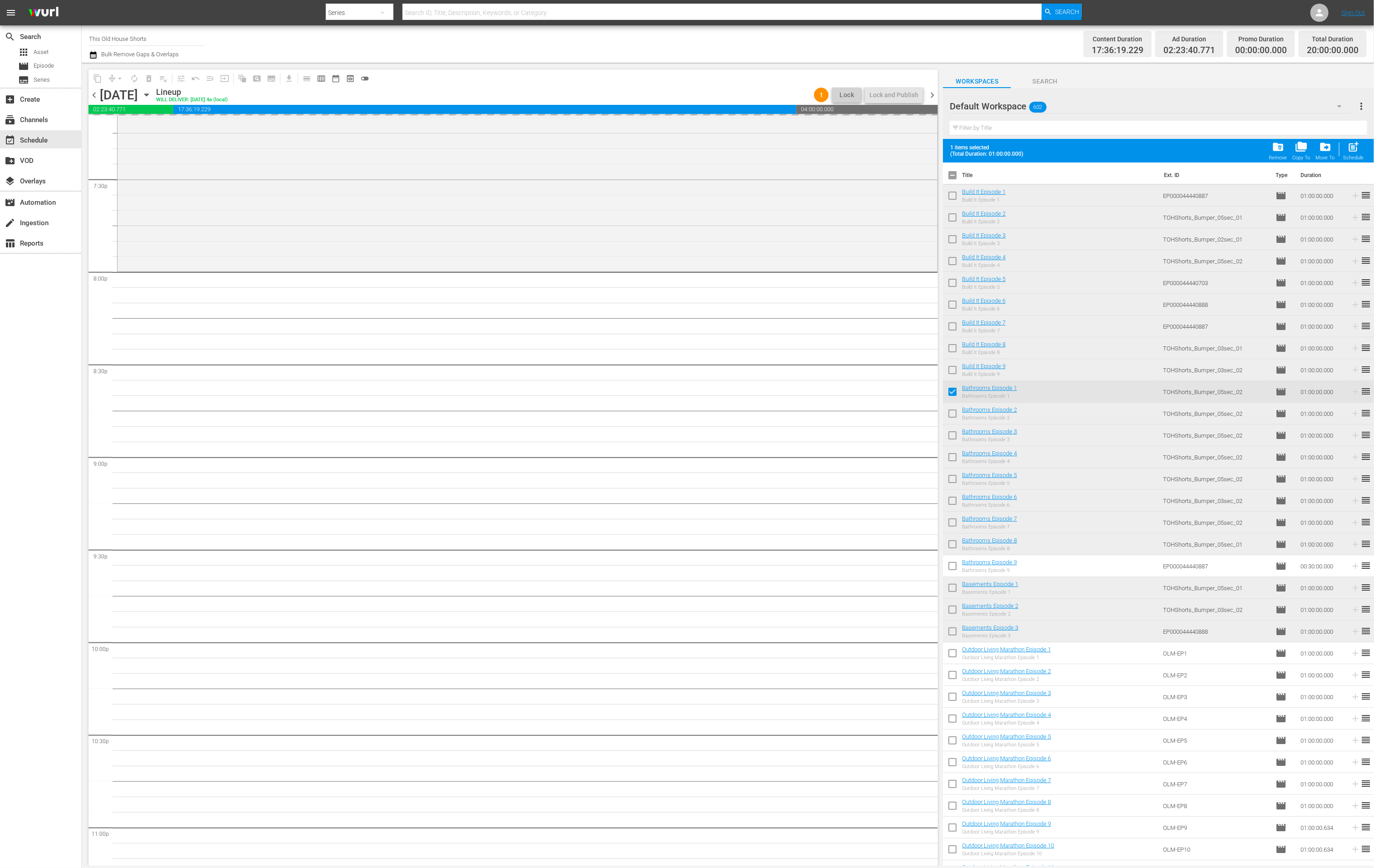
click at [956, 412] on input "checkbox" at bounding box center [952, 415] width 19 height 19
checkbox input "true"
click at [955, 435] on input "checkbox" at bounding box center [952, 437] width 19 height 19
checkbox input "true"
click at [952, 456] on input "checkbox" at bounding box center [952, 459] width 19 height 19
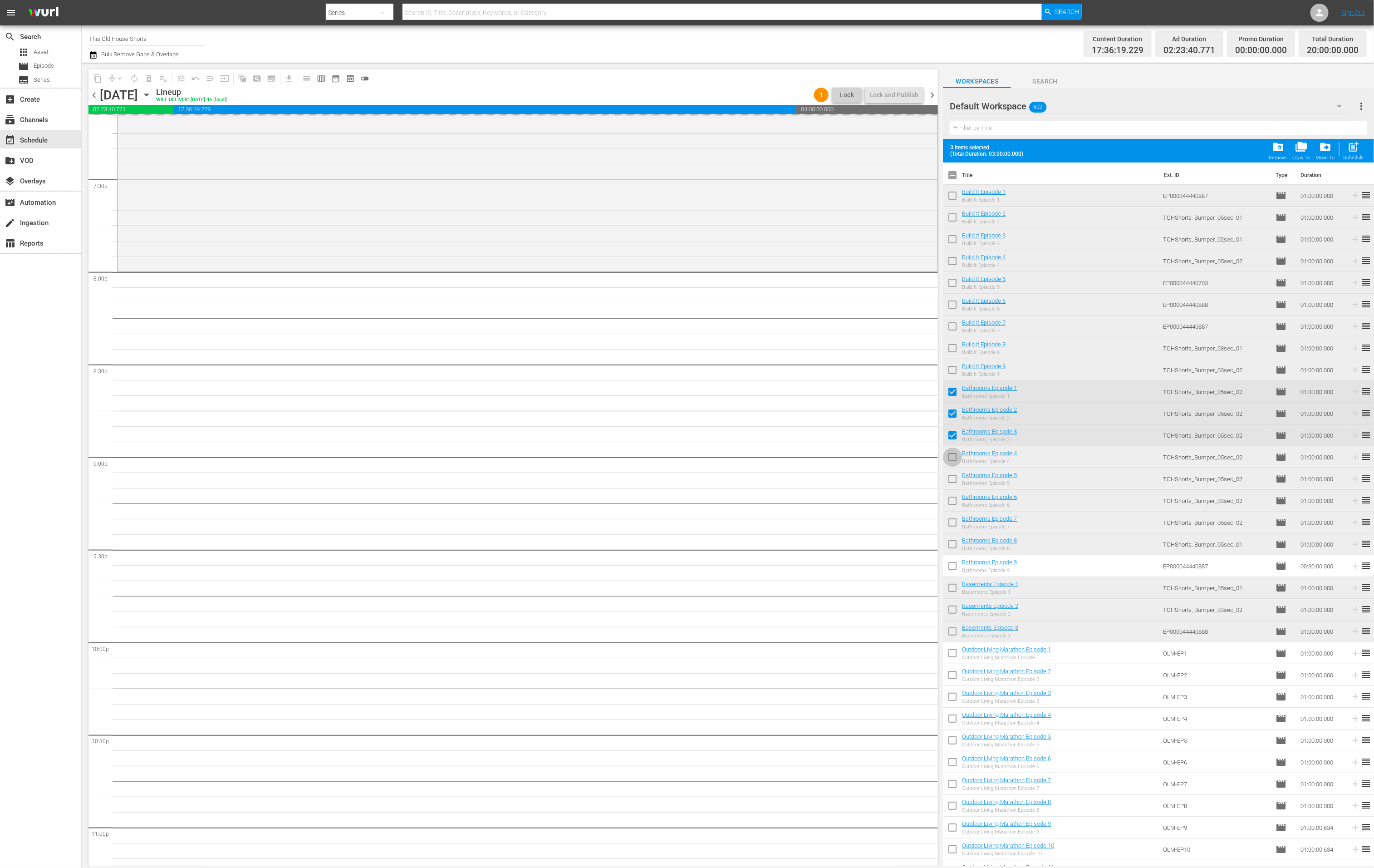
checkbox input "true"
click at [934, 90] on span "chevron_right" at bounding box center [933, 95] width 12 height 12
click at [1188, 150] on span "post_add" at bounding box center [1354, 146] width 13 height 13
checkbox input "false"
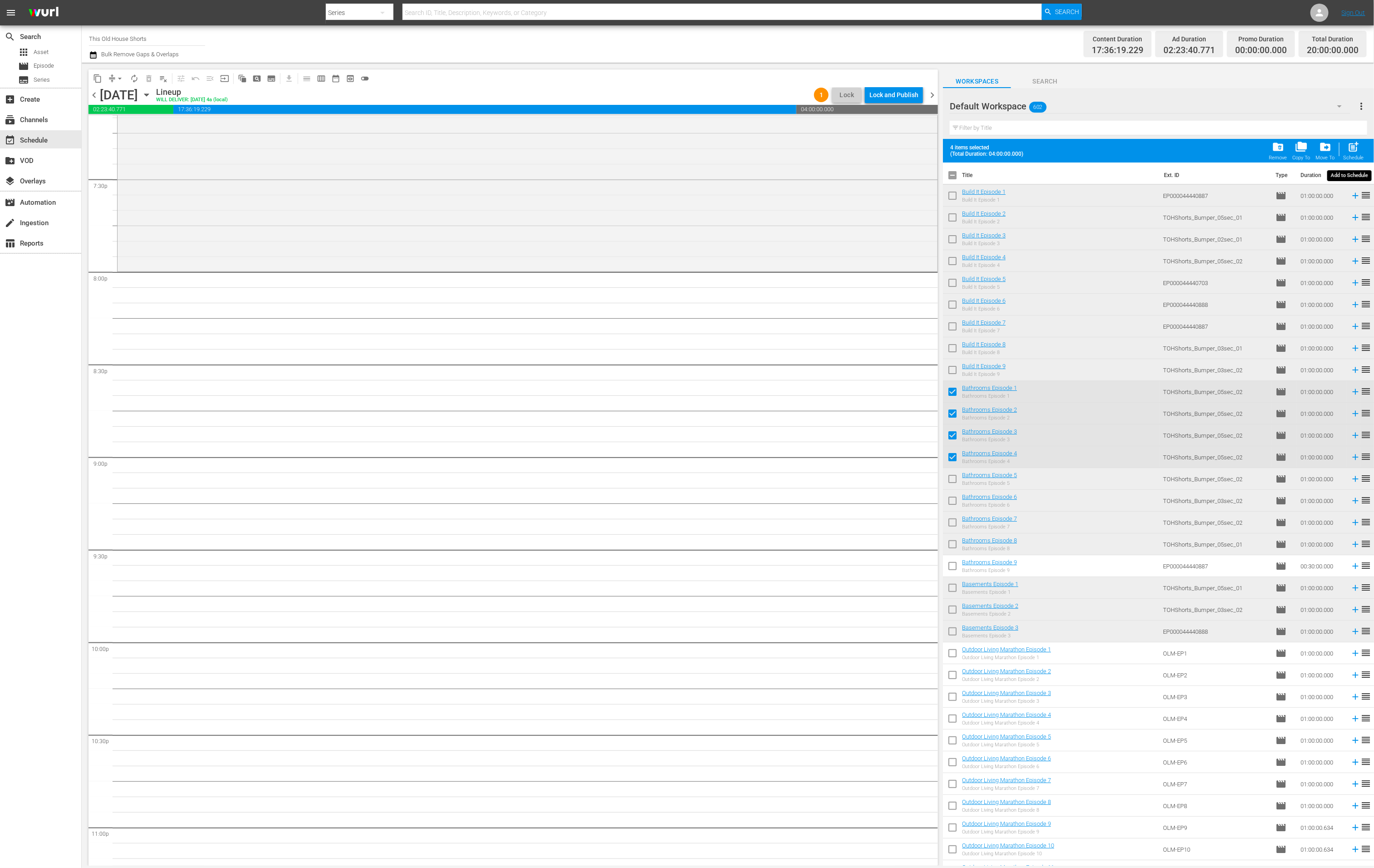
checkbox input "false"
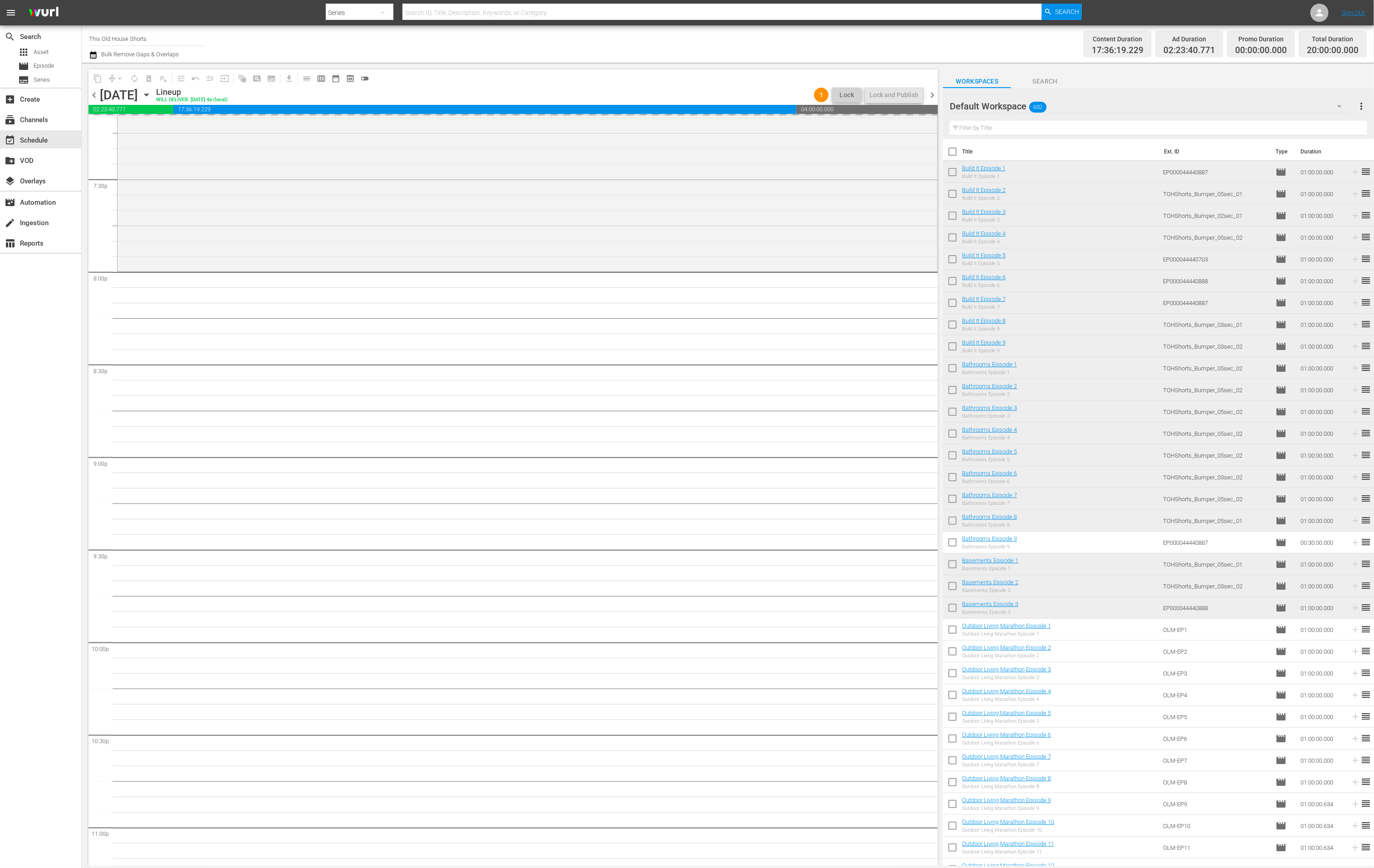
click at [94, 97] on span "chevron_left" at bounding box center [94, 95] width 12 height 12
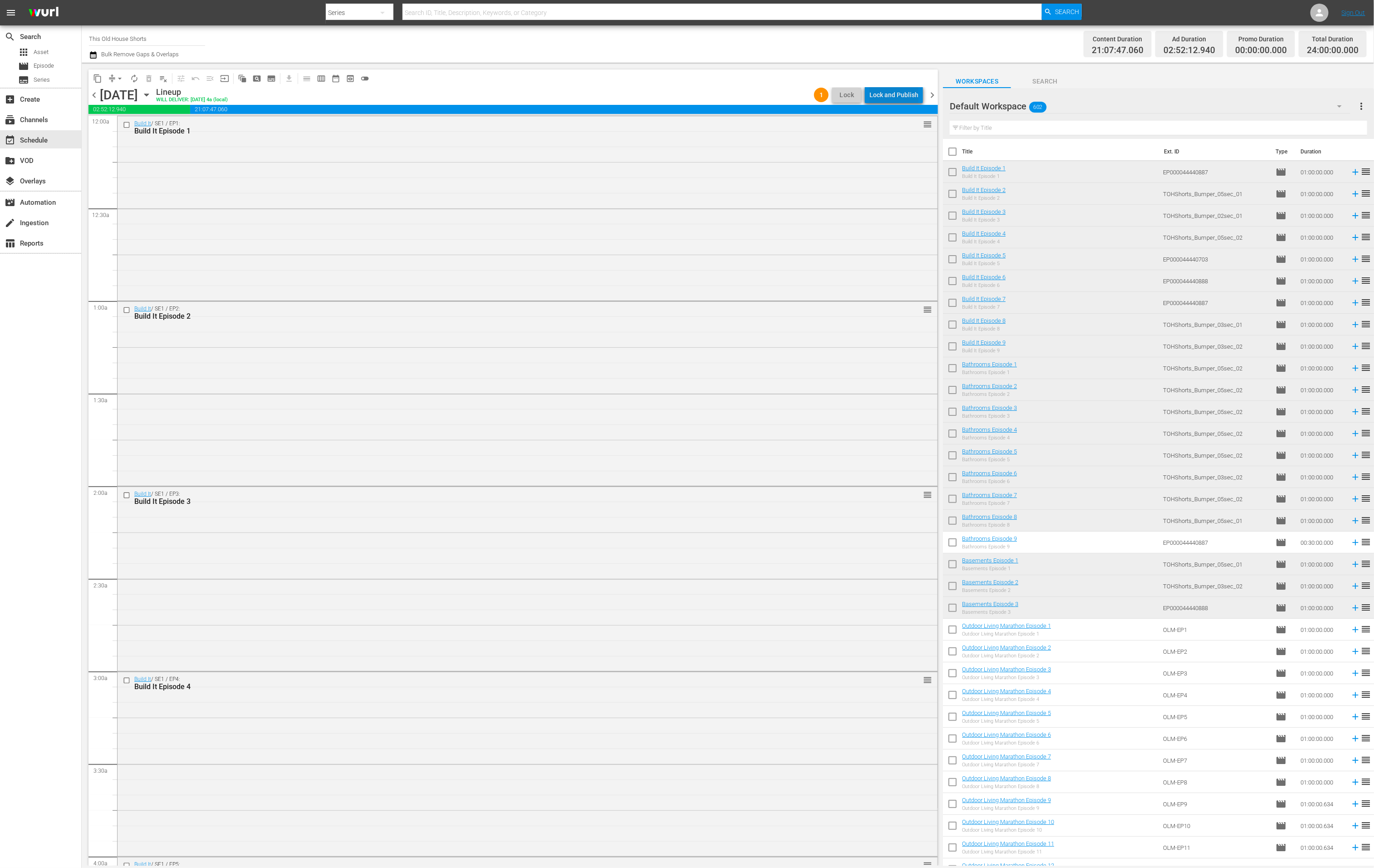
click at [901, 98] on div "Lock and Publish" at bounding box center [894, 94] width 49 height 16
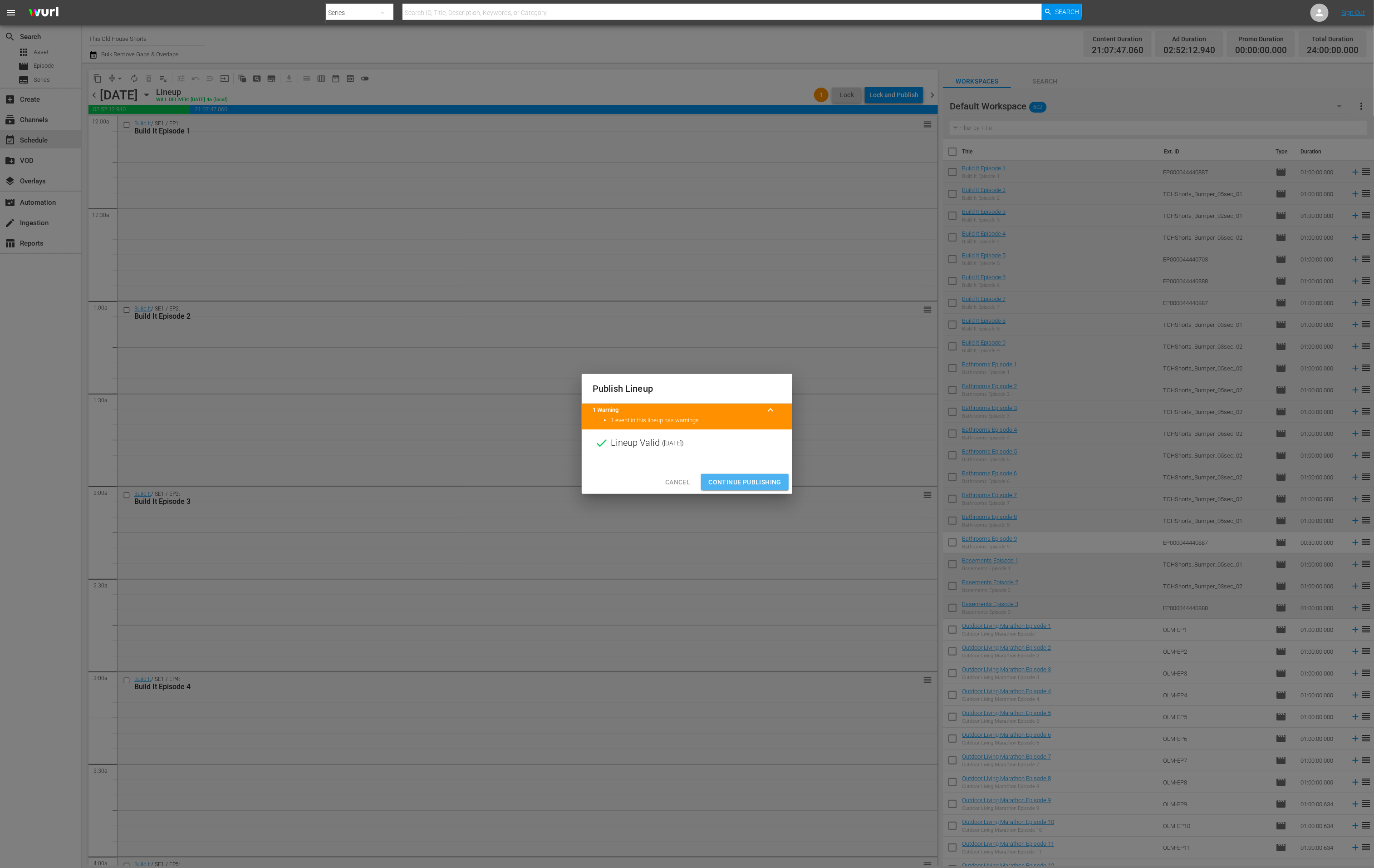
click at [760, 485] on span "Continue Publishing" at bounding box center [745, 482] width 73 height 12
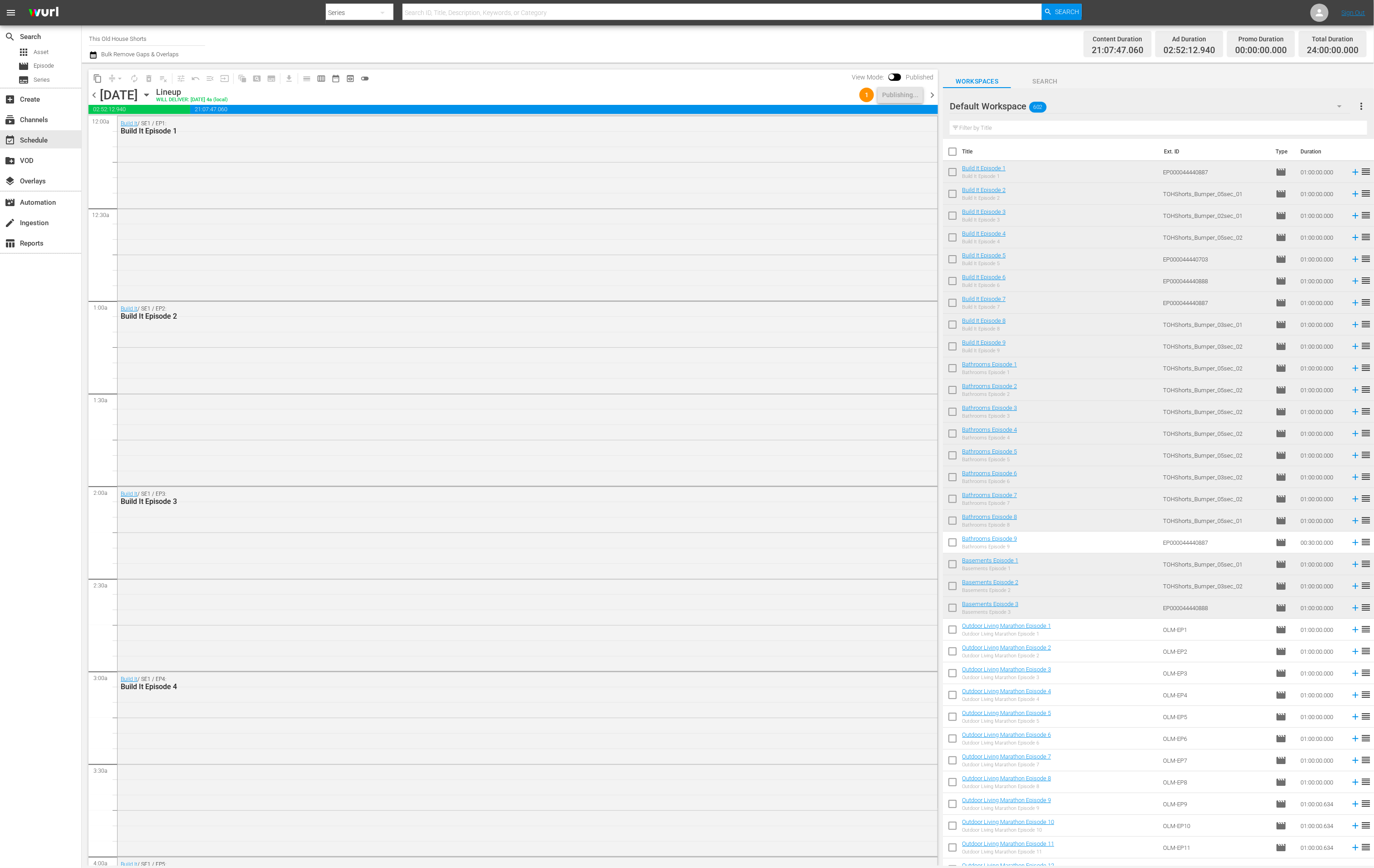
click at [930, 97] on span "chevron_right" at bounding box center [933, 95] width 12 height 12
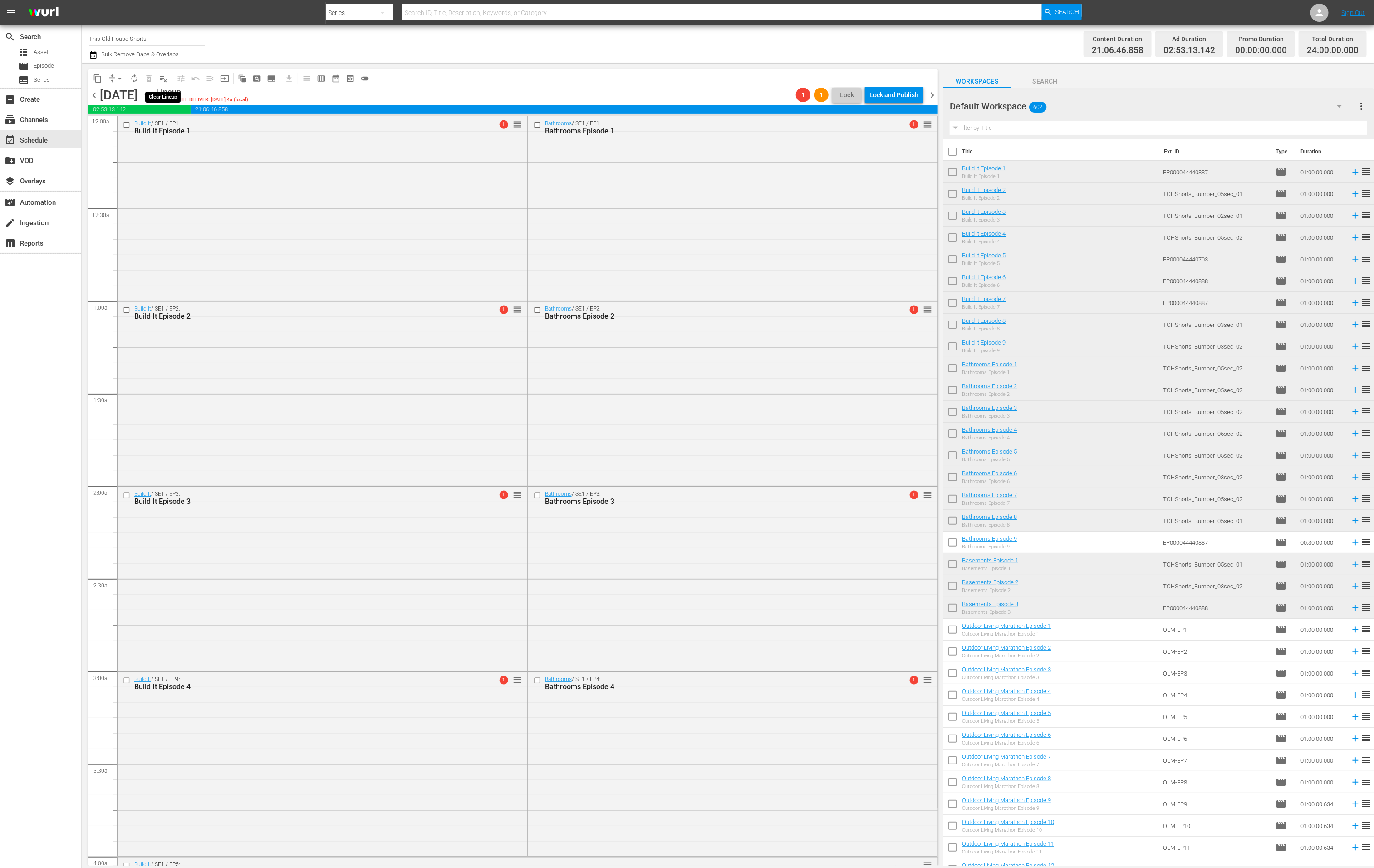
click at [163, 80] on span "playlist_remove_outlined" at bounding box center [163, 78] width 9 height 9
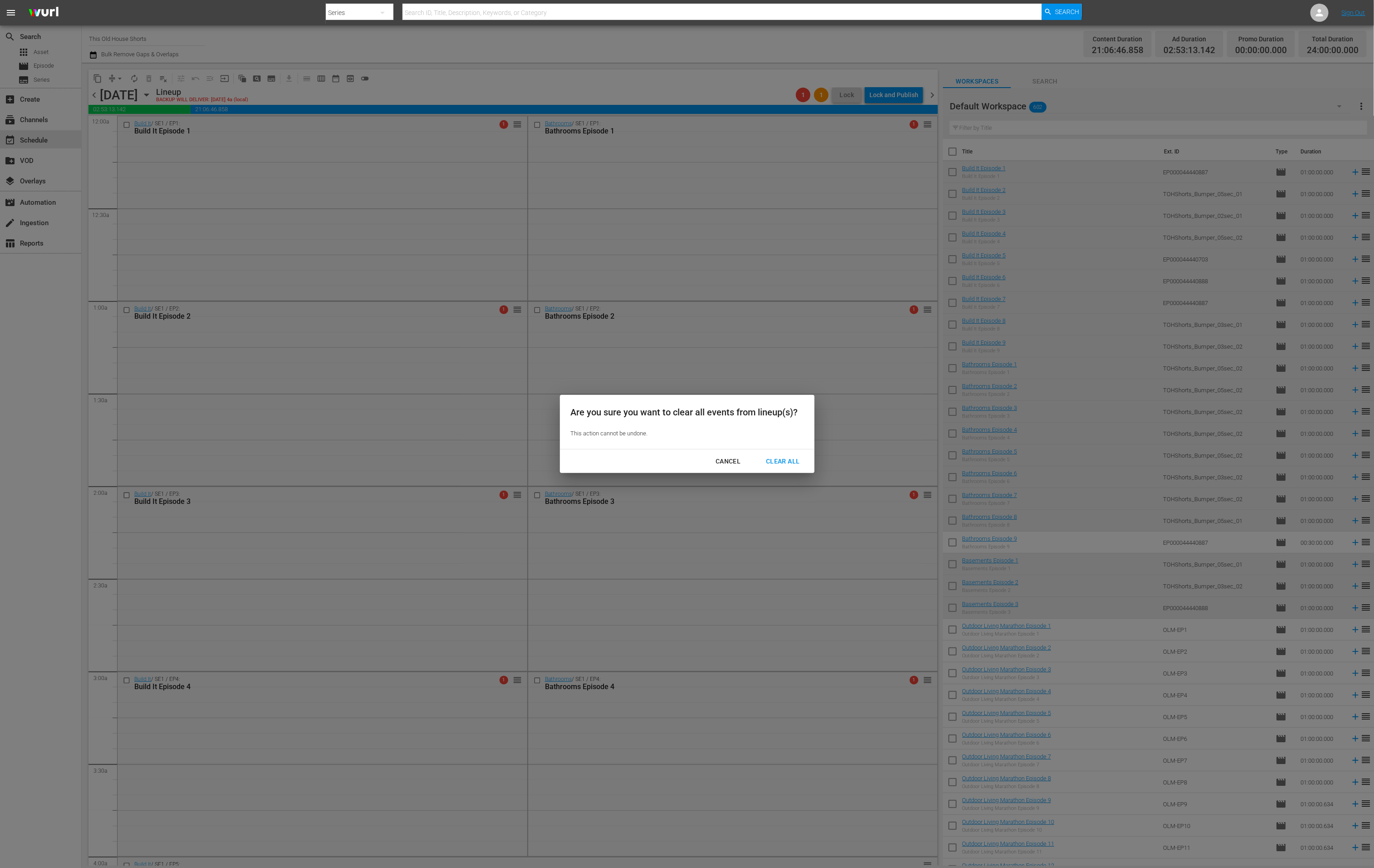
click at [786, 462] on div "Clear All" at bounding box center [782, 461] width 48 height 12
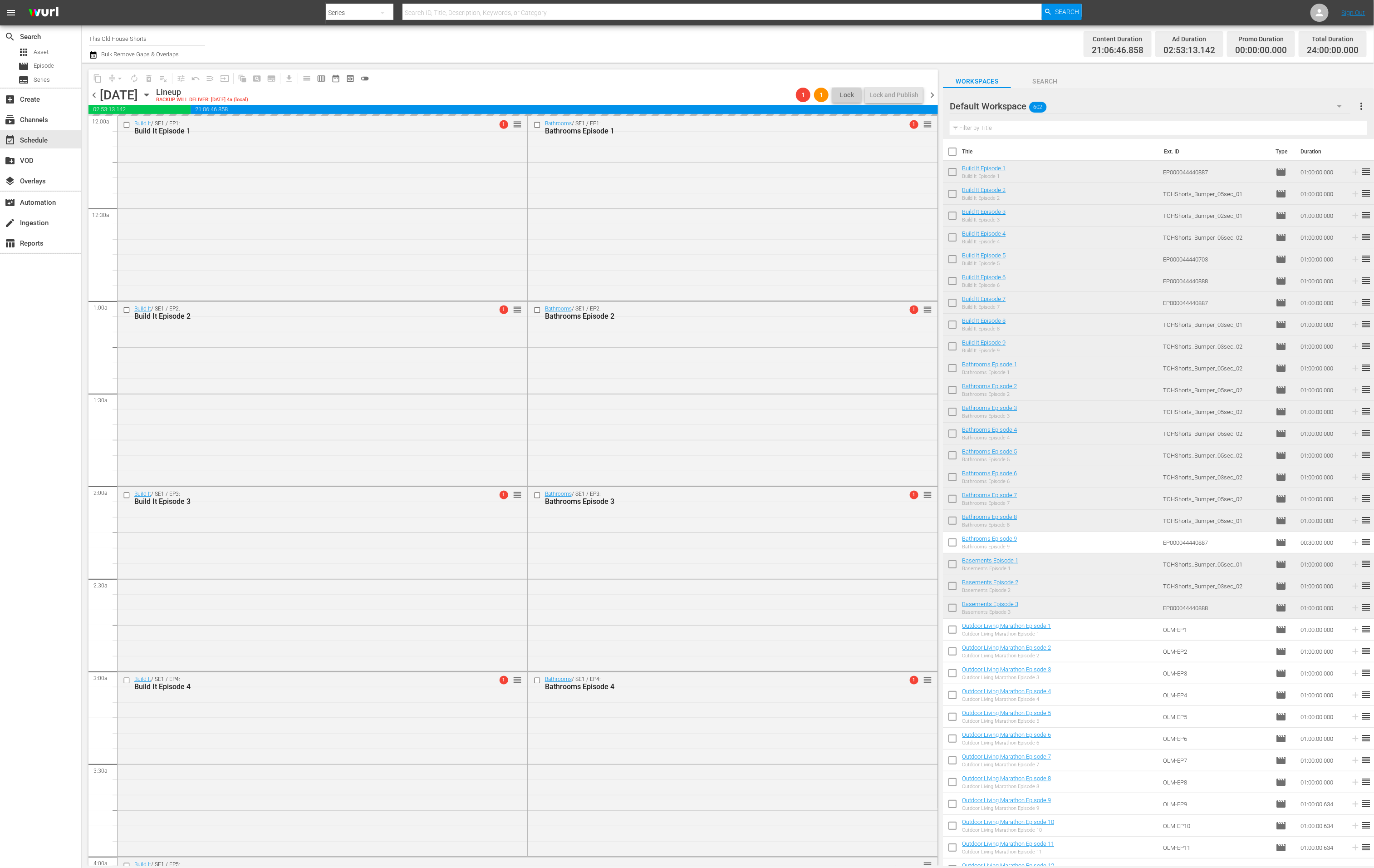
click at [93, 97] on span "chevron_left" at bounding box center [94, 95] width 12 height 12
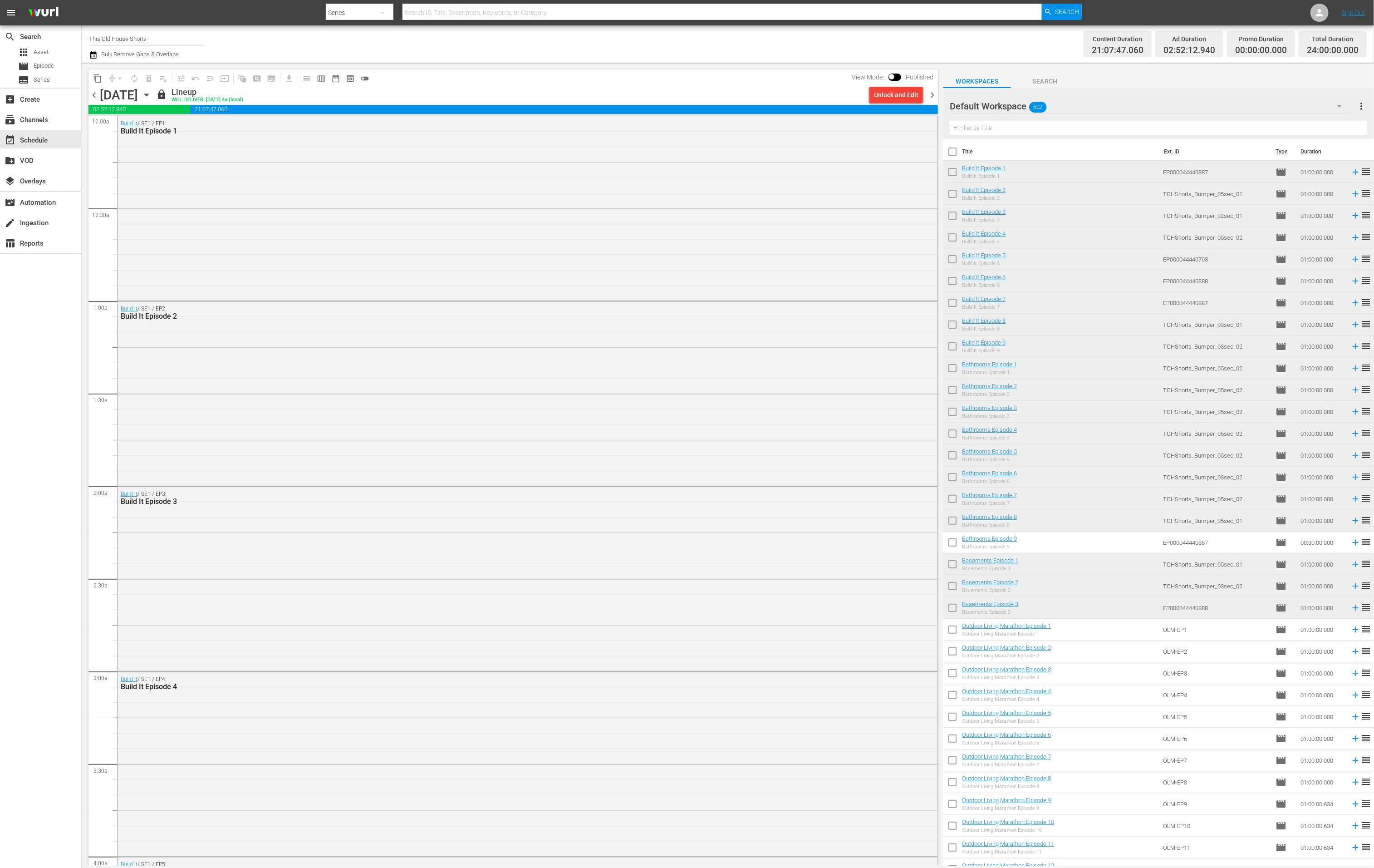
click at [932, 98] on span "chevron_right" at bounding box center [933, 95] width 12 height 12
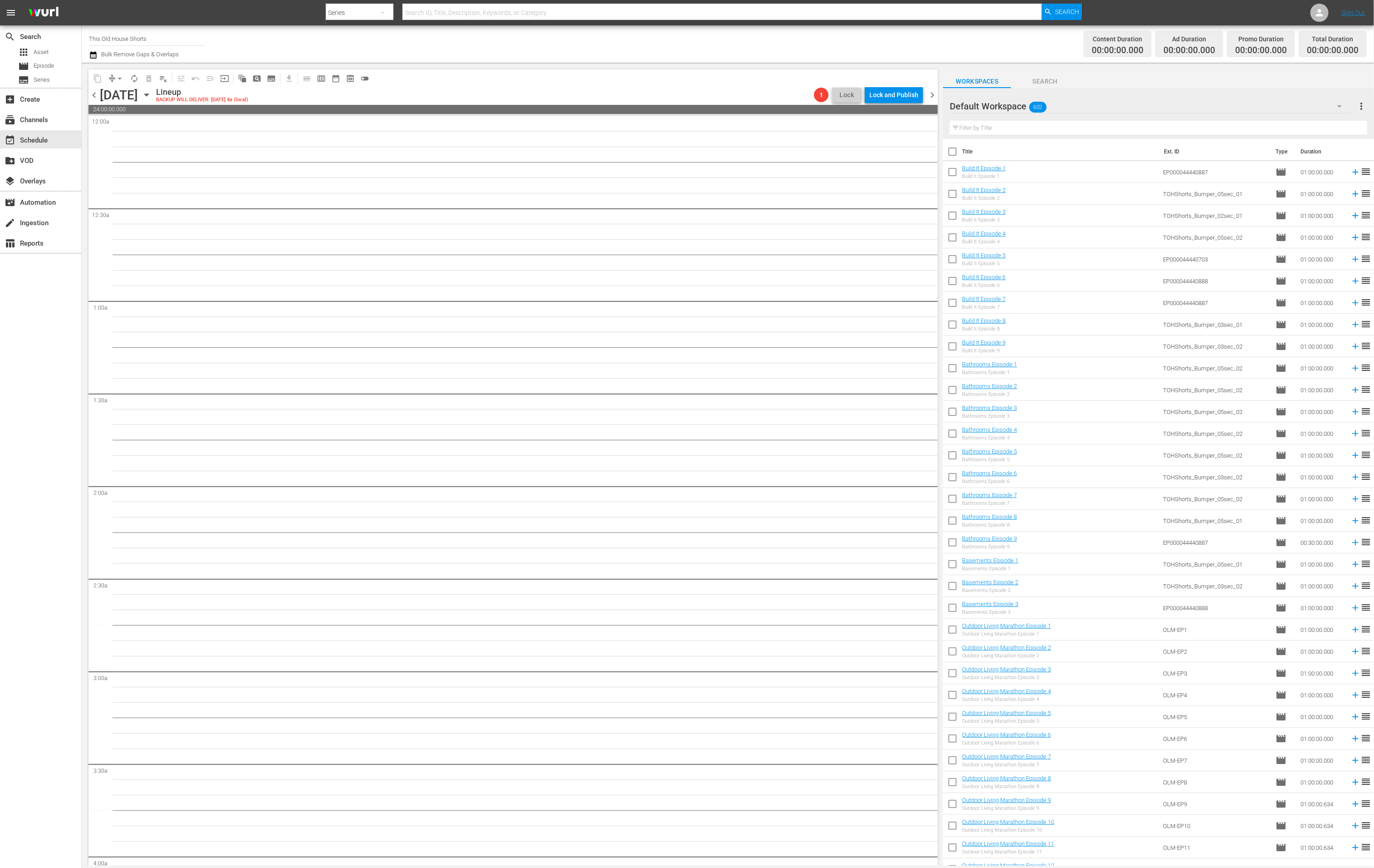
drag, startPoint x: 950, startPoint y: 172, endPoint x: 954, endPoint y: 182, distance: 10.8
click at [950, 173] on input "checkbox" at bounding box center [952, 174] width 19 height 19
checkbox input "true"
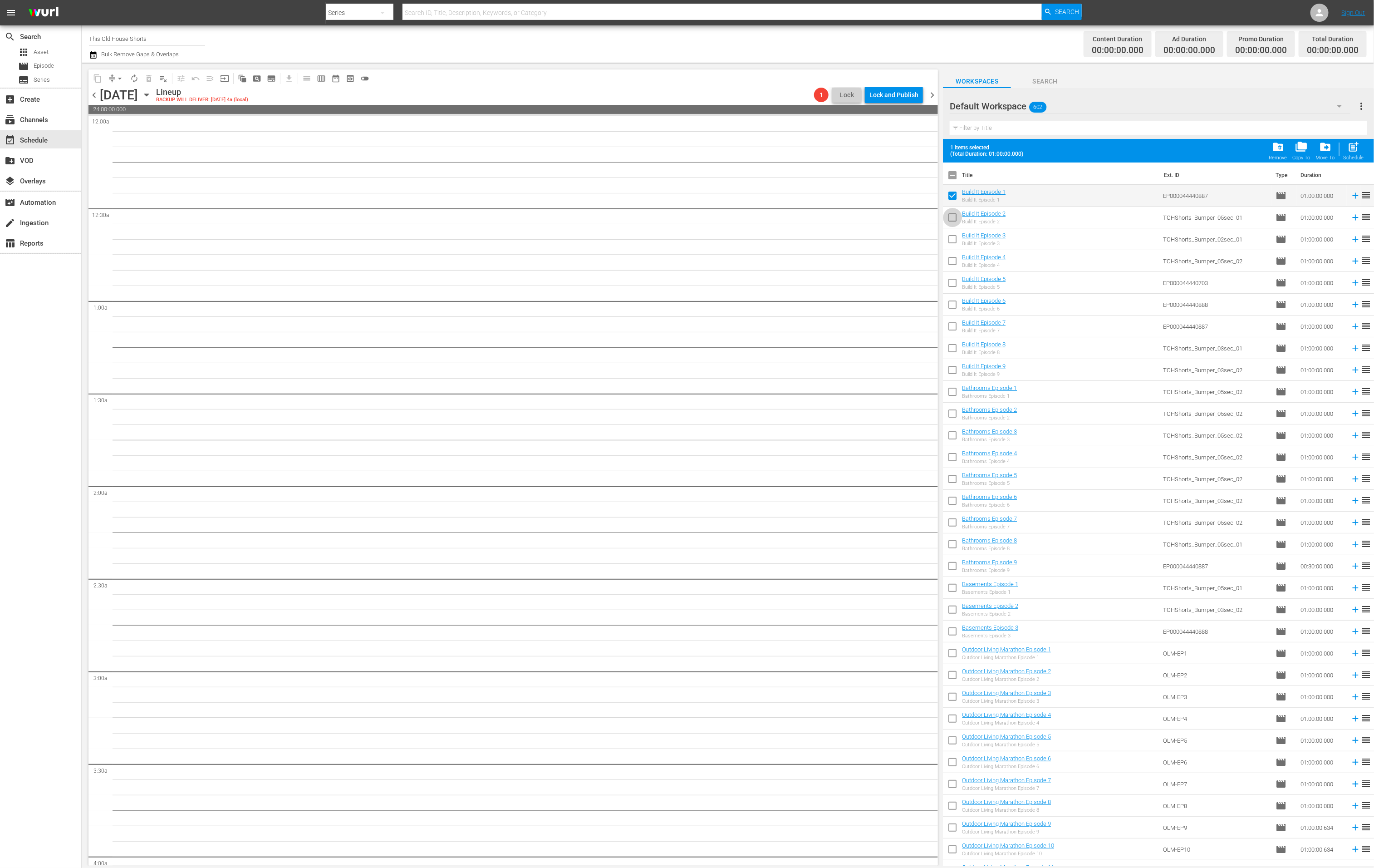
drag, startPoint x: 956, startPoint y: 216, endPoint x: 955, endPoint y: 230, distance: 14.0
click at [956, 216] on input "checkbox" at bounding box center [952, 219] width 19 height 19
checkbox input "true"
click at [954, 241] on input "checkbox" at bounding box center [952, 240] width 19 height 19
checkbox input "true"
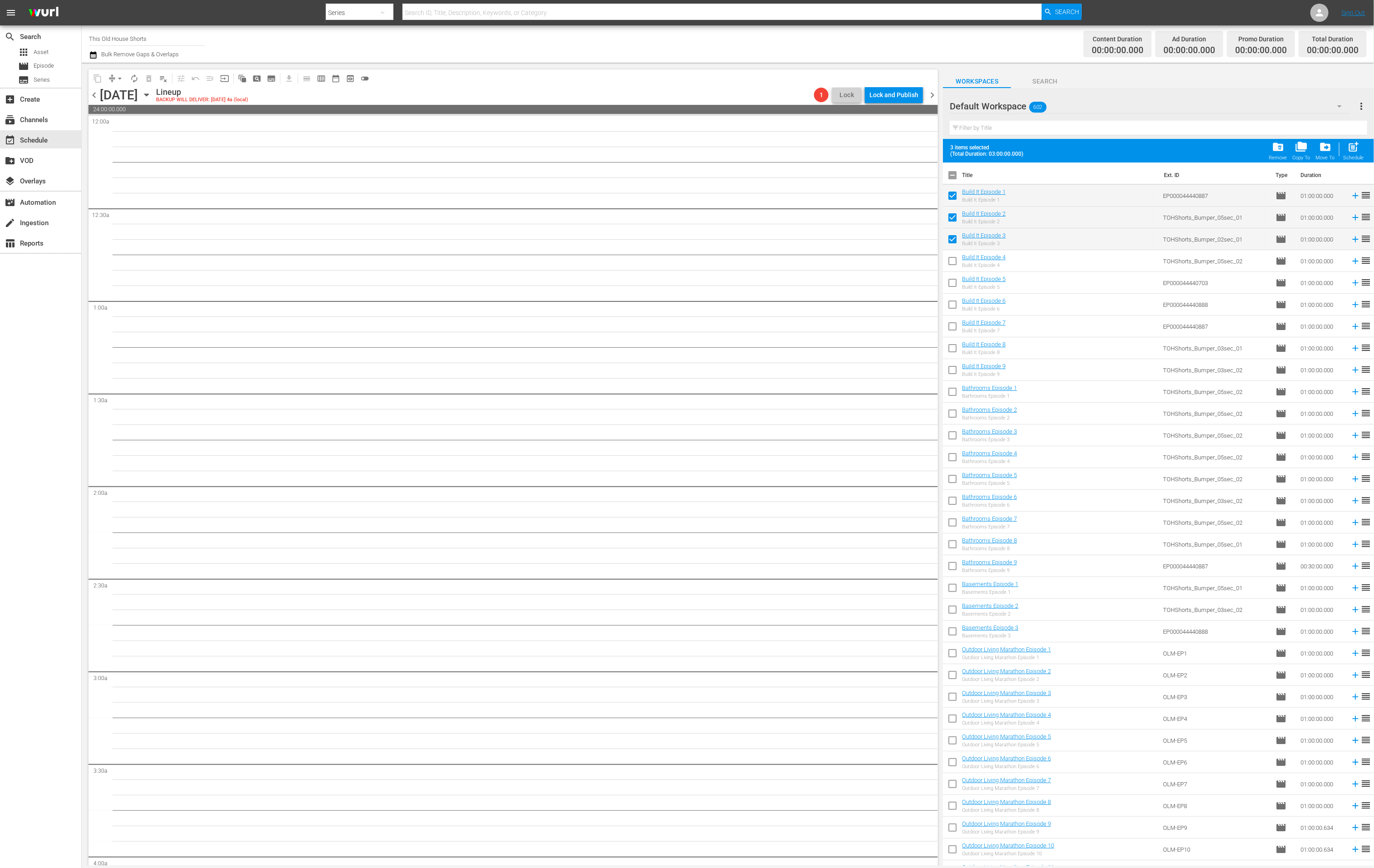
click at [953, 261] on input "checkbox" at bounding box center [952, 262] width 19 height 19
checkbox input "true"
click at [954, 283] on input "checkbox" at bounding box center [952, 284] width 19 height 19
checkbox input "true"
click at [950, 305] on input "checkbox" at bounding box center [952, 306] width 19 height 19
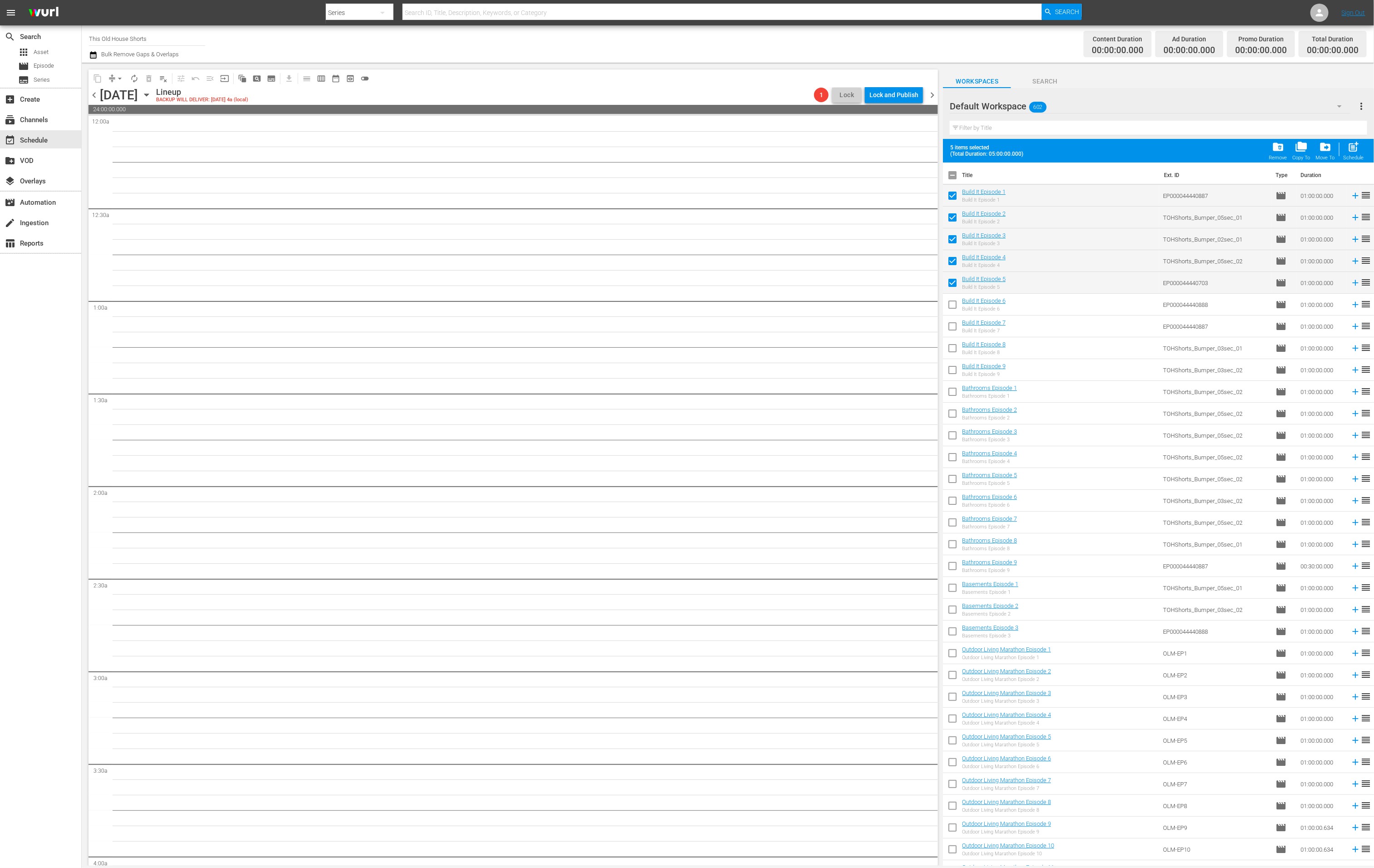
checkbox input "true"
click at [953, 330] on input "checkbox" at bounding box center [952, 328] width 19 height 19
checkbox input "true"
click at [954, 346] on input "checkbox" at bounding box center [952, 350] width 19 height 19
checkbox input "true"
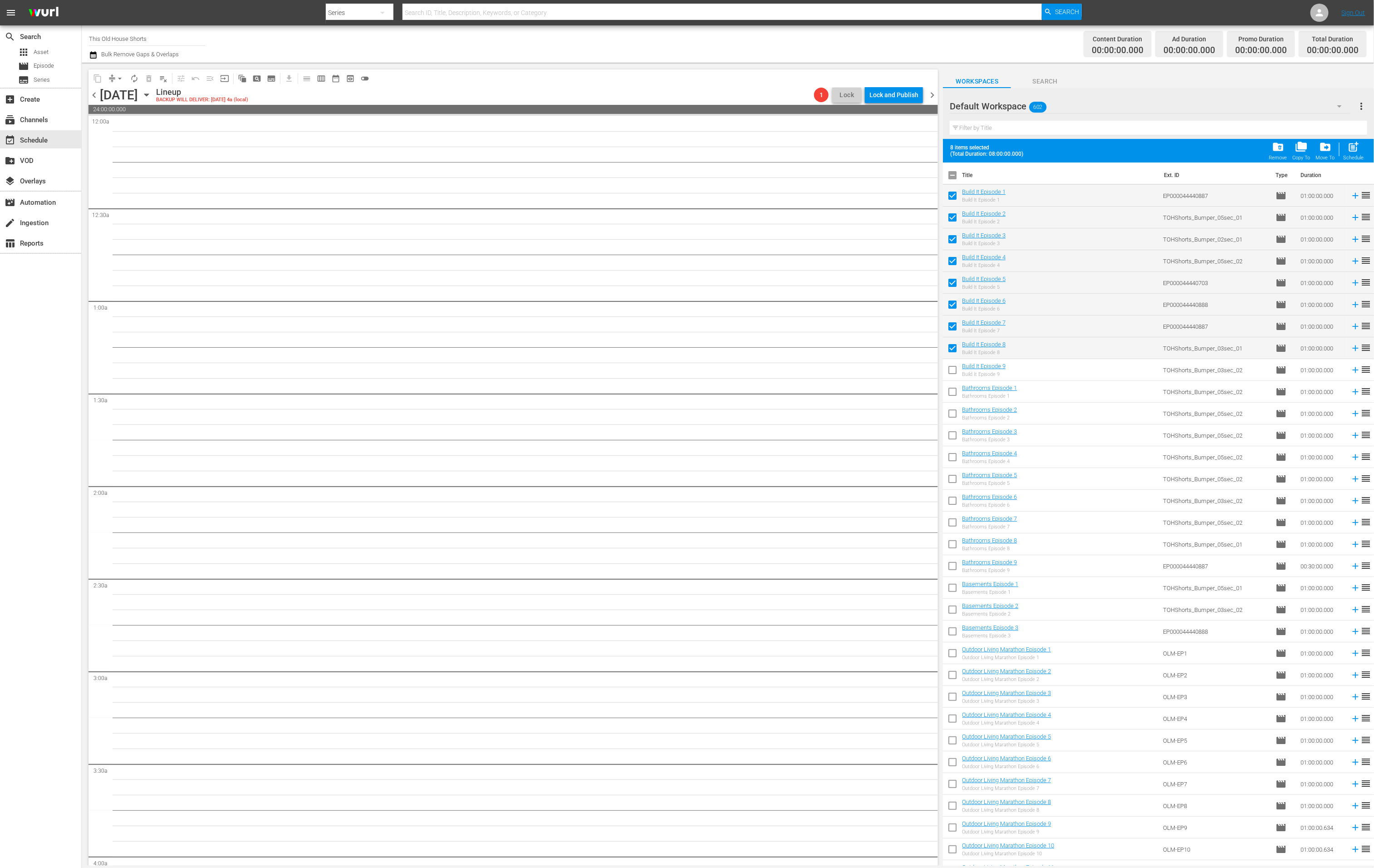
click at [956, 371] on input "checkbox" at bounding box center [952, 371] width 19 height 19
checkbox input "true"
click at [953, 390] on input "checkbox" at bounding box center [952, 393] width 19 height 19
checkbox input "true"
click at [953, 408] on input "checkbox" at bounding box center [952, 415] width 19 height 19
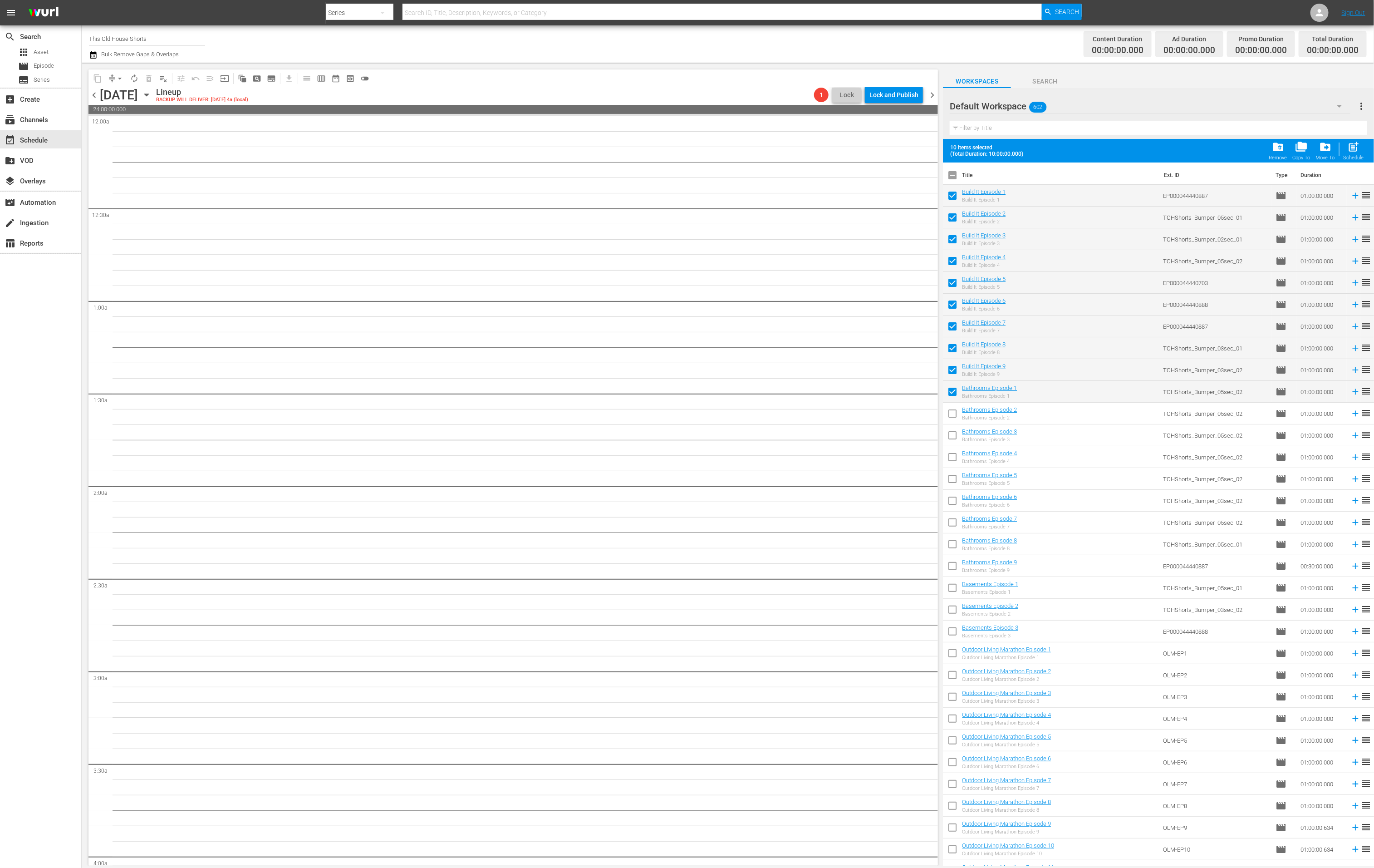
checkbox input "true"
click at [950, 433] on input "checkbox" at bounding box center [952, 437] width 19 height 19
checkbox input "true"
click at [950, 456] on input "checkbox" at bounding box center [952, 459] width 19 height 19
checkbox input "true"
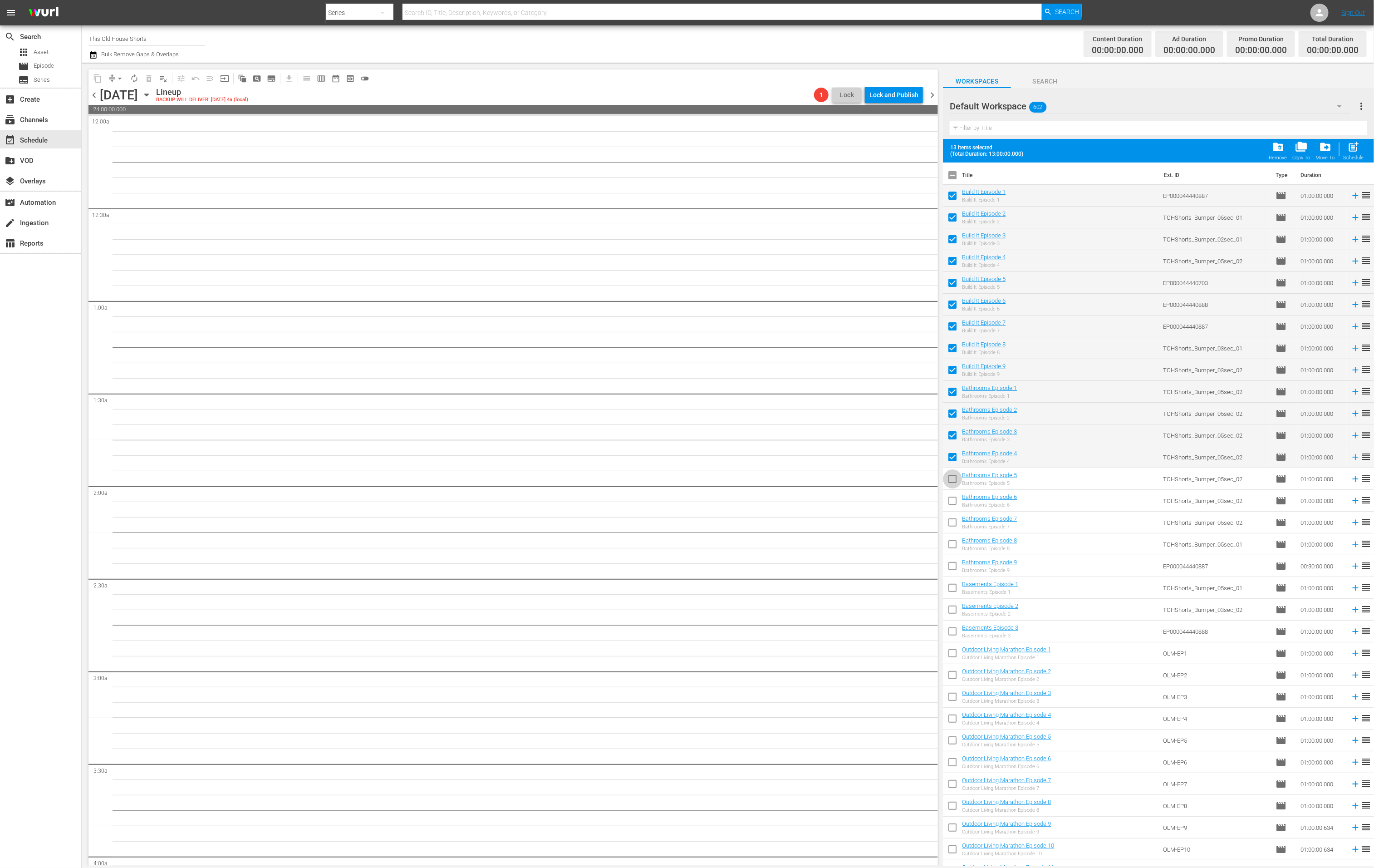
click at [952, 481] on input "checkbox" at bounding box center [952, 481] width 19 height 19
checkbox input "true"
drag, startPoint x: 952, startPoint y: 499, endPoint x: 954, endPoint y: 506, distance: 7.3
click at [952, 501] on input "checkbox" at bounding box center [952, 502] width 19 height 19
checkbox input "true"
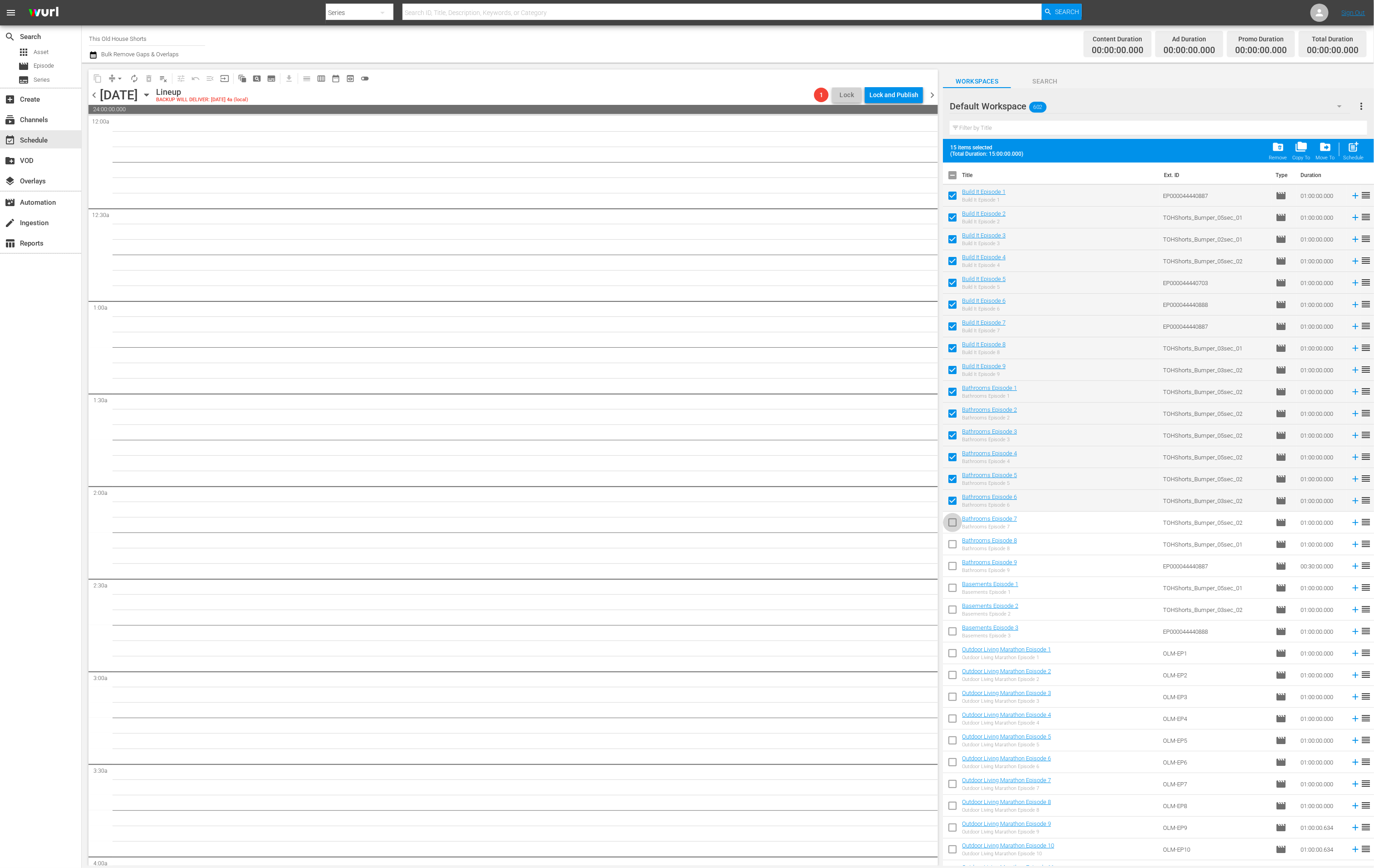
click at [952, 524] on input "checkbox" at bounding box center [952, 523] width 19 height 19
checkbox input "true"
click at [950, 547] on input "checkbox" at bounding box center [952, 545] width 19 height 19
checkbox input "true"
drag, startPoint x: 951, startPoint y: 589, endPoint x: 953, endPoint y: 595, distance: 6.3
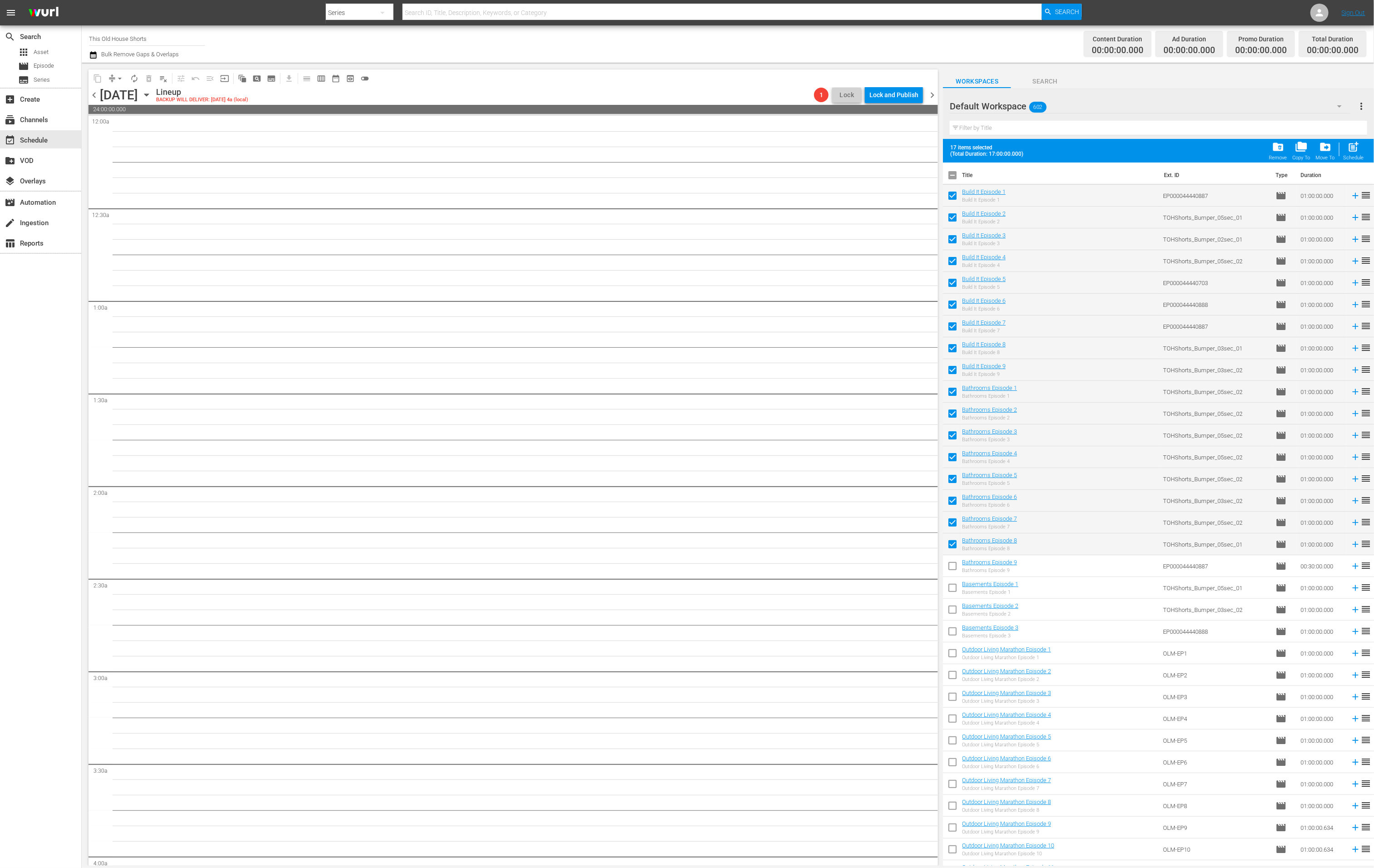
click at [951, 589] on input "checkbox" at bounding box center [952, 589] width 19 height 19
checkbox input "true"
click at [953, 616] on input "checkbox" at bounding box center [952, 611] width 19 height 19
checkbox input "true"
click at [955, 630] on input "checkbox" at bounding box center [952, 633] width 19 height 19
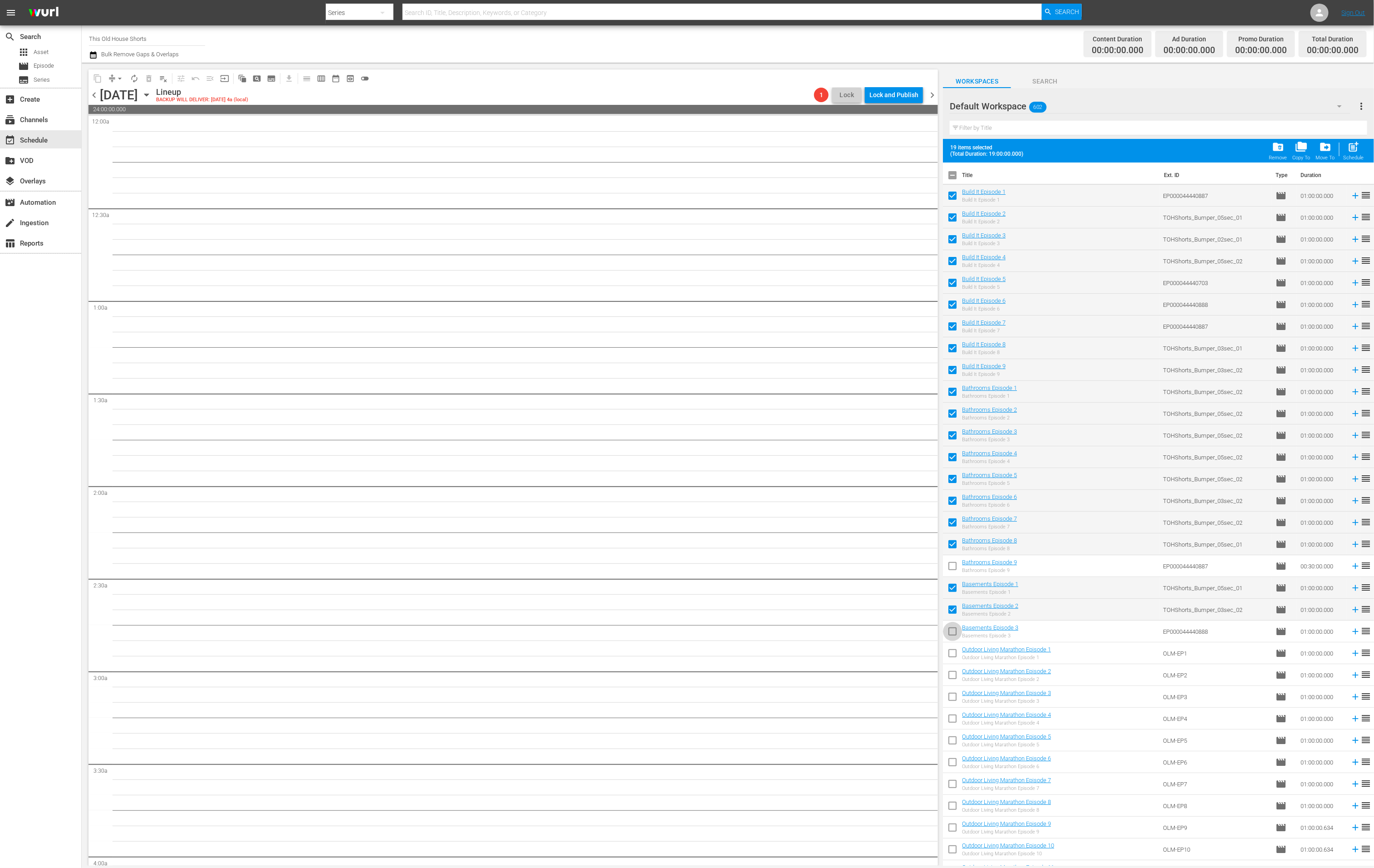
checkbox input "true"
click at [1188, 150] on span "post_add" at bounding box center [1354, 146] width 13 height 13
checkbox input "false"
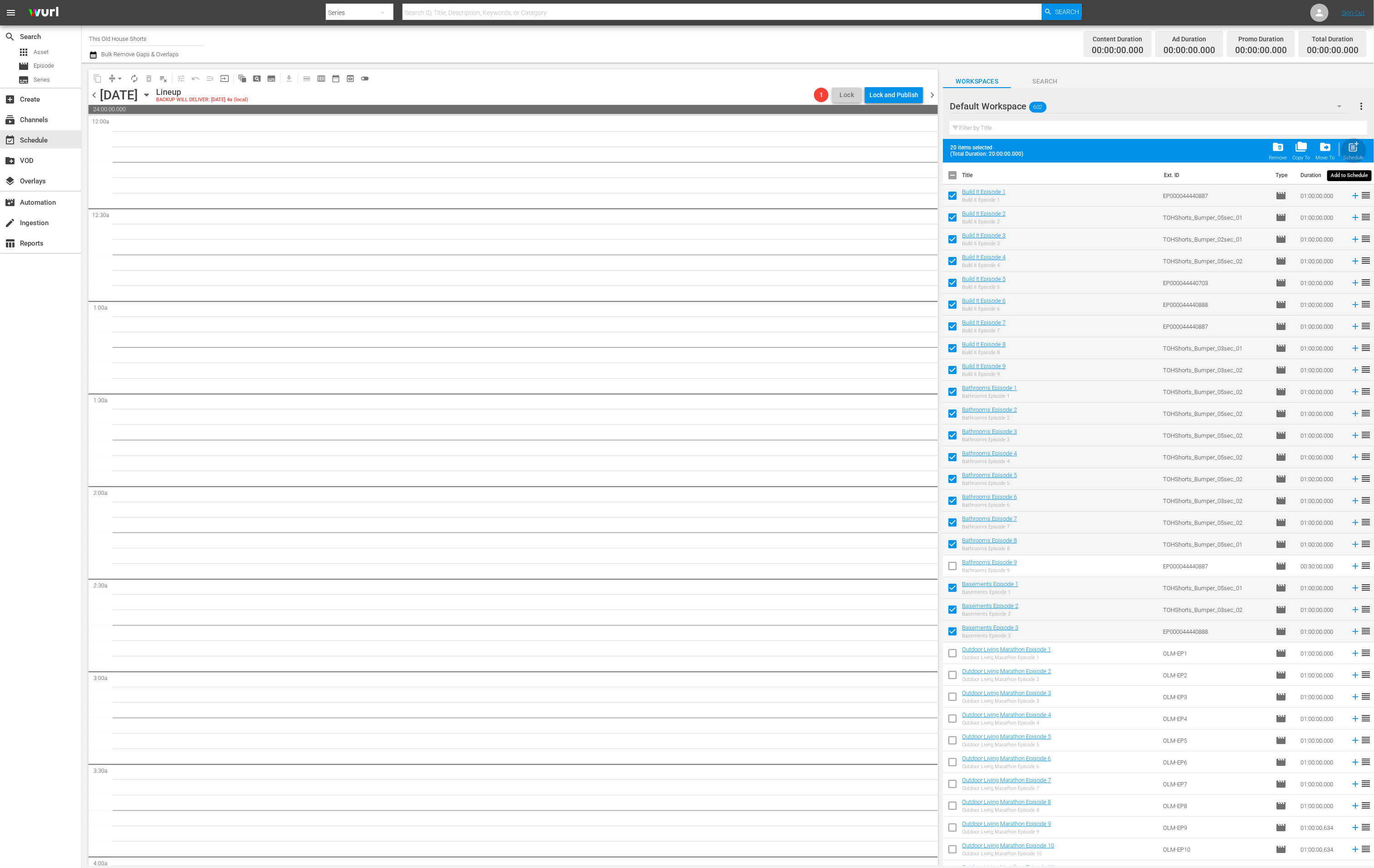
checkbox input "false"
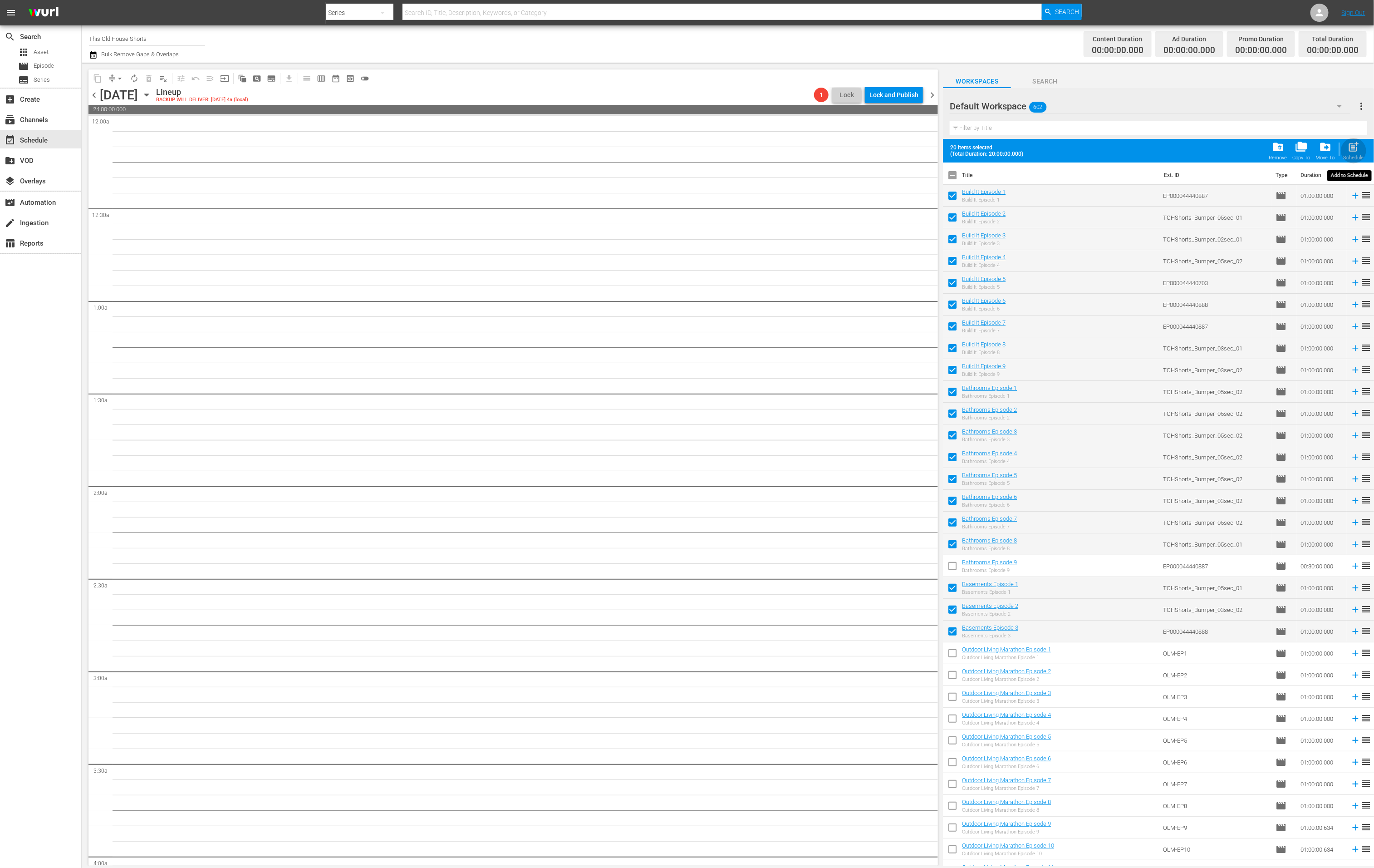
checkbox input "false"
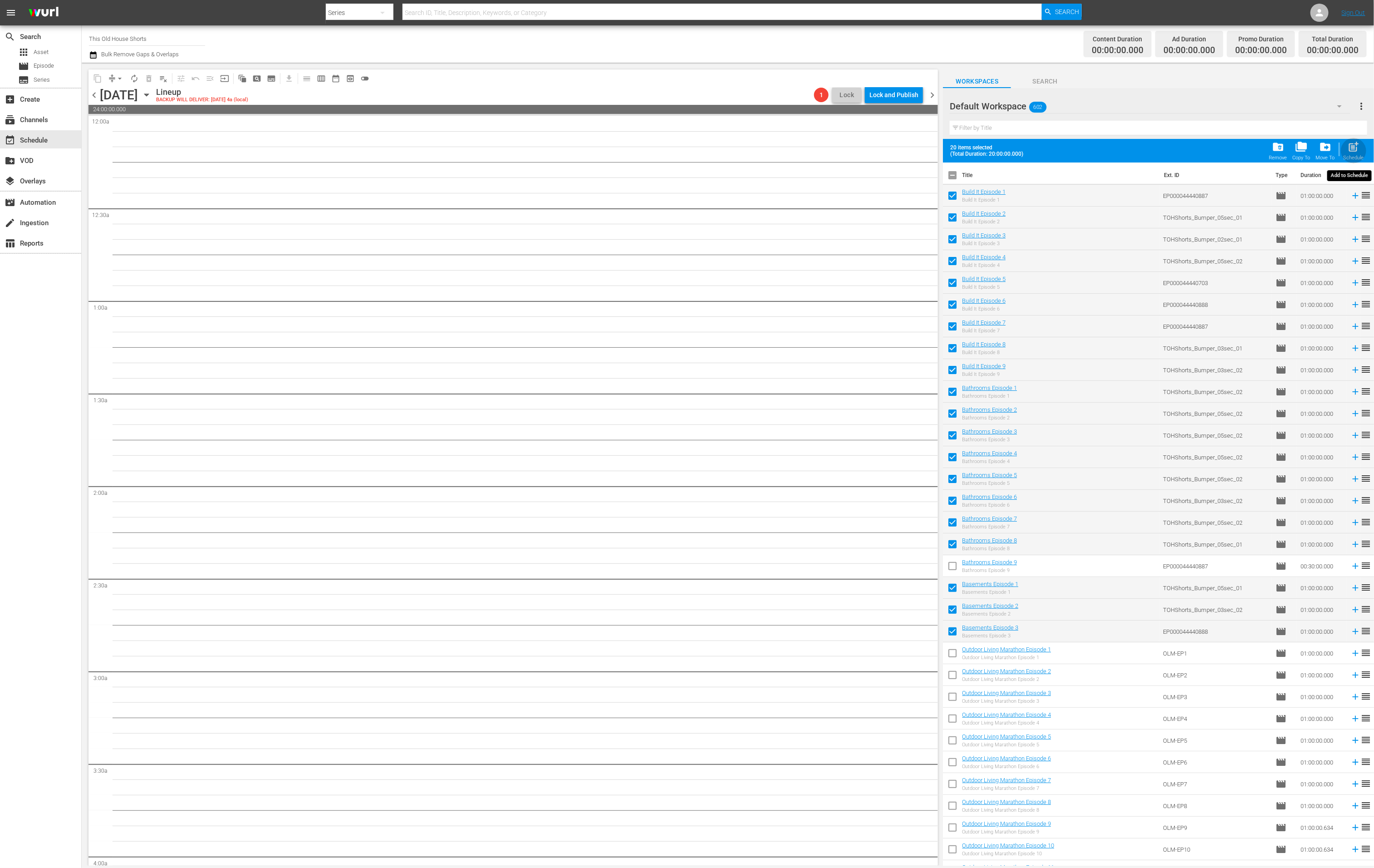
checkbox input "false"
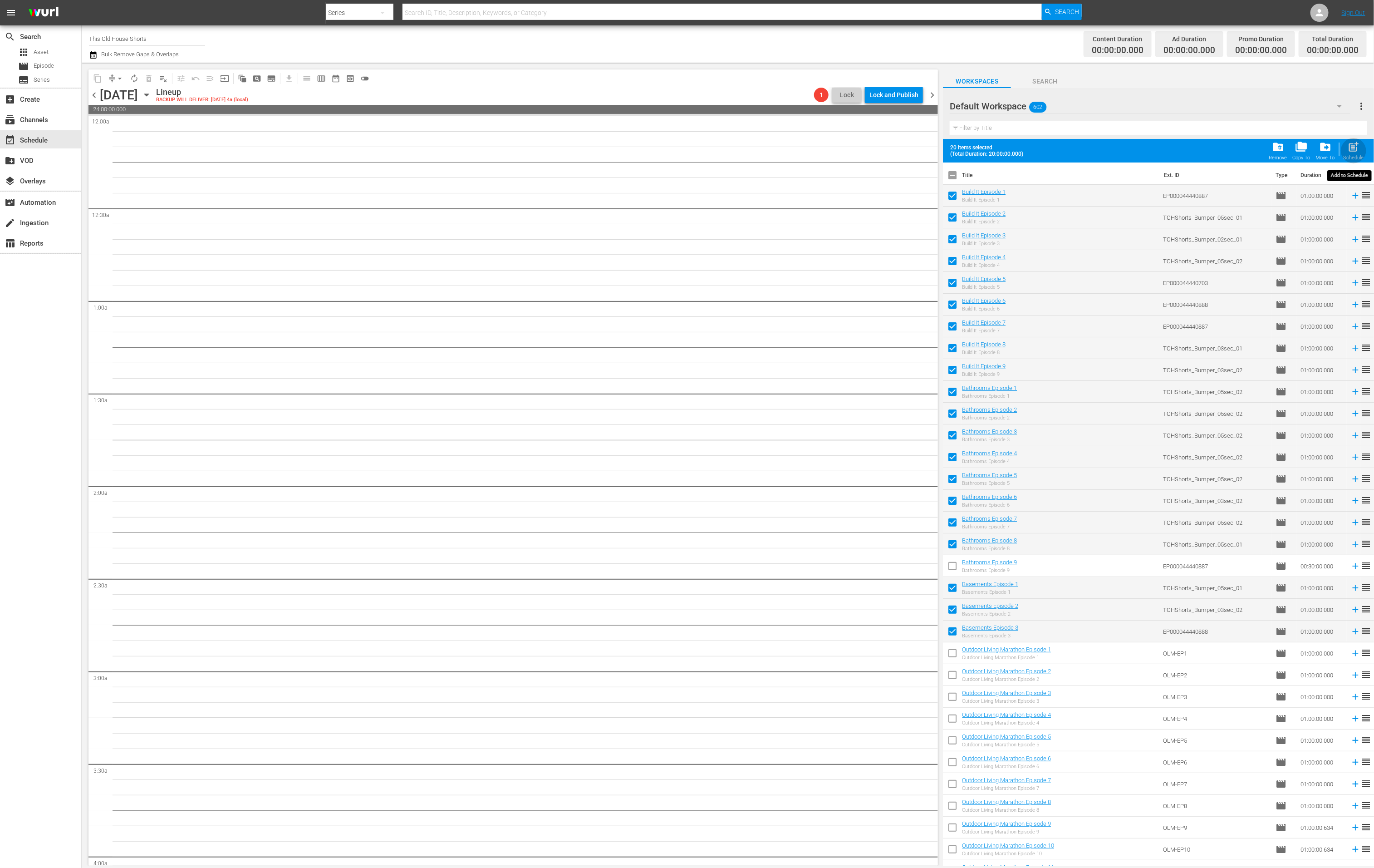
checkbox input "false"
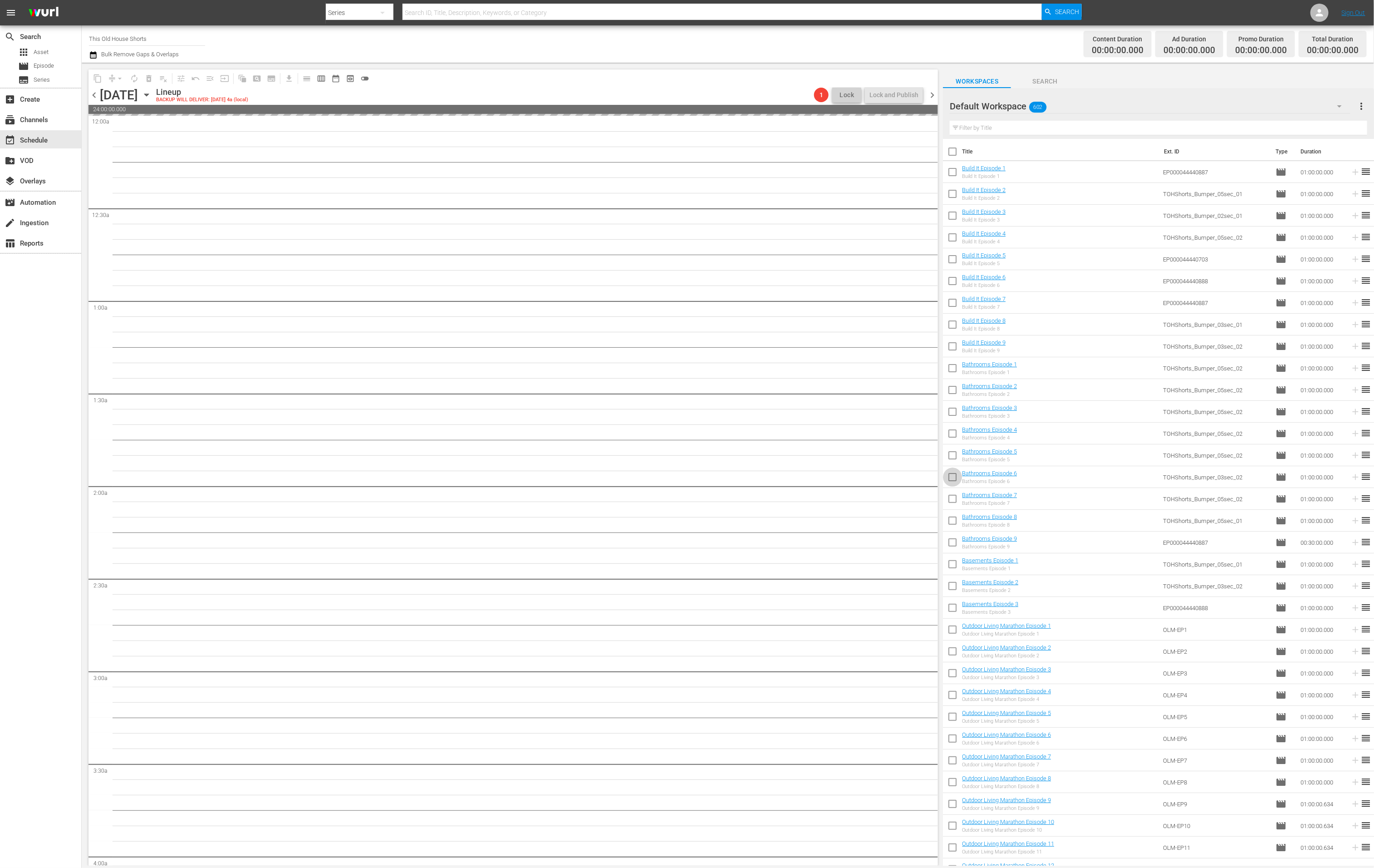
click at [957, 477] on input "checkbox" at bounding box center [952, 478] width 19 height 19
checkbox input "true"
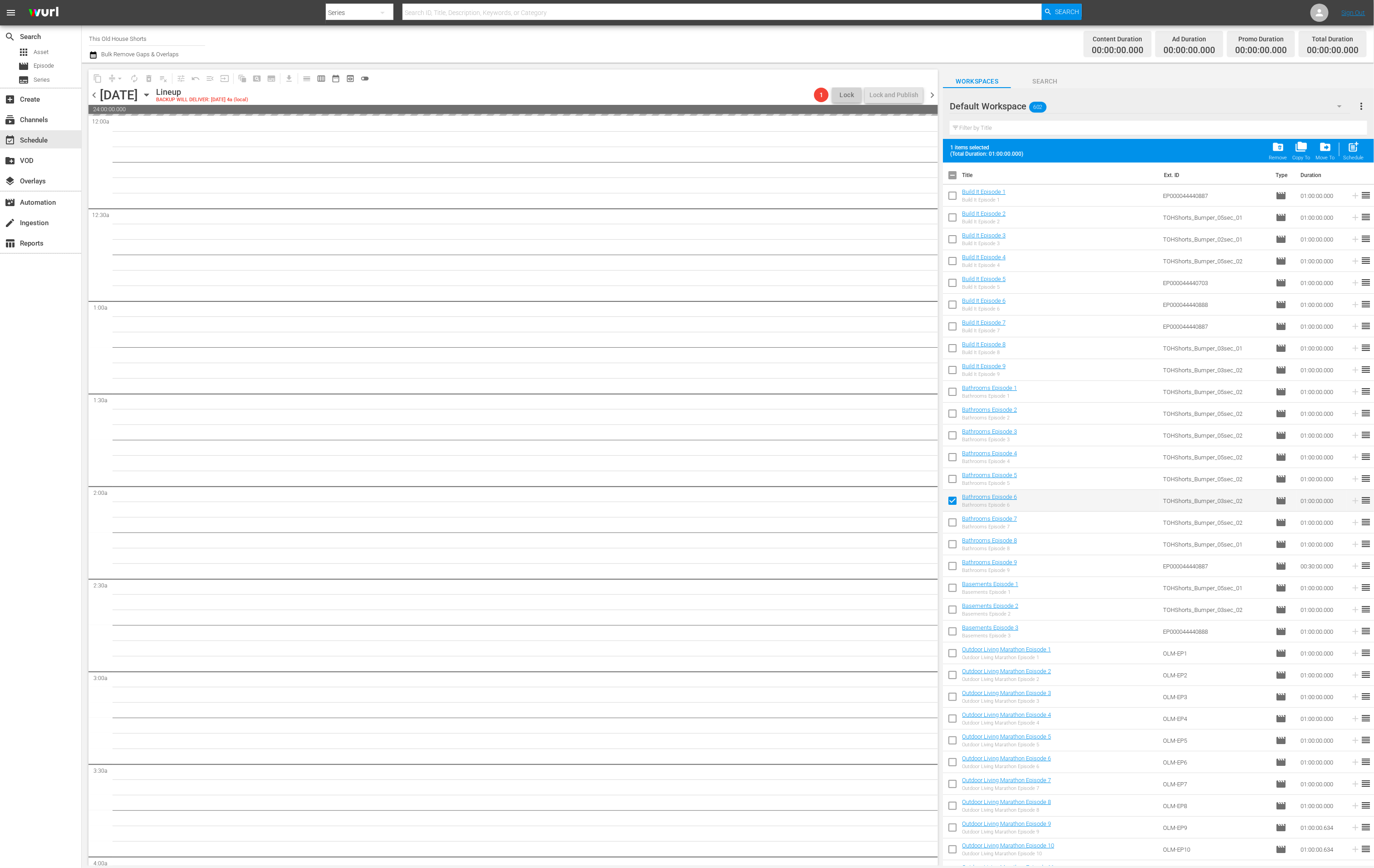
click at [955, 522] on input "checkbox" at bounding box center [952, 523] width 19 height 19
checkbox input "true"
click at [958, 498] on input "checkbox" at bounding box center [952, 502] width 19 height 19
checkbox input "false"
click at [955, 519] on input "checkbox" at bounding box center [952, 523] width 19 height 19
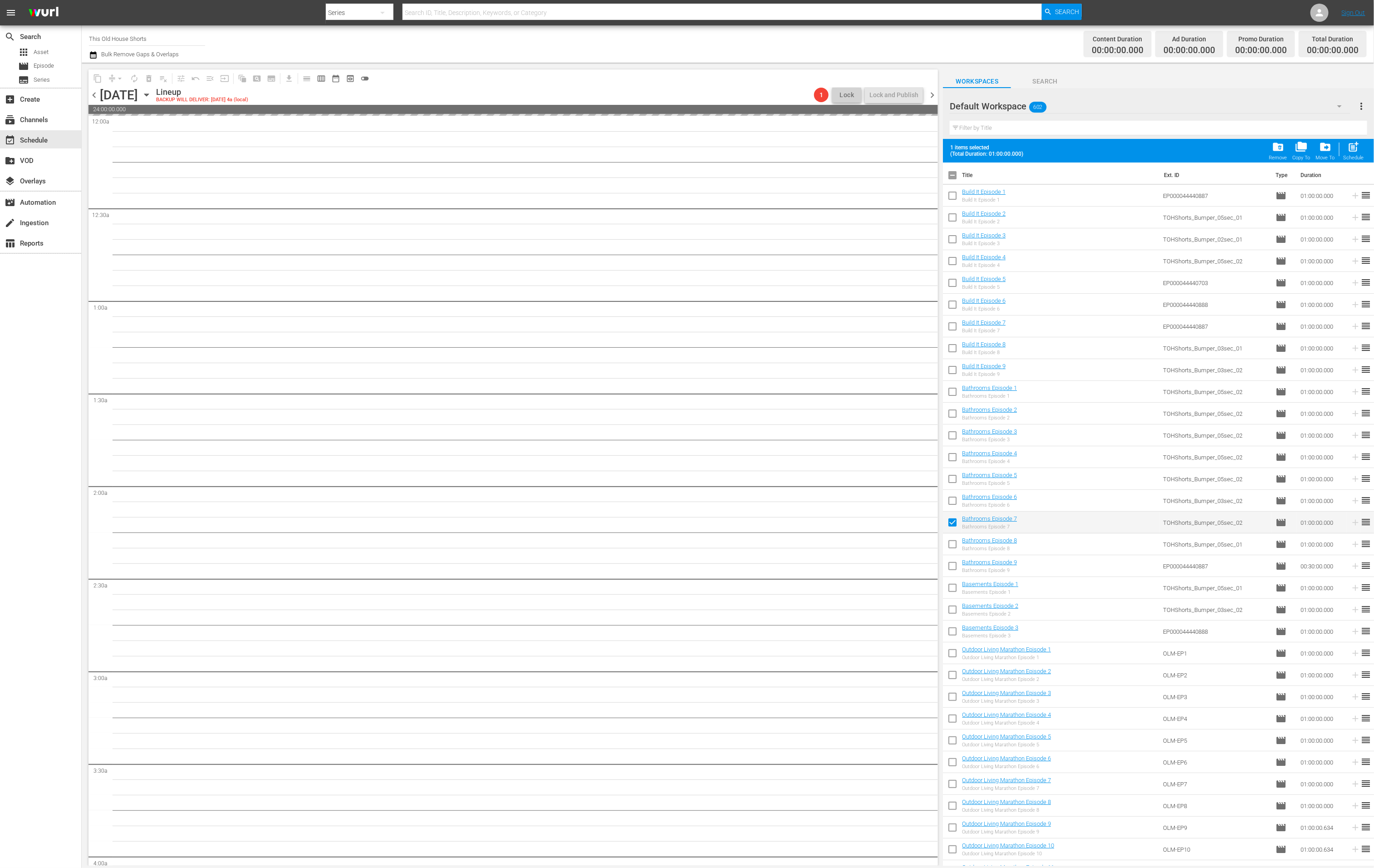
checkbox input "false"
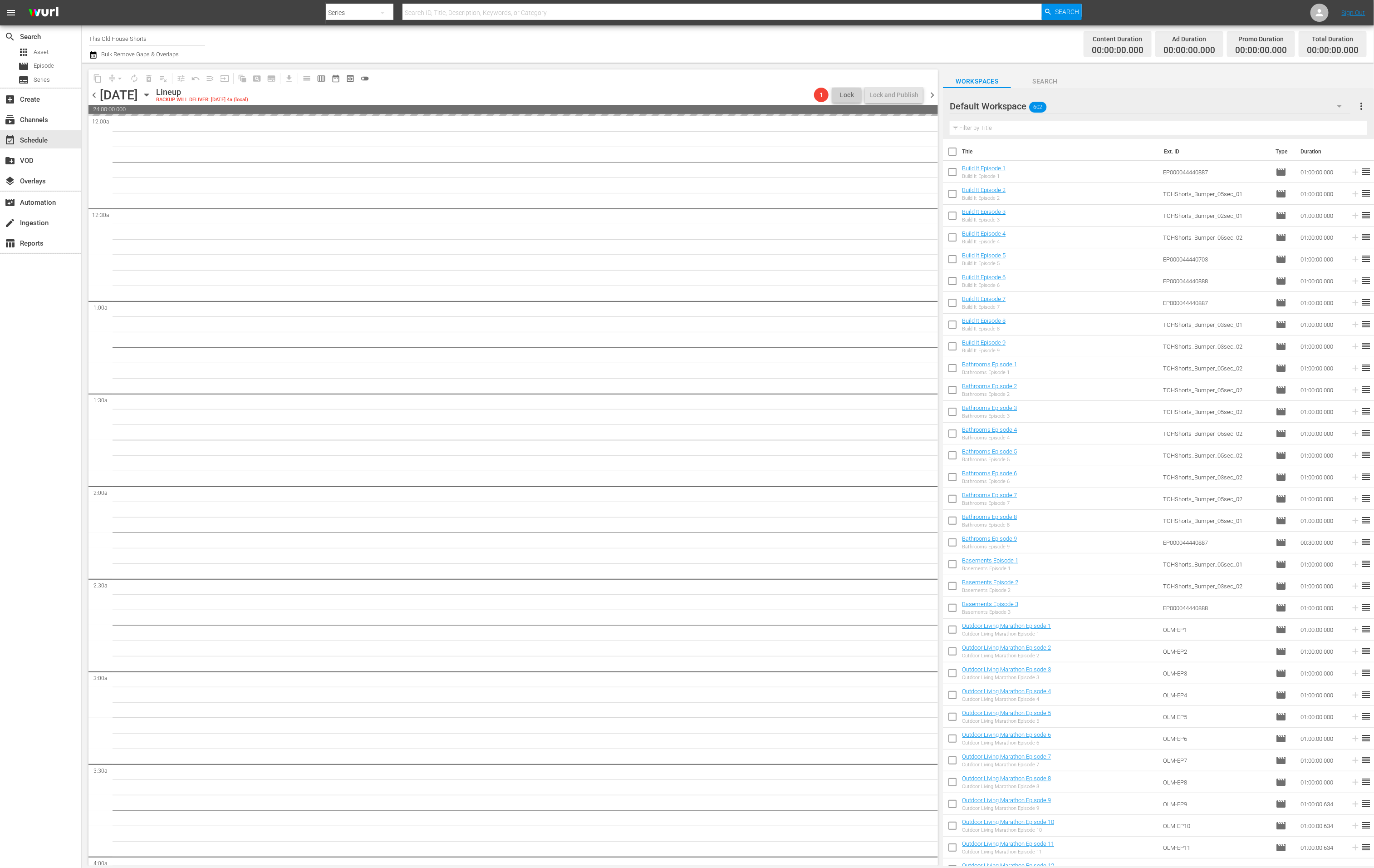
click at [949, 368] on input "checkbox" at bounding box center [952, 370] width 19 height 19
checkbox input "true"
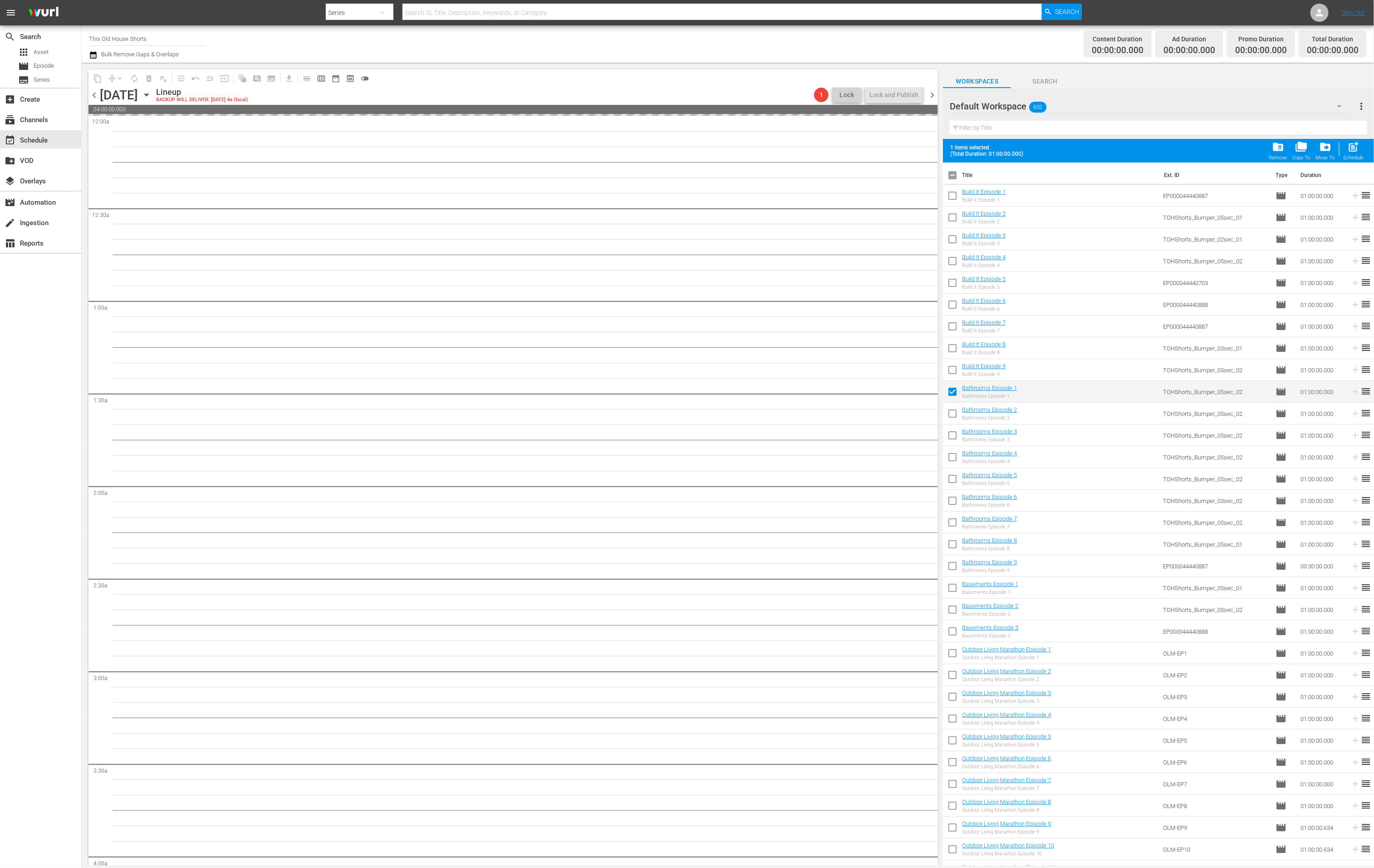
click at [951, 367] on input "checkbox" at bounding box center [952, 371] width 19 height 19
checkbox input "true"
click at [955, 414] on input "checkbox" at bounding box center [952, 415] width 19 height 19
checkbox input "true"
click at [954, 345] on input "checkbox" at bounding box center [952, 350] width 19 height 19
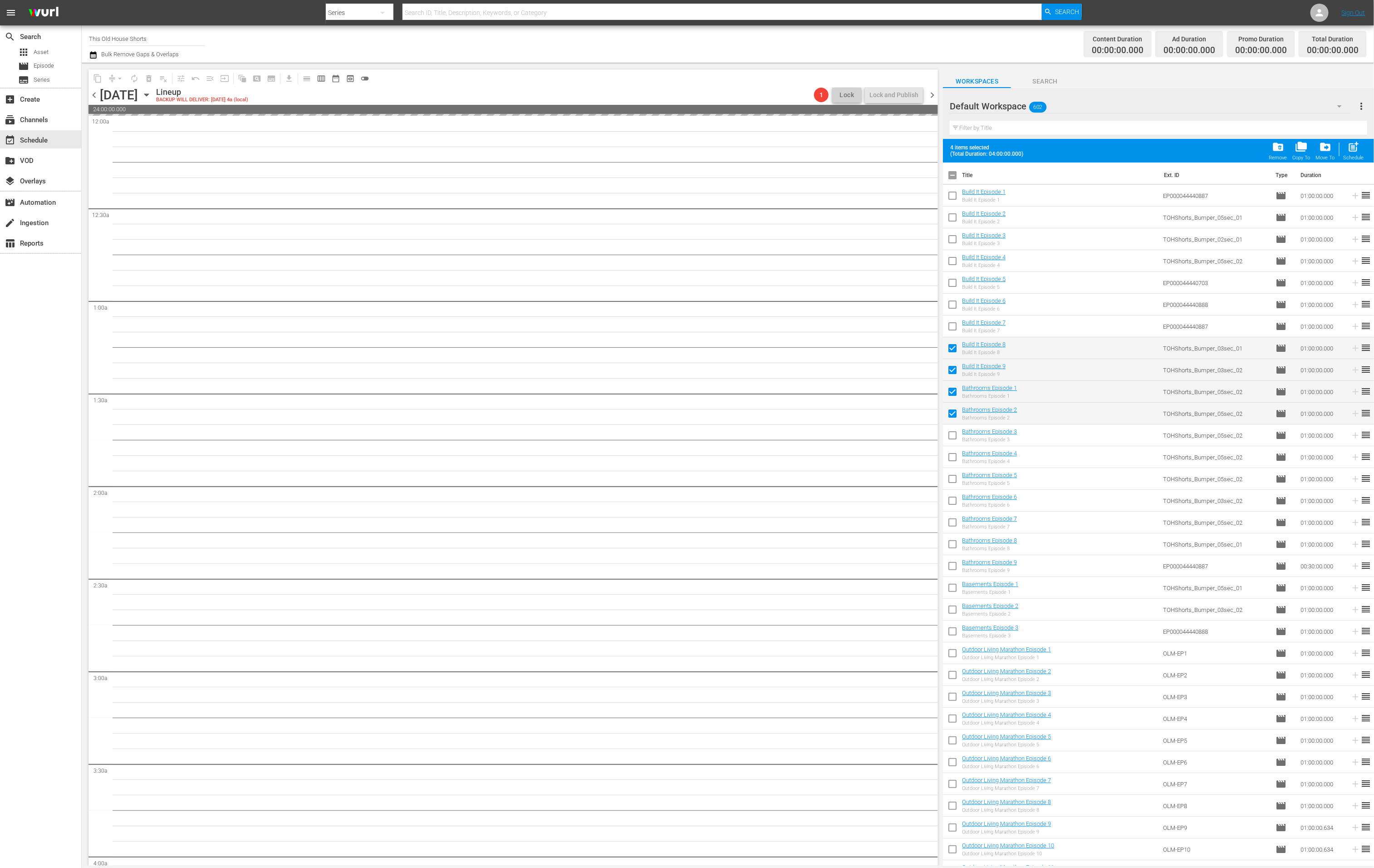
click at [935, 95] on span "chevron_right" at bounding box center [933, 95] width 12 height 12
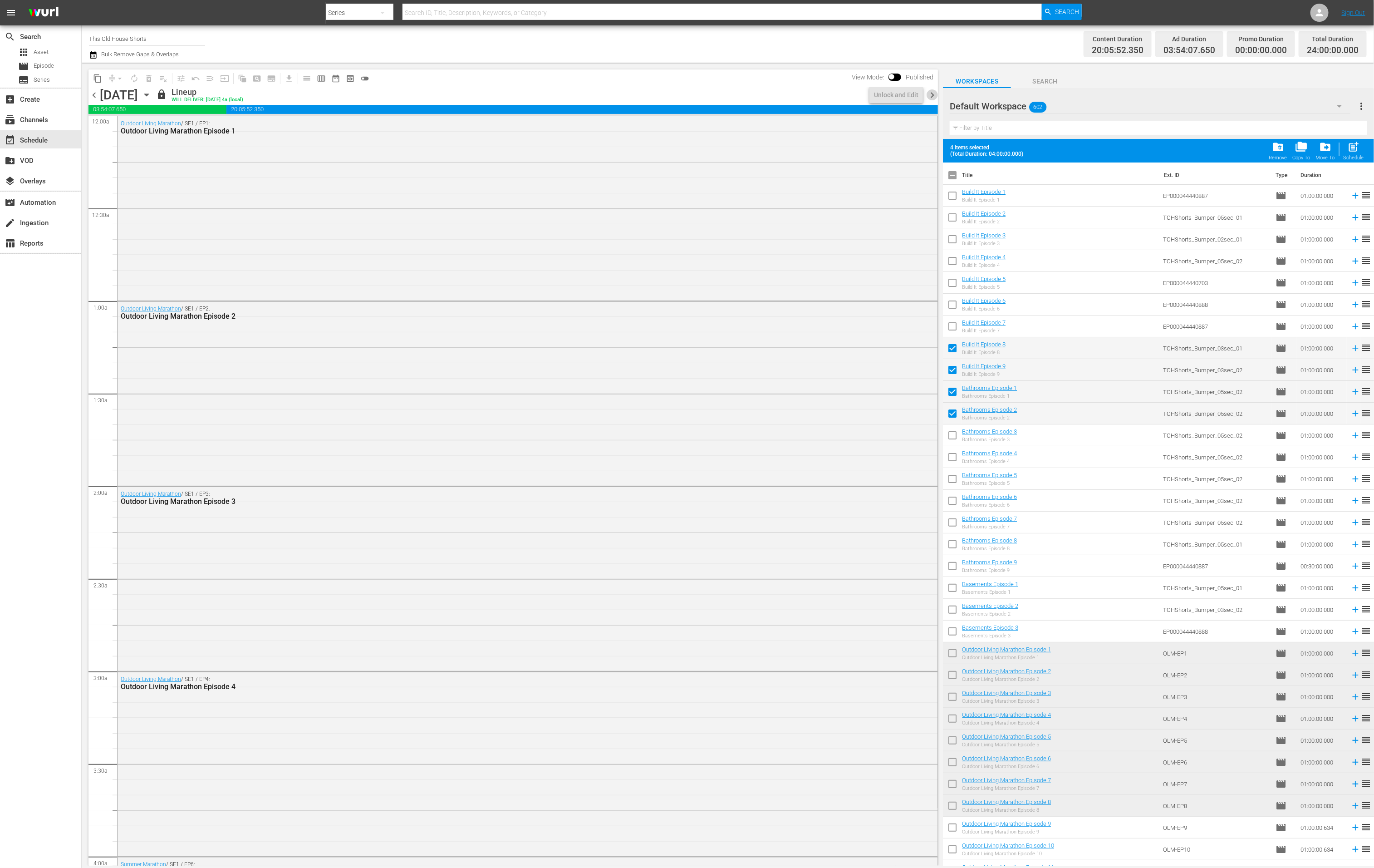
click at [935, 95] on span "chevron_right" at bounding box center [933, 95] width 12 height 12
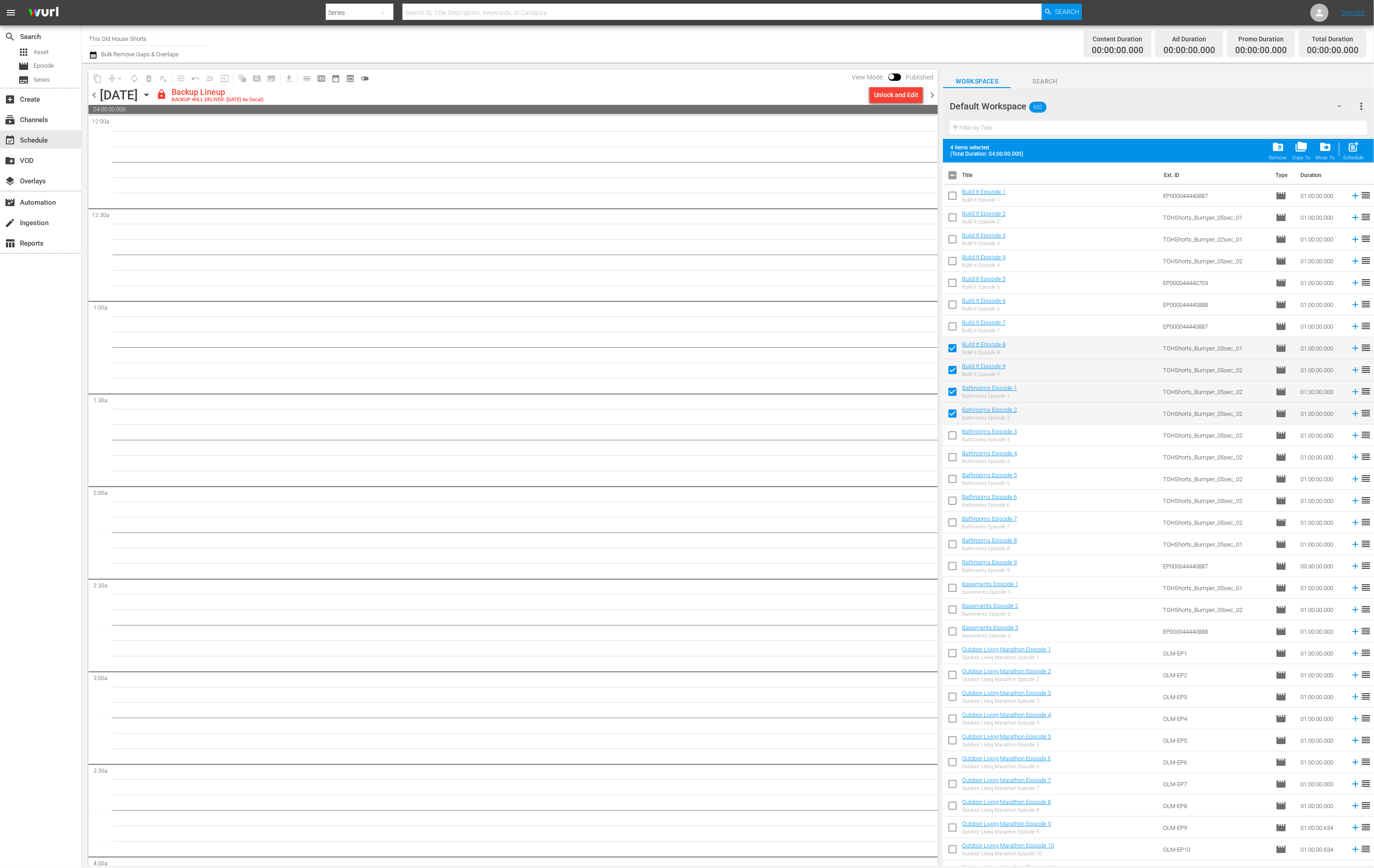
click at [97, 92] on span "chevron_left" at bounding box center [94, 95] width 12 height 12
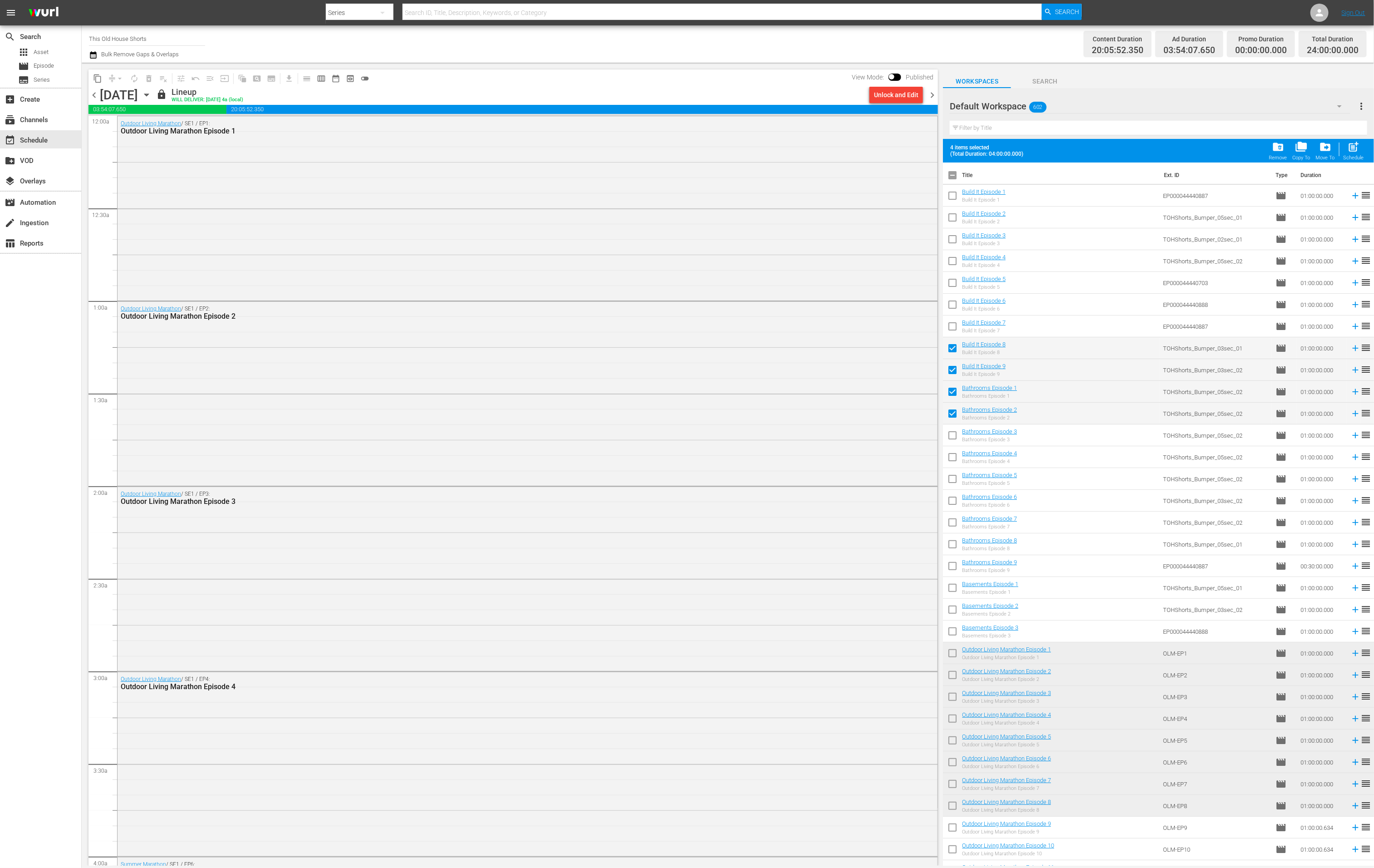
click at [93, 93] on span "chevron_left" at bounding box center [94, 95] width 12 height 12
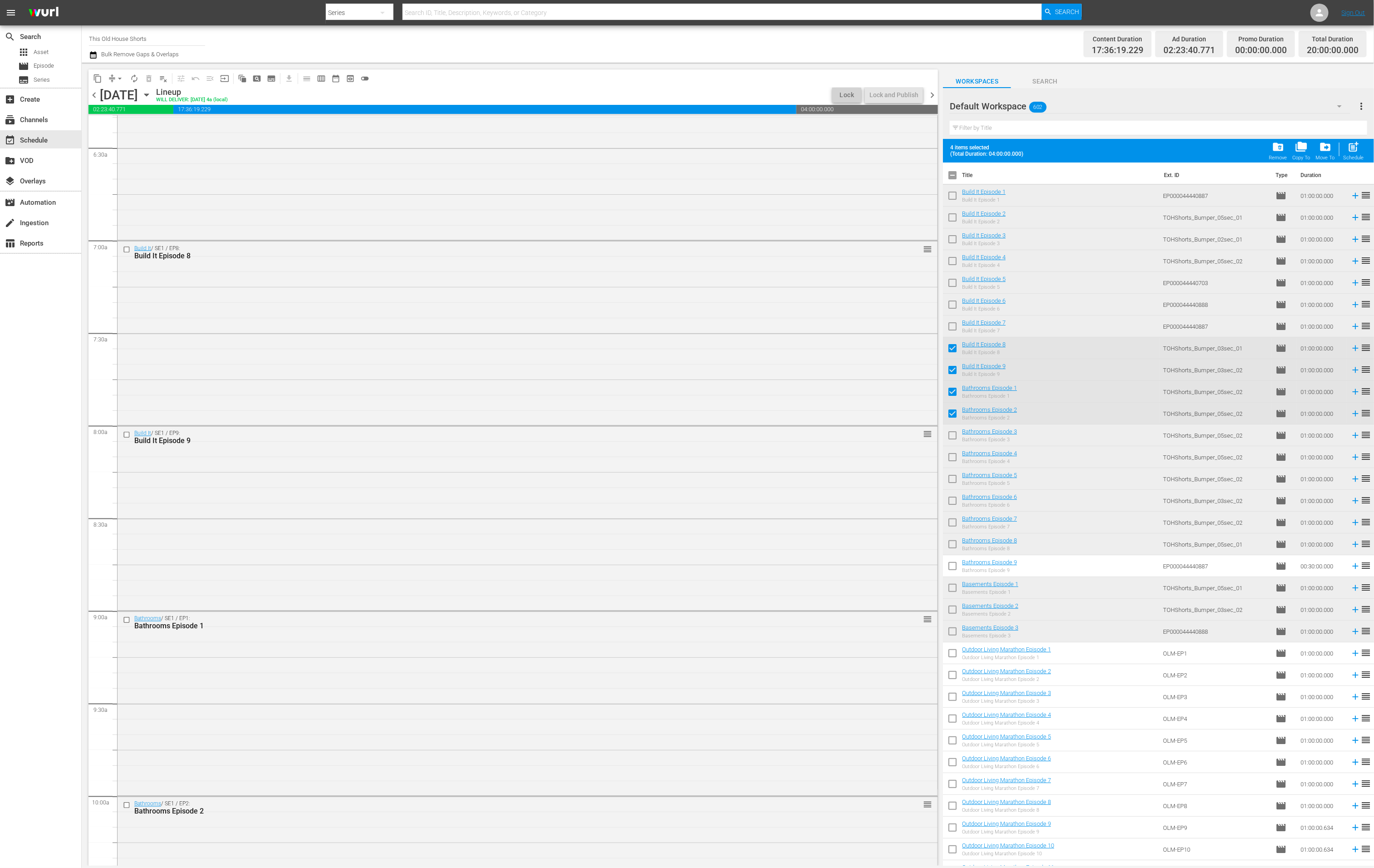
scroll to position [3694, 0]
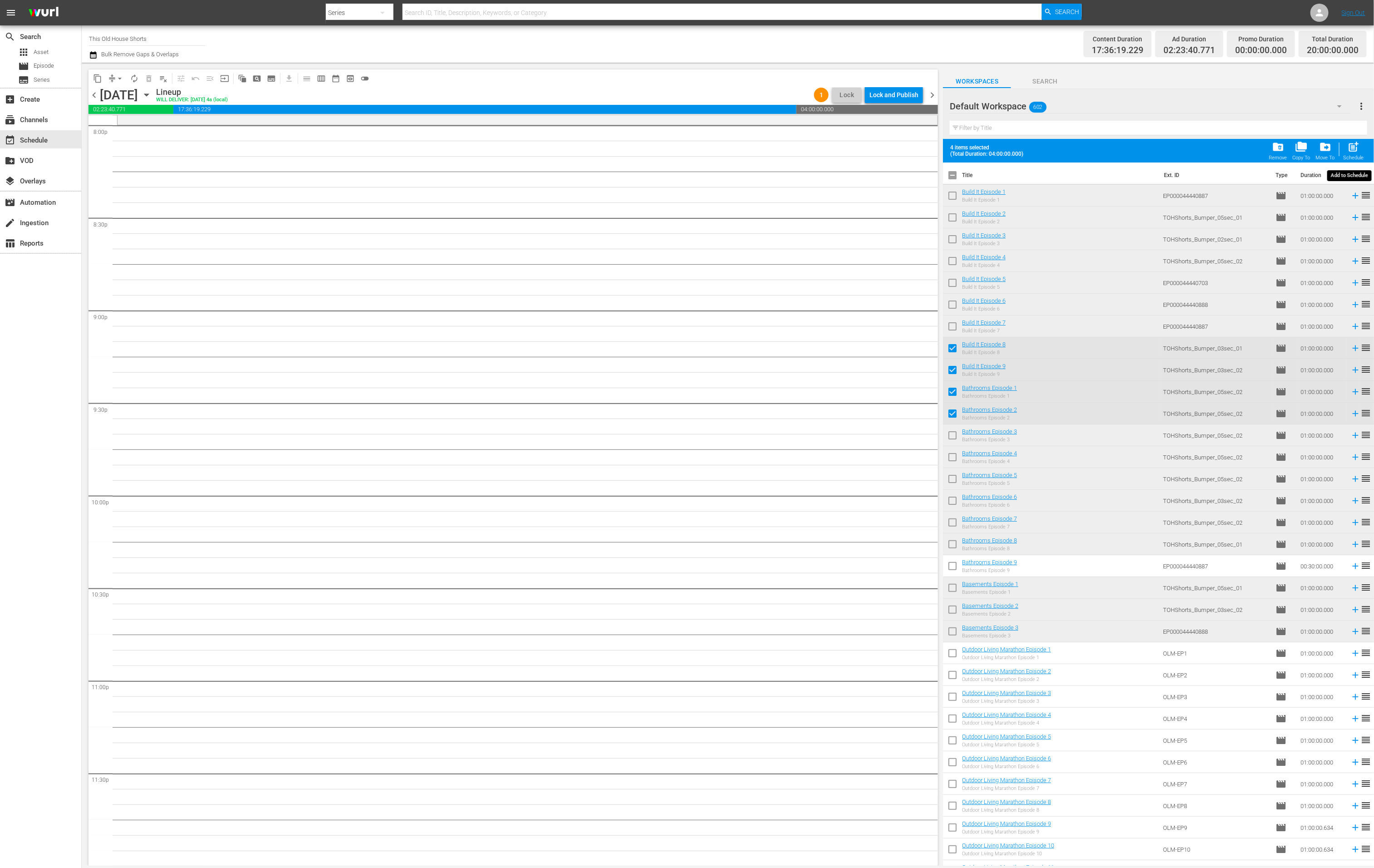
click at [1188, 148] on span "post_add" at bounding box center [1354, 146] width 13 height 13
checkbox input "false"
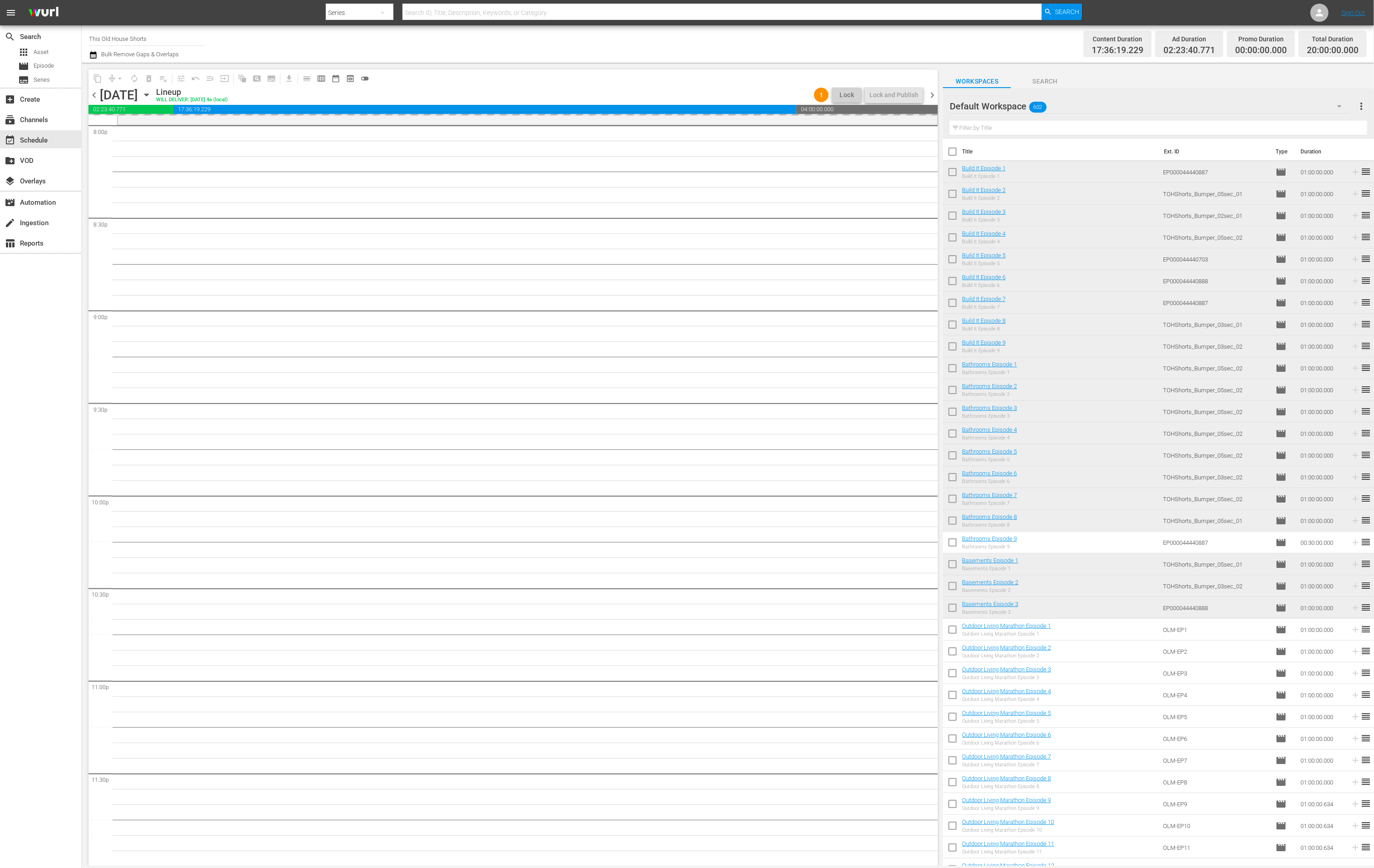
click at [93, 97] on span "chevron_left" at bounding box center [94, 95] width 12 height 12
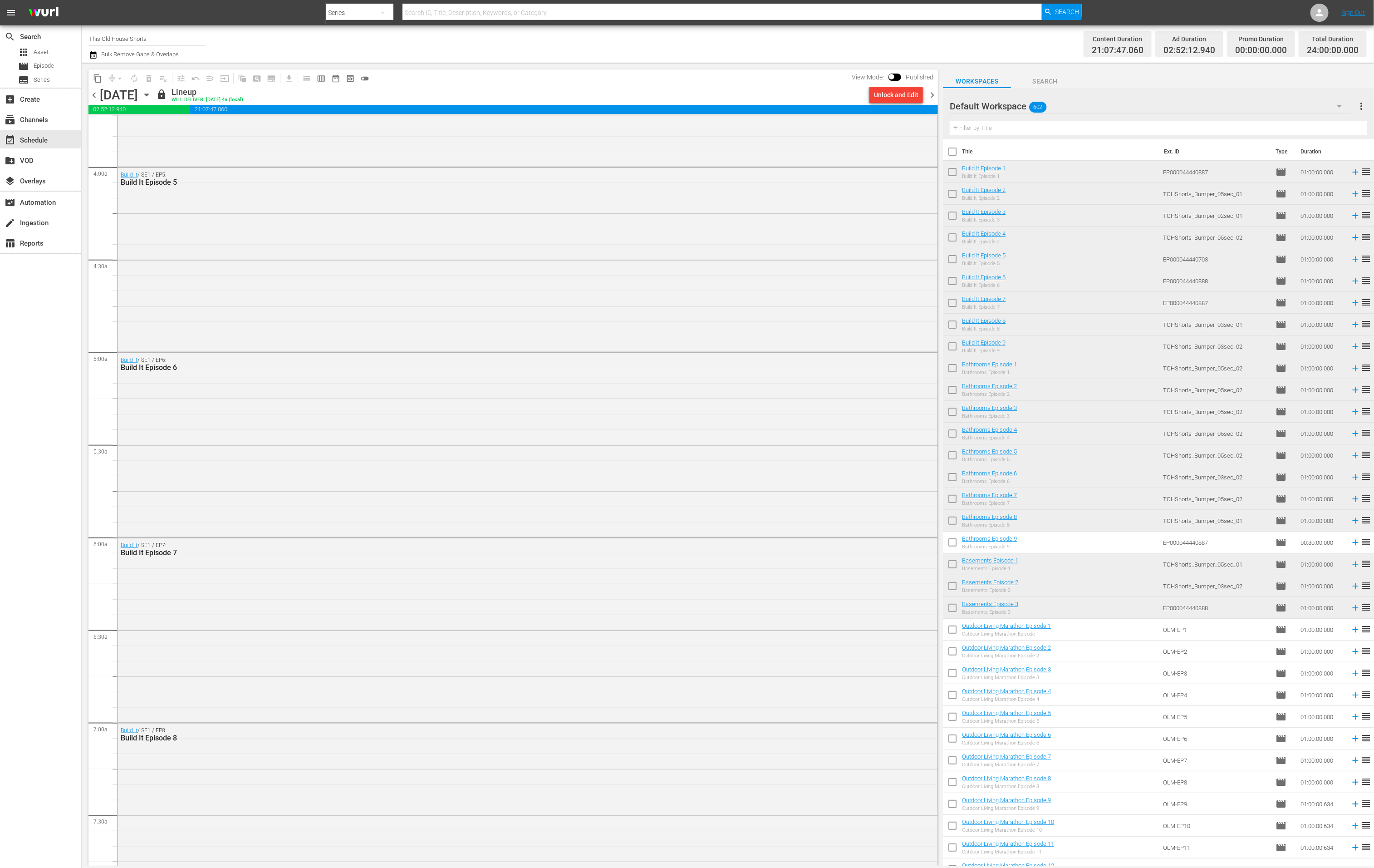
scroll to position [3694, 0]
click at [931, 97] on span "chevron_right" at bounding box center [933, 95] width 12 height 12
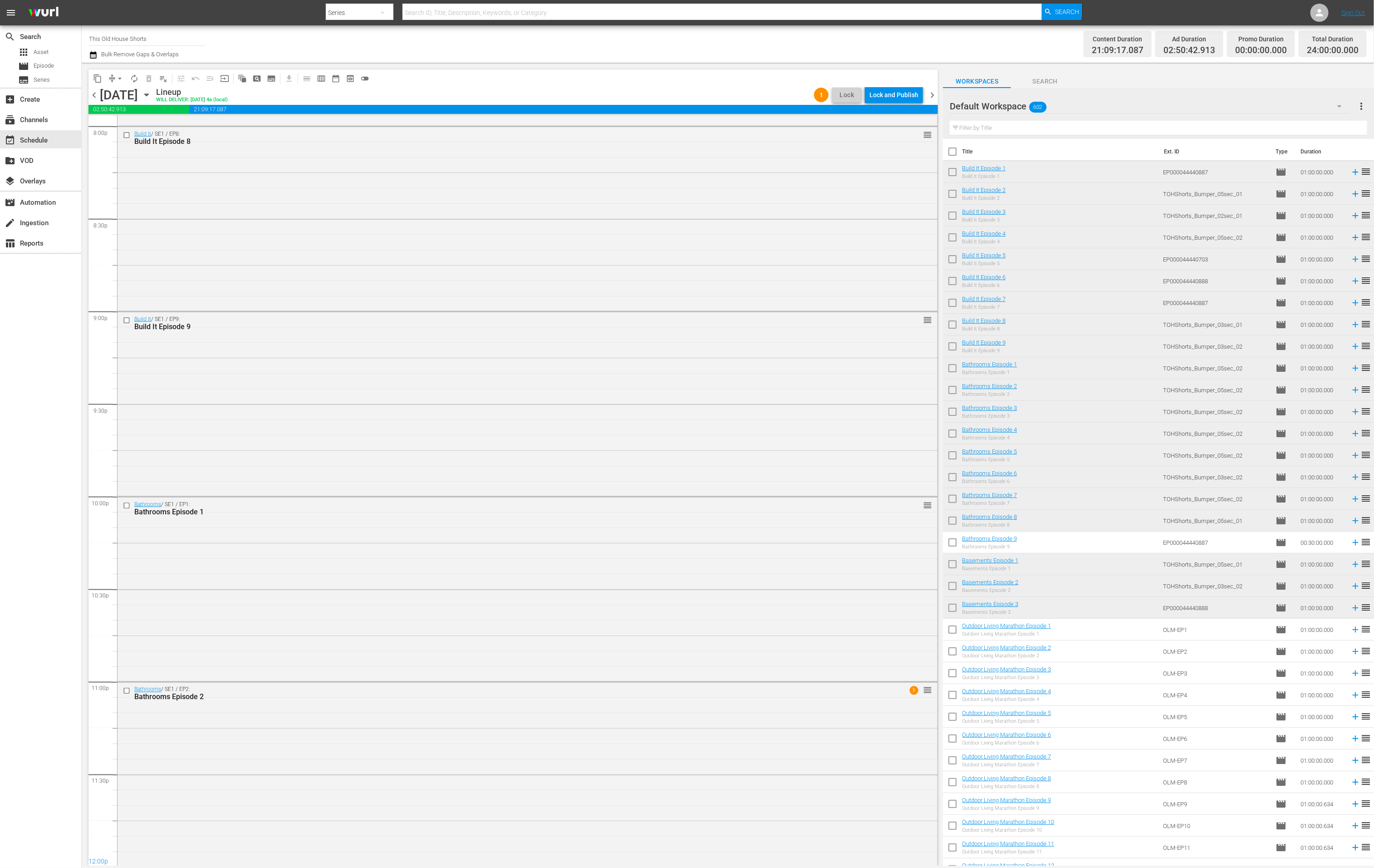
scroll to position [3694, 0]
click at [432, 723] on div "Bathrooms / SE1 / EP2: Bathrooms Episode 2 1 reorder" at bounding box center [528, 772] width 820 height 182
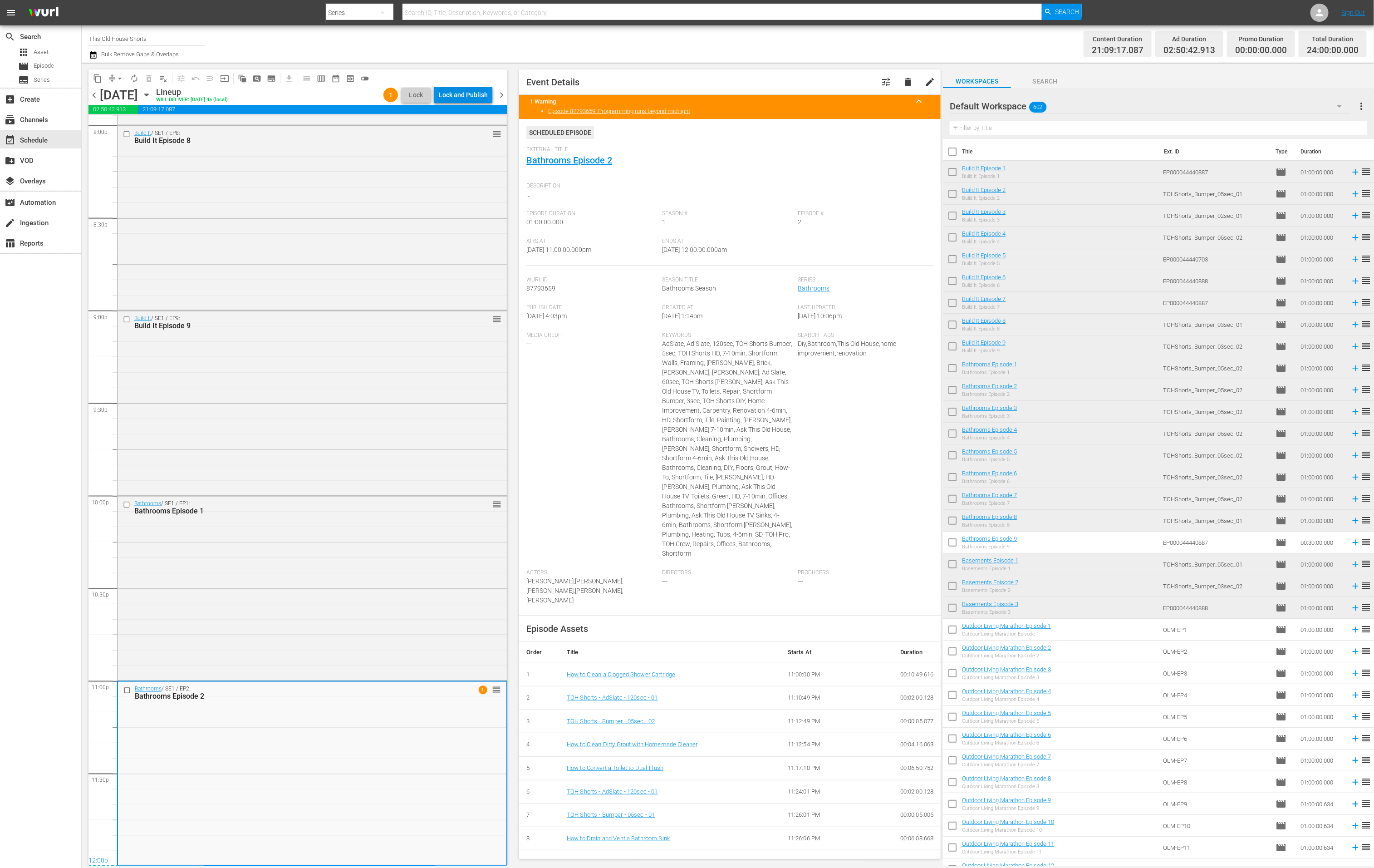
click at [461, 94] on div "Lock and Publish" at bounding box center [463, 94] width 49 height 16
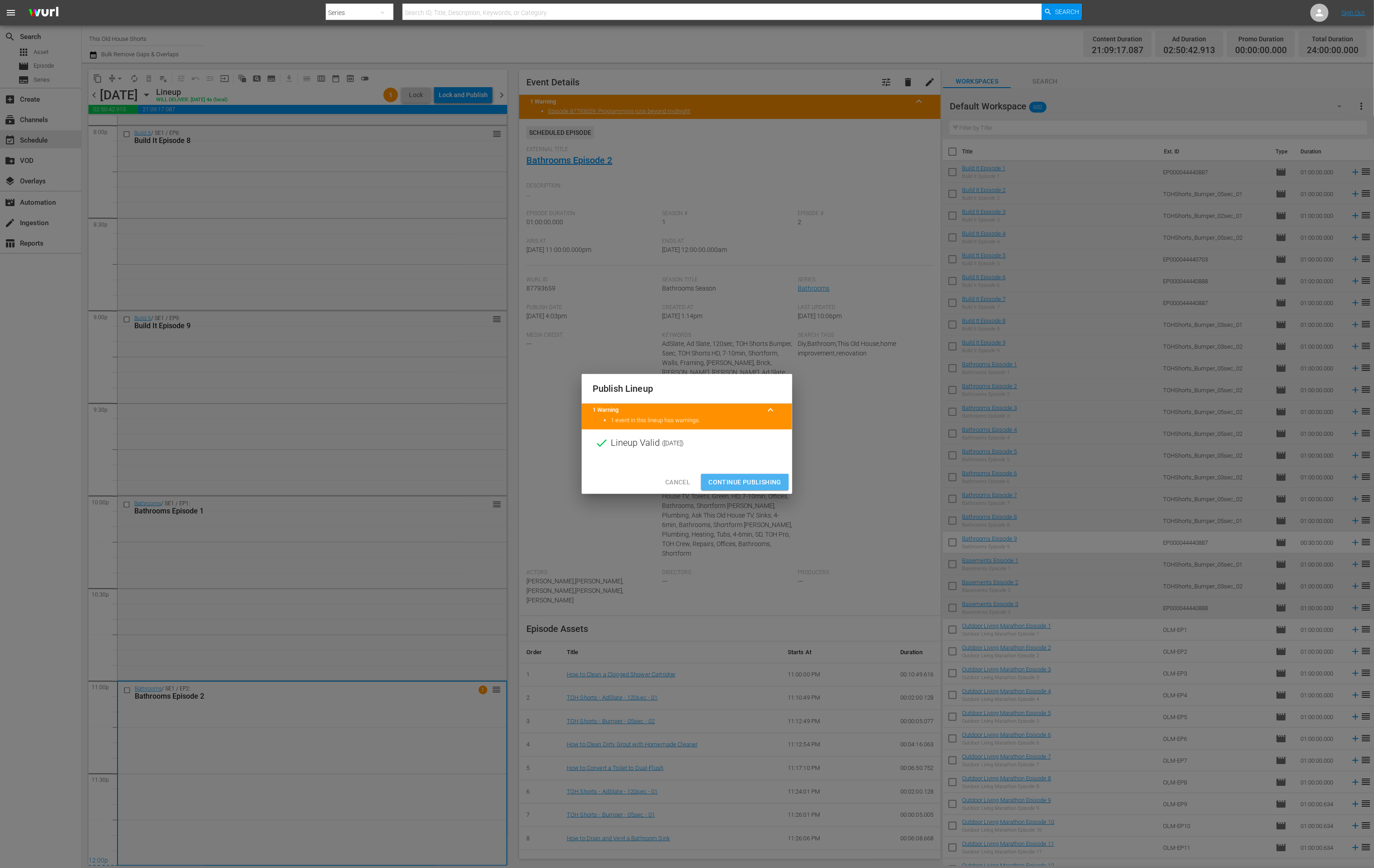
click at [742, 487] on span "Continue Publishing" at bounding box center [745, 482] width 73 height 12
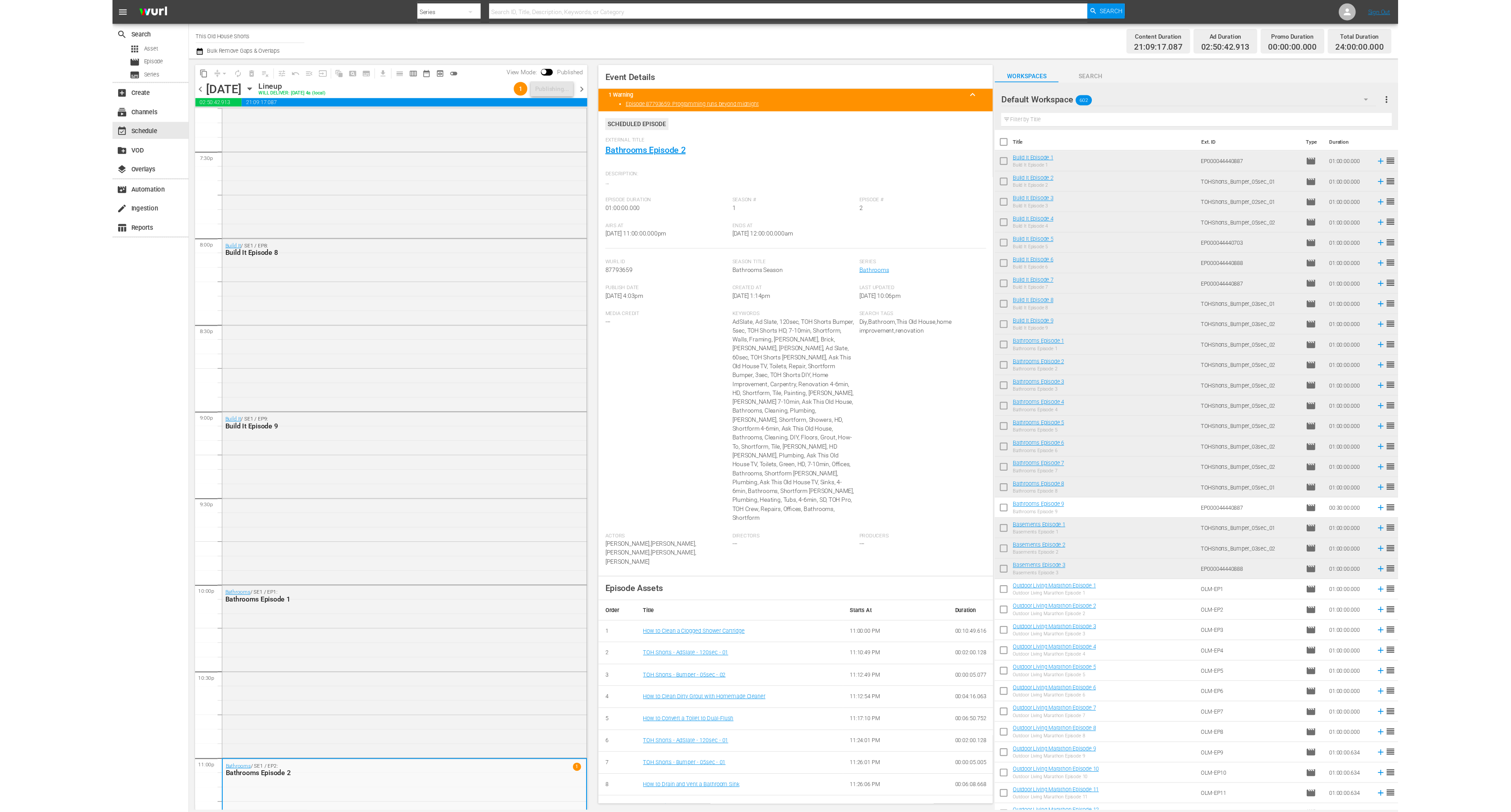
scroll to position [3318, 0]
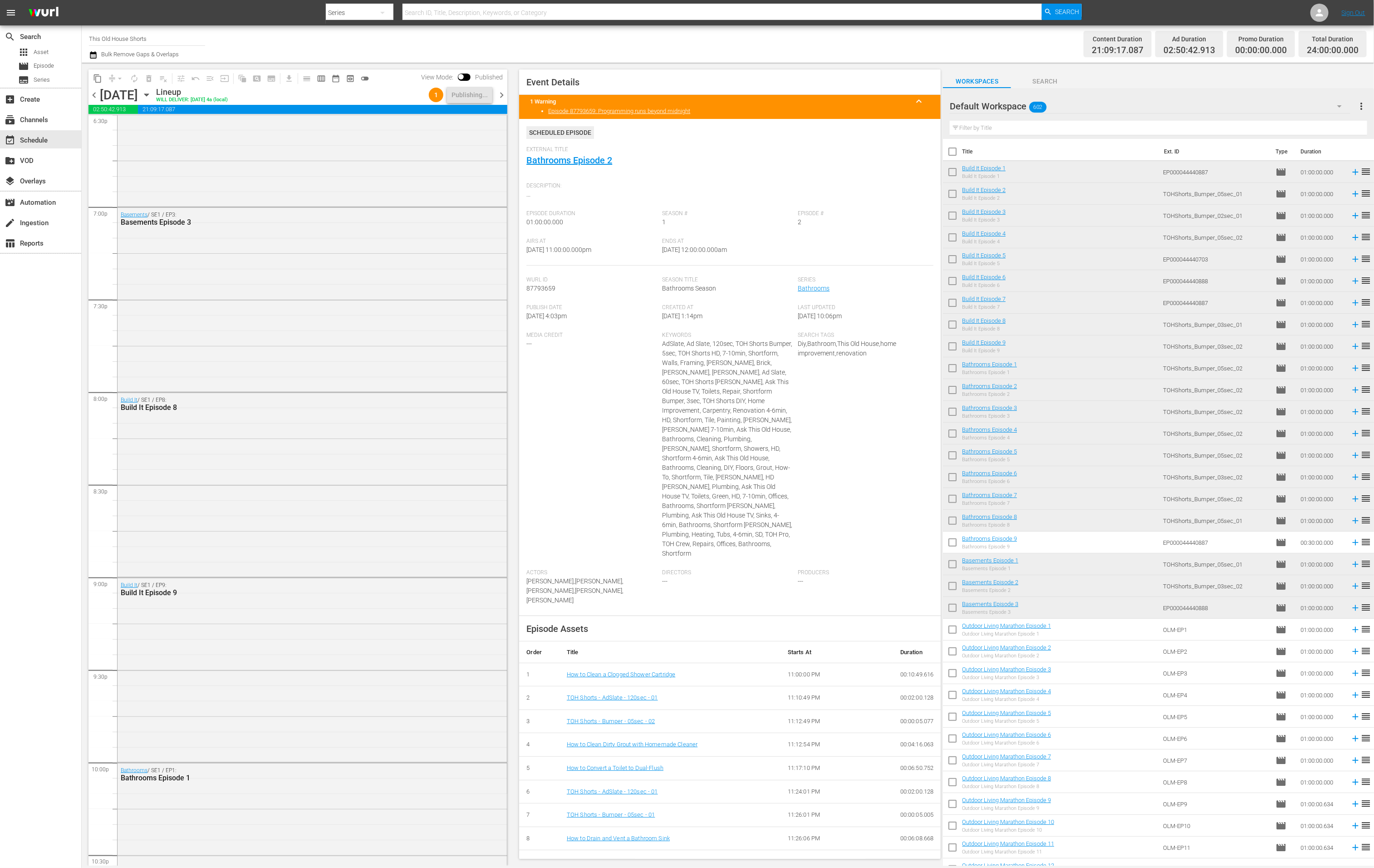
click at [97, 97] on span "chevron_left" at bounding box center [94, 95] width 12 height 12
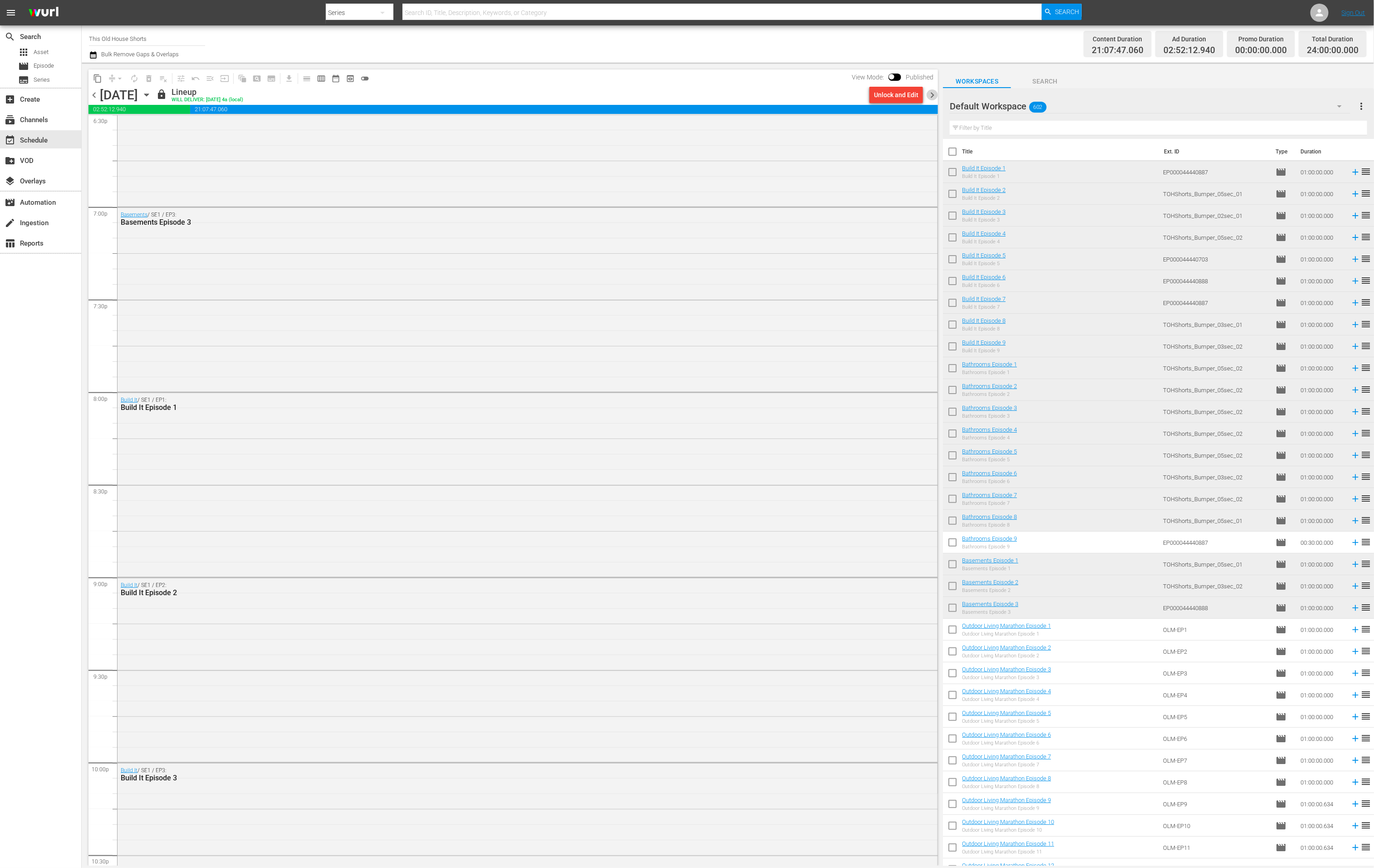
click at [932, 97] on span "chevron_right" at bounding box center [933, 95] width 12 height 12
